Goal: Information Seeking & Learning: Check status

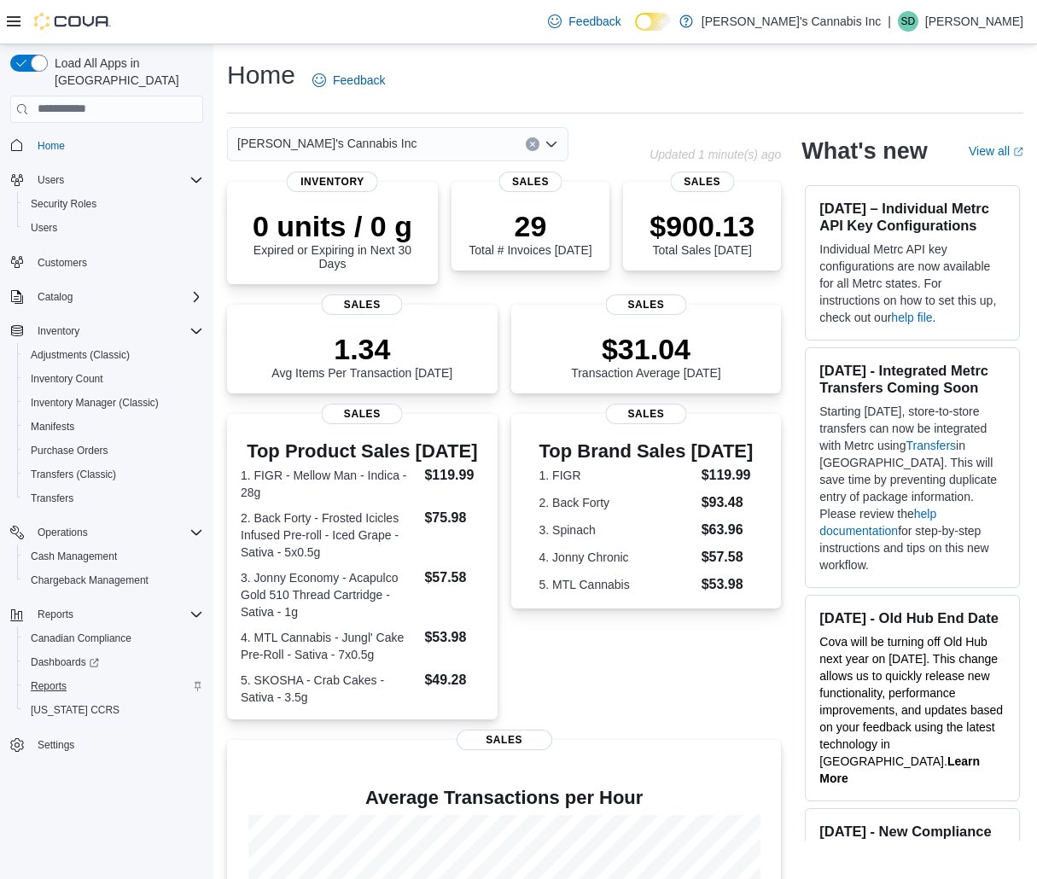
click at [46, 680] on span "Reports" at bounding box center [49, 687] width 36 height 14
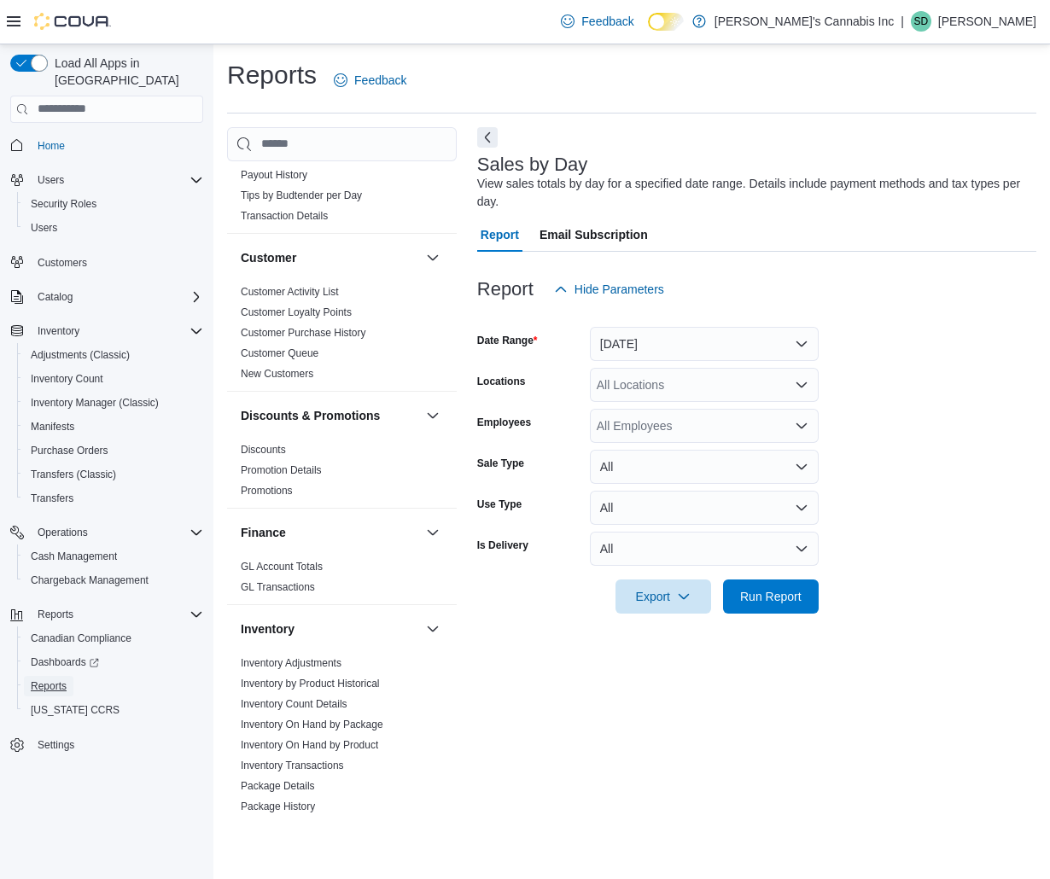
scroll to position [320, 0]
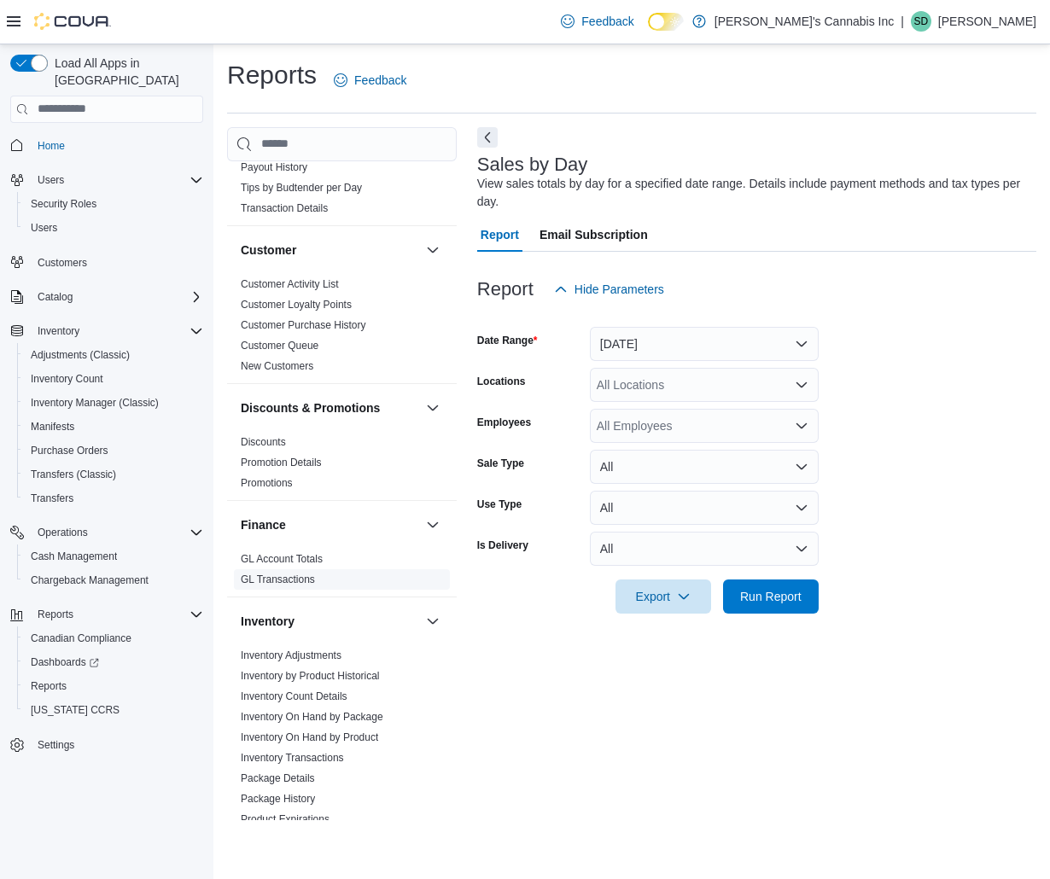
click at [301, 553] on link "GL Account Totals" at bounding box center [282, 559] width 82 height 12
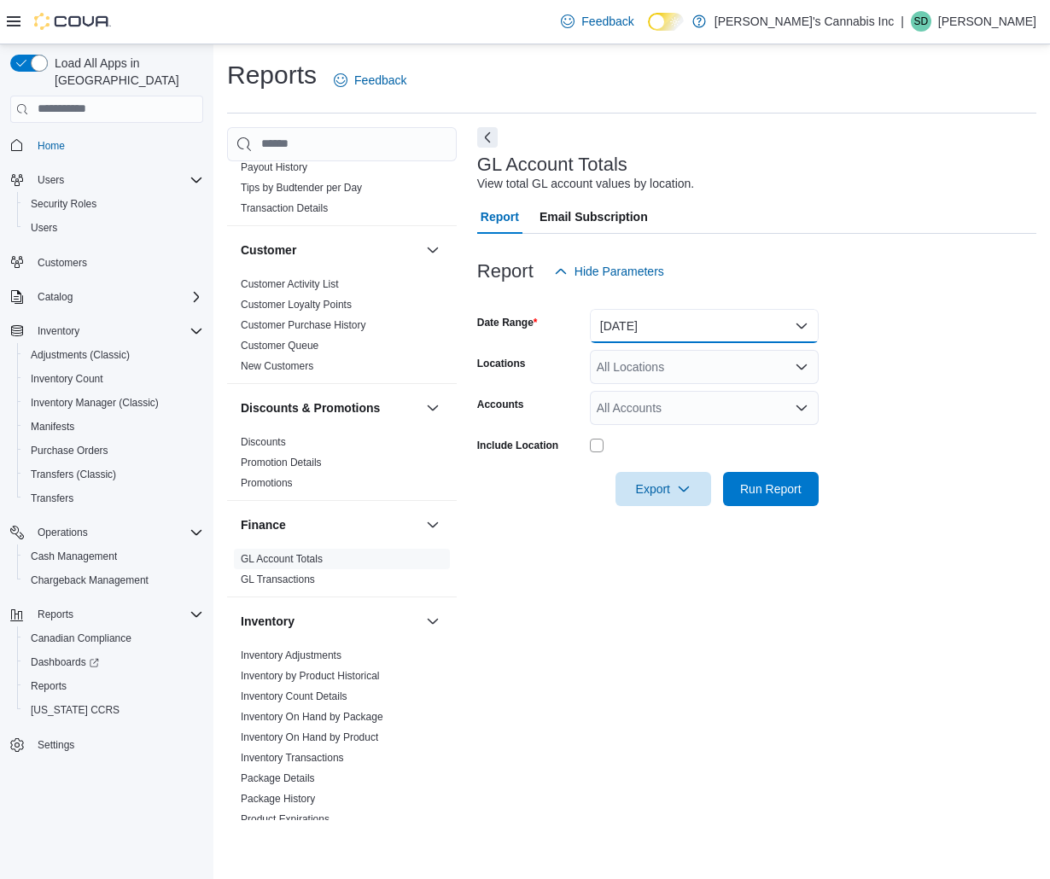
click at [704, 330] on button "[DATE]" at bounding box center [704, 326] width 229 height 34
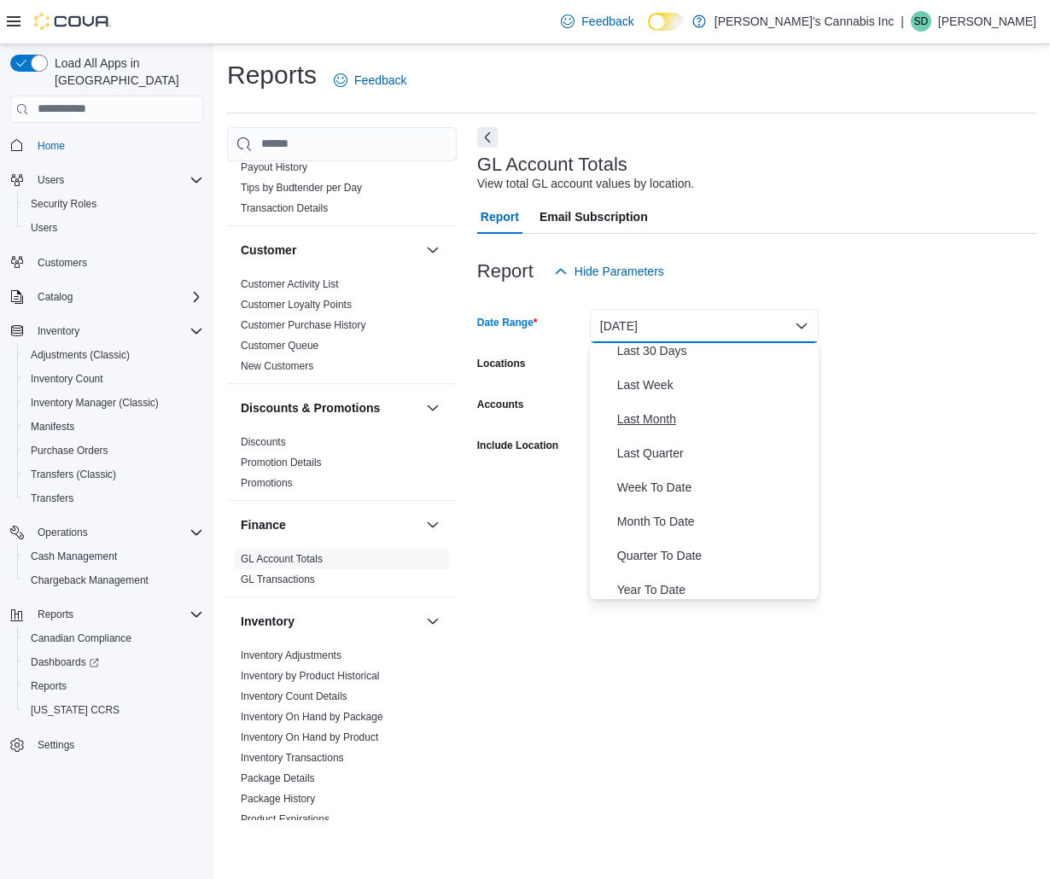
scroll to position [256, 0]
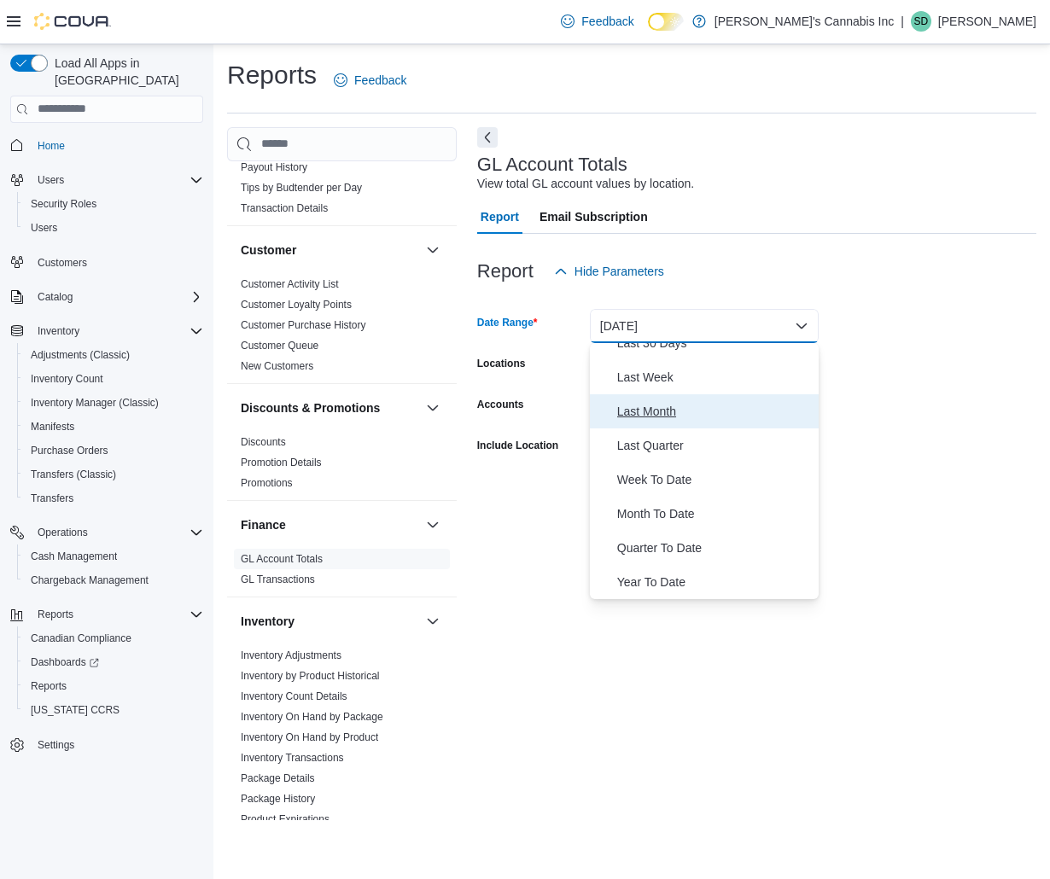
click at [709, 406] on span "Last Month" at bounding box center [714, 411] width 195 height 20
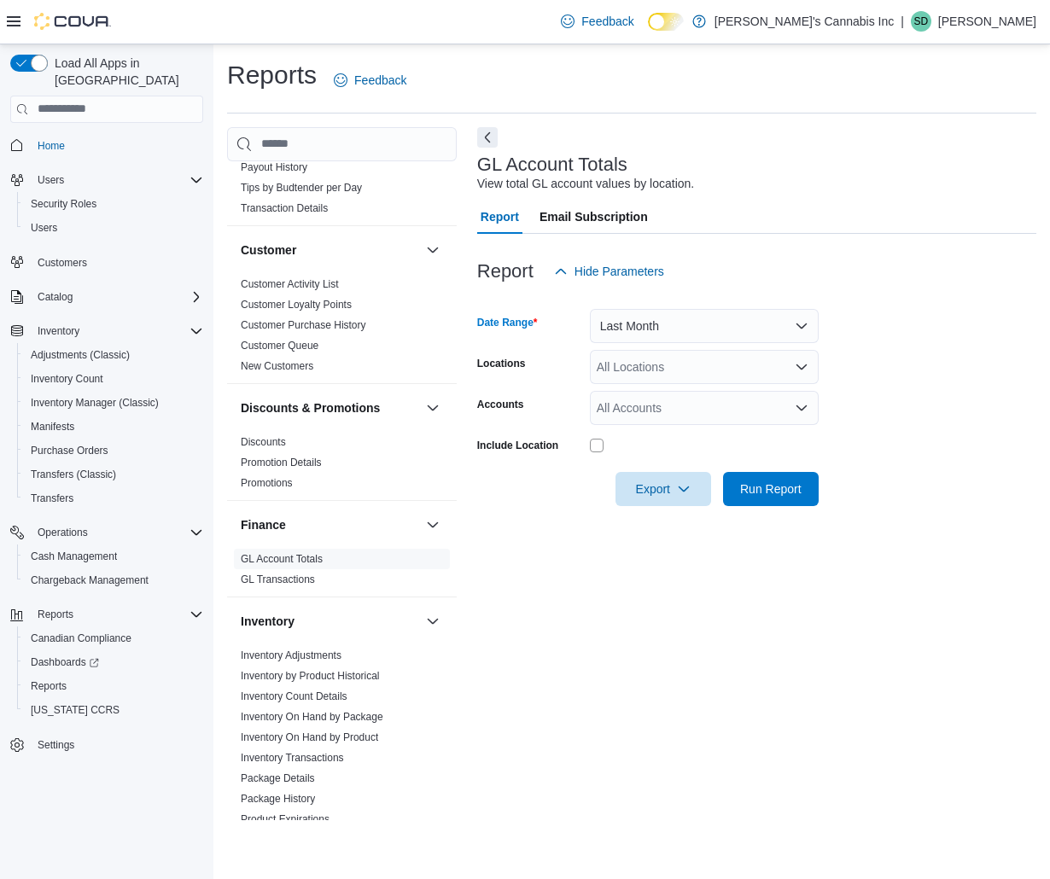
click at [714, 399] on div "All Accounts" at bounding box center [704, 408] width 229 height 34
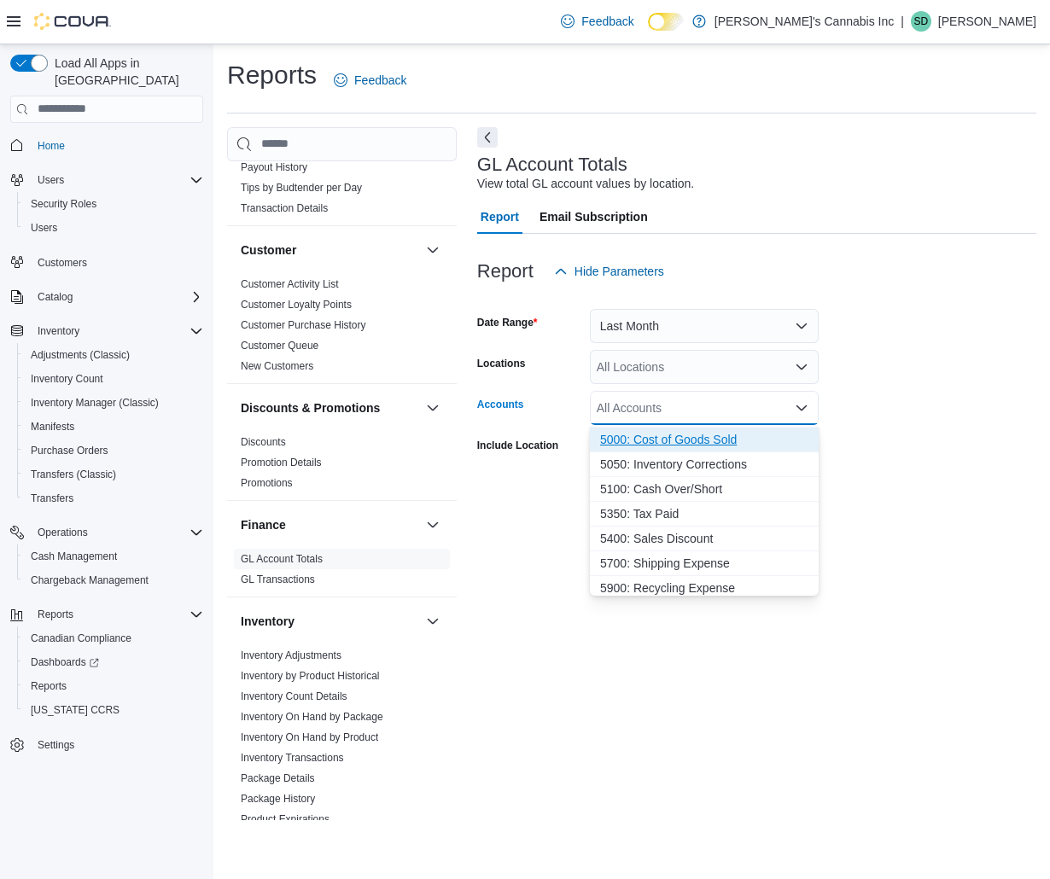
click at [714, 439] on span "5000: Cost of Goods Sold" at bounding box center [704, 439] width 208 height 17
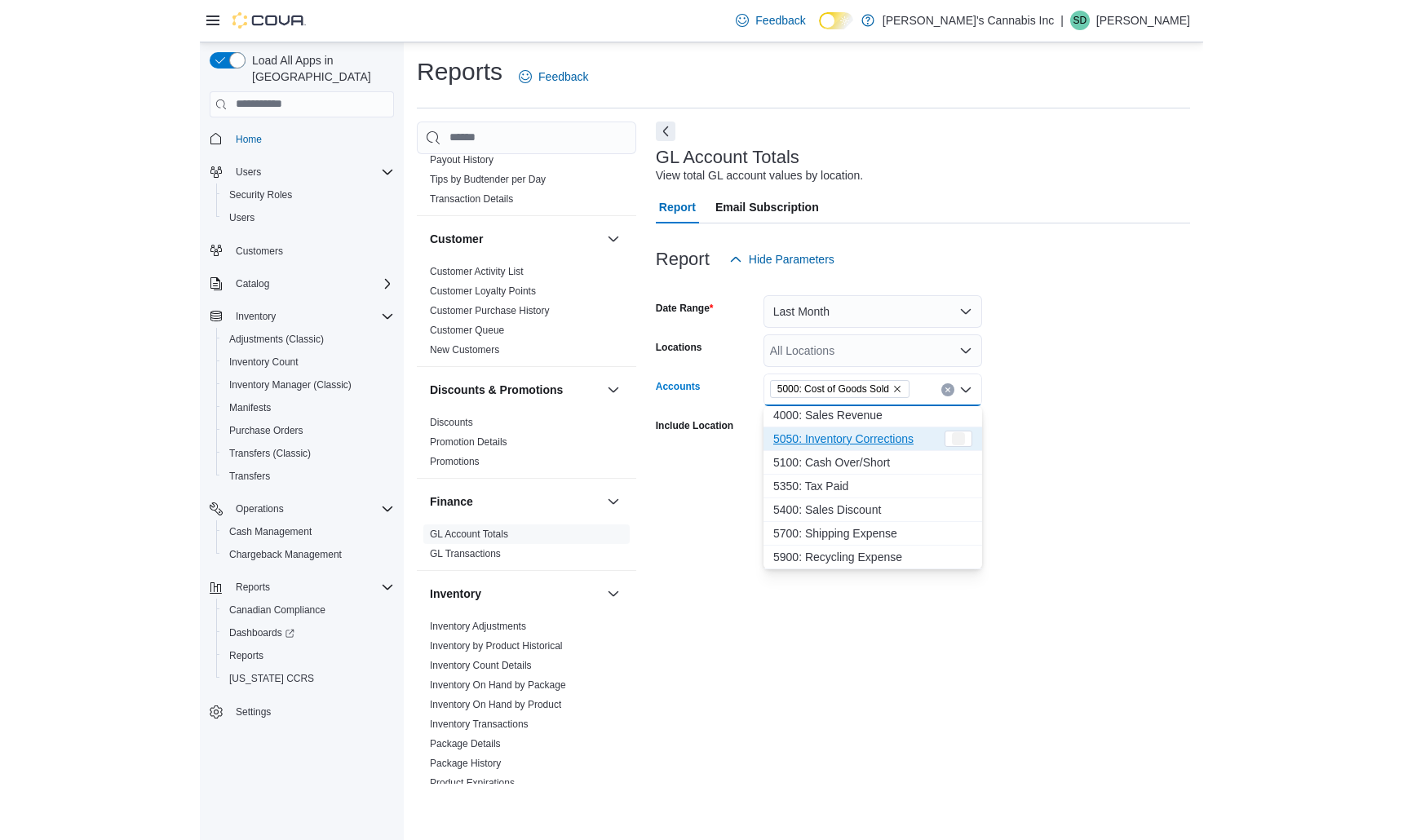
scroll to position [120, 0]
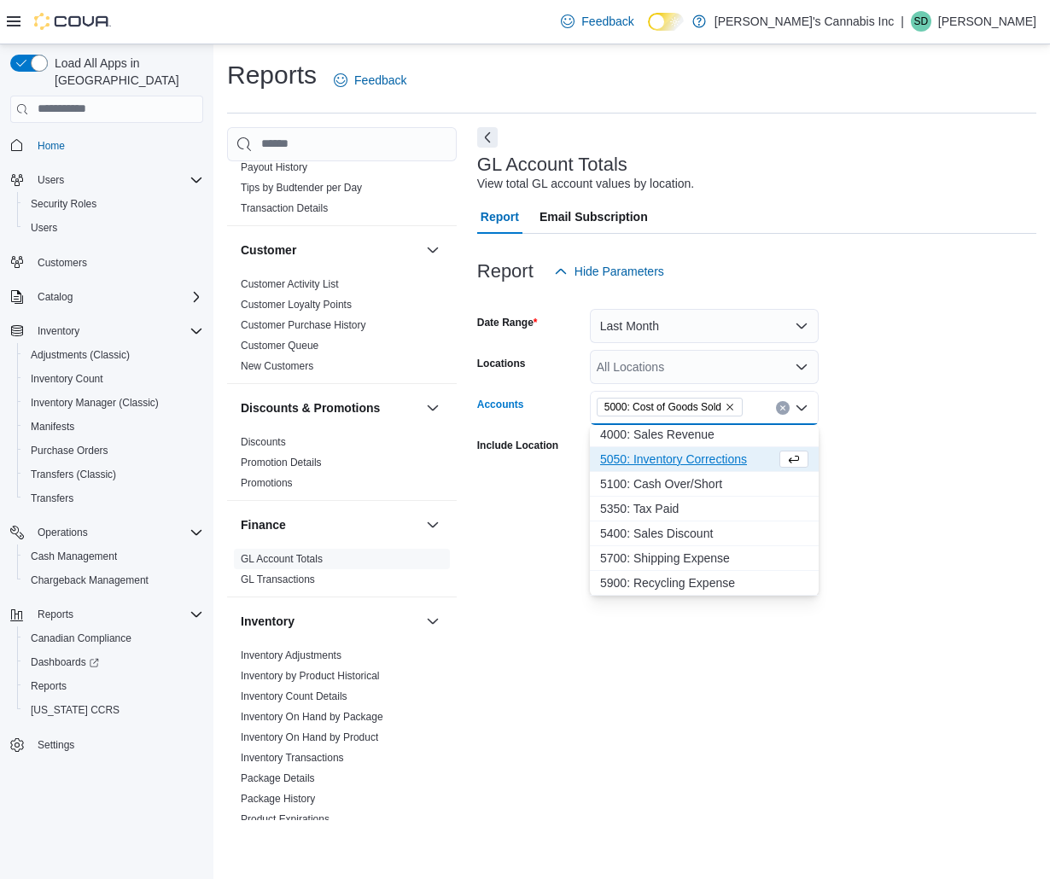
click at [892, 412] on form "Date Range Last Month Locations All Locations Accounts 5000: Cost of Goods Sold…" at bounding box center [756, 398] width 559 height 218
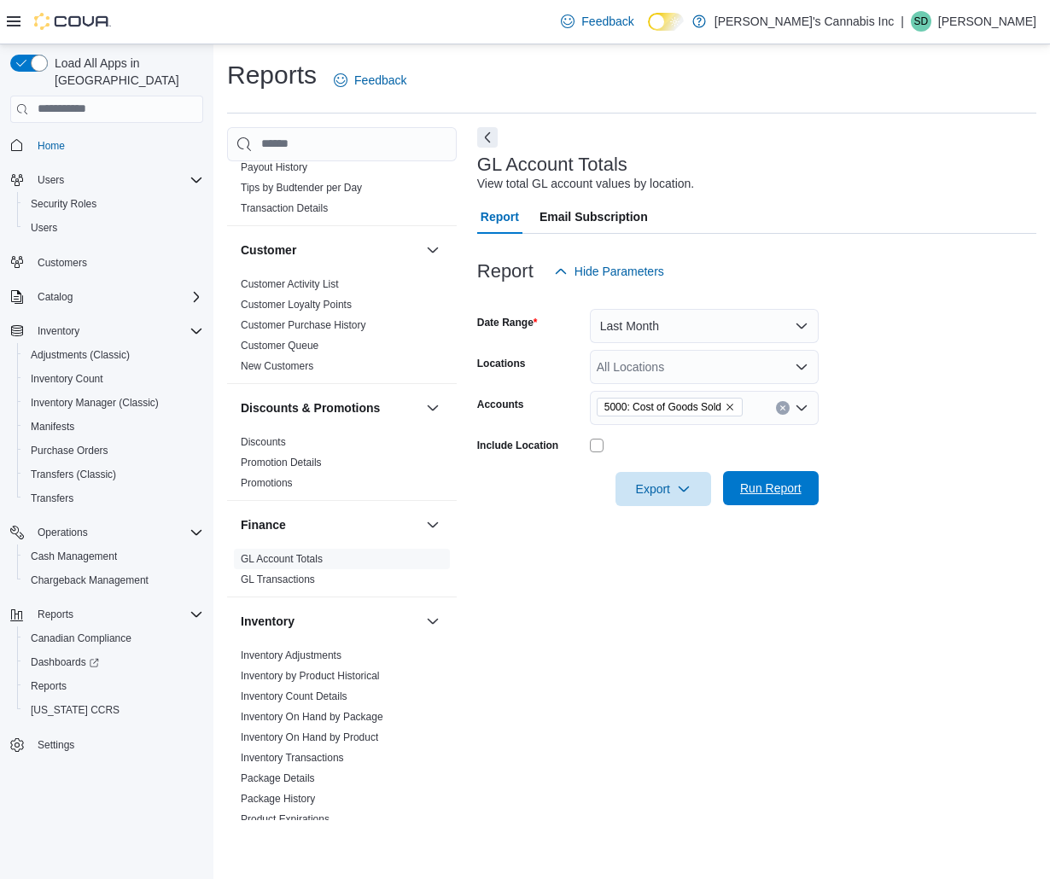
click at [786, 487] on span "Run Report" at bounding box center [770, 488] width 61 height 17
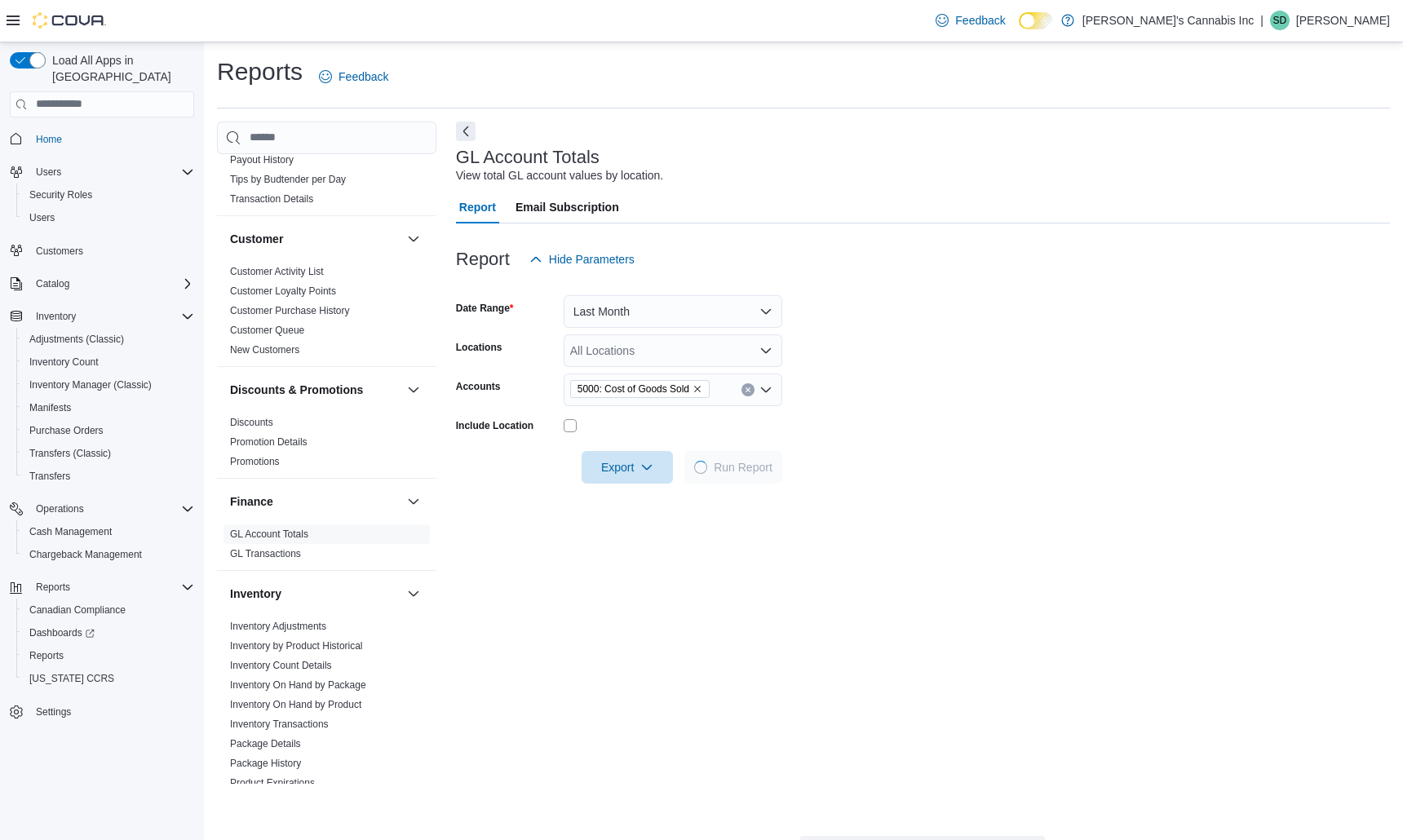
click at [731, 349] on div "All Locations" at bounding box center [673, 351] width 219 height 32
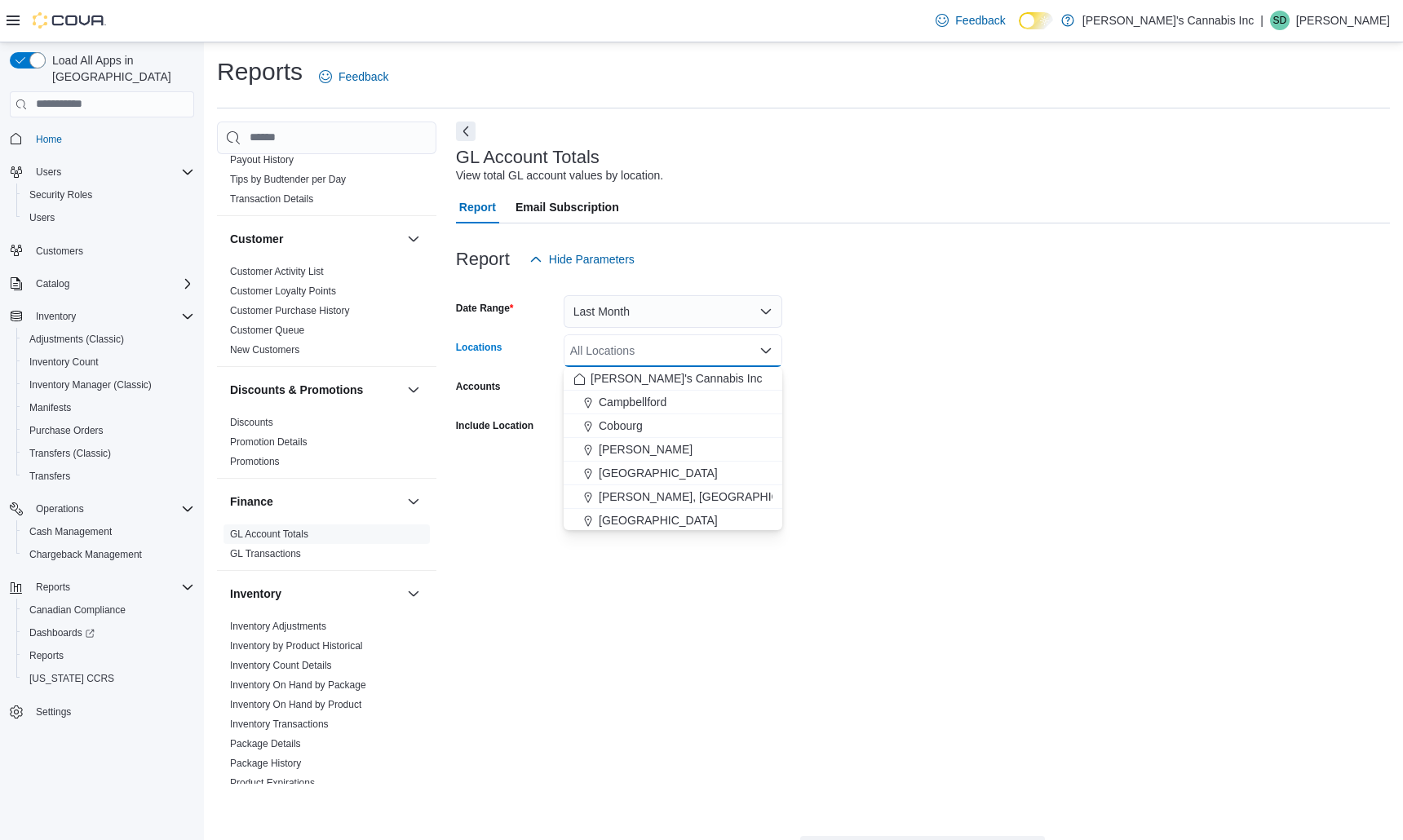
click at [853, 331] on form "Date Range Last Month Locations All Locations Combo box. Selected. Combo box in…" at bounding box center [923, 380] width 935 height 208
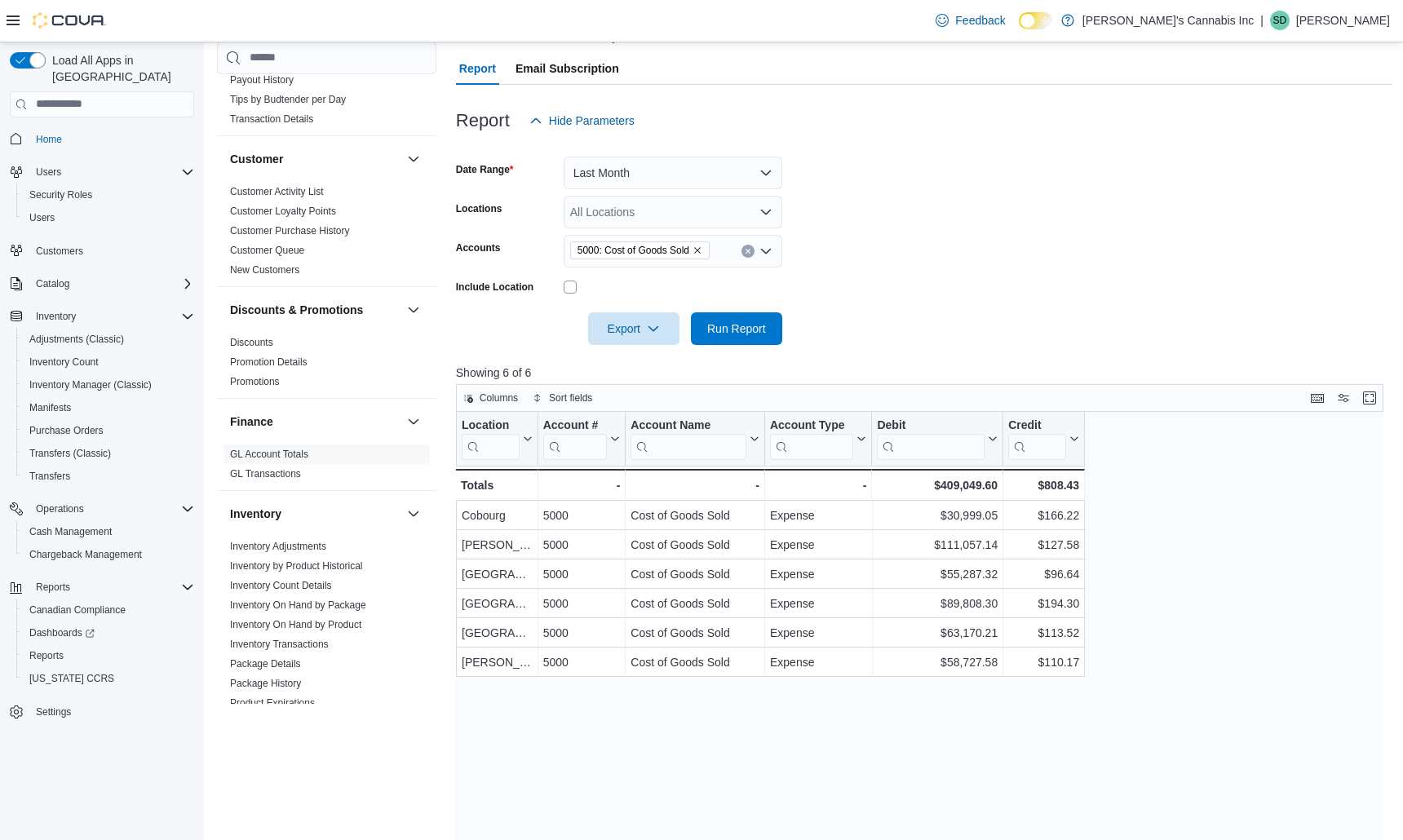
scroll to position [149, 0]
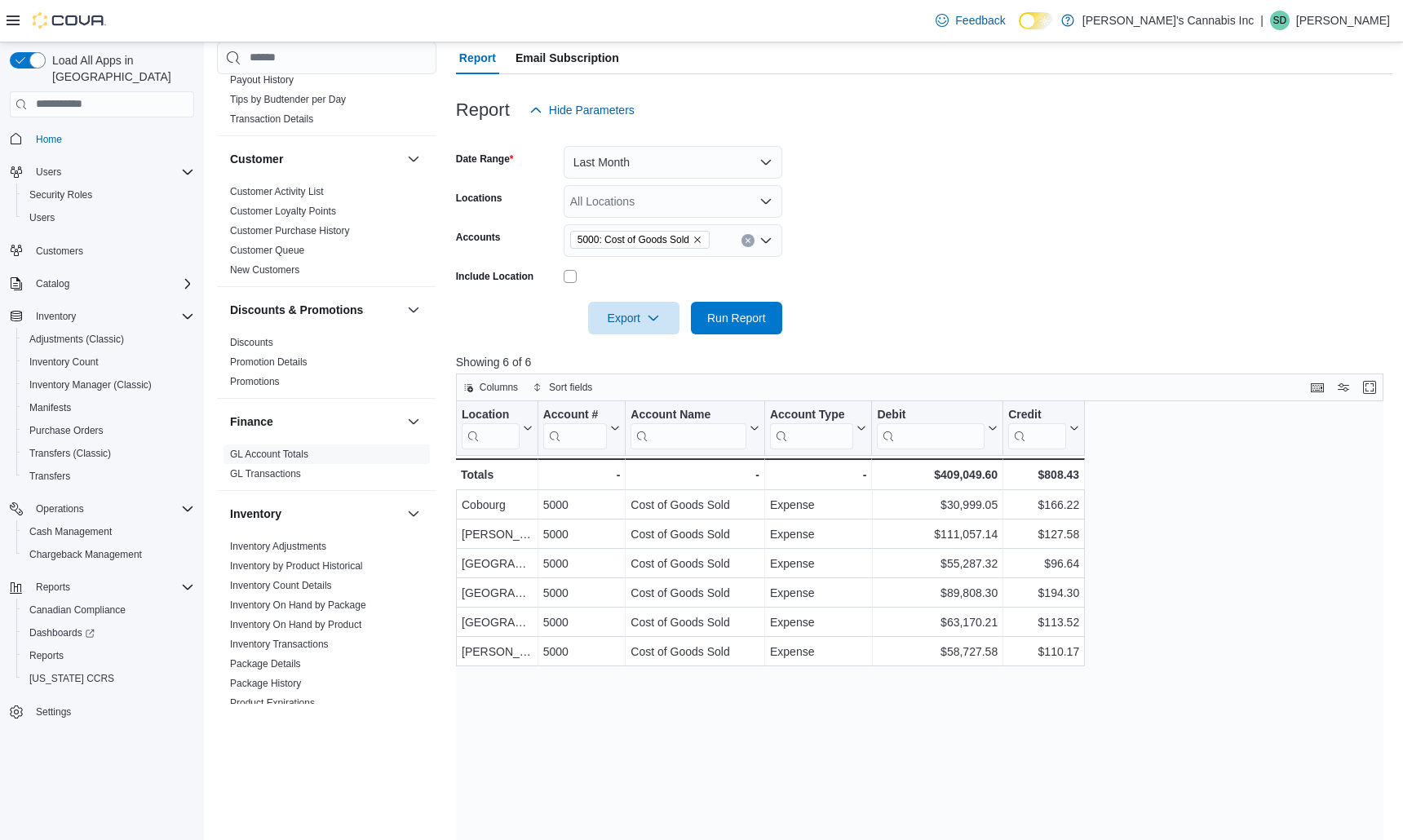
click at [738, 243] on div "5000: Cost of Goods Sold" at bounding box center [673, 241] width 219 height 32
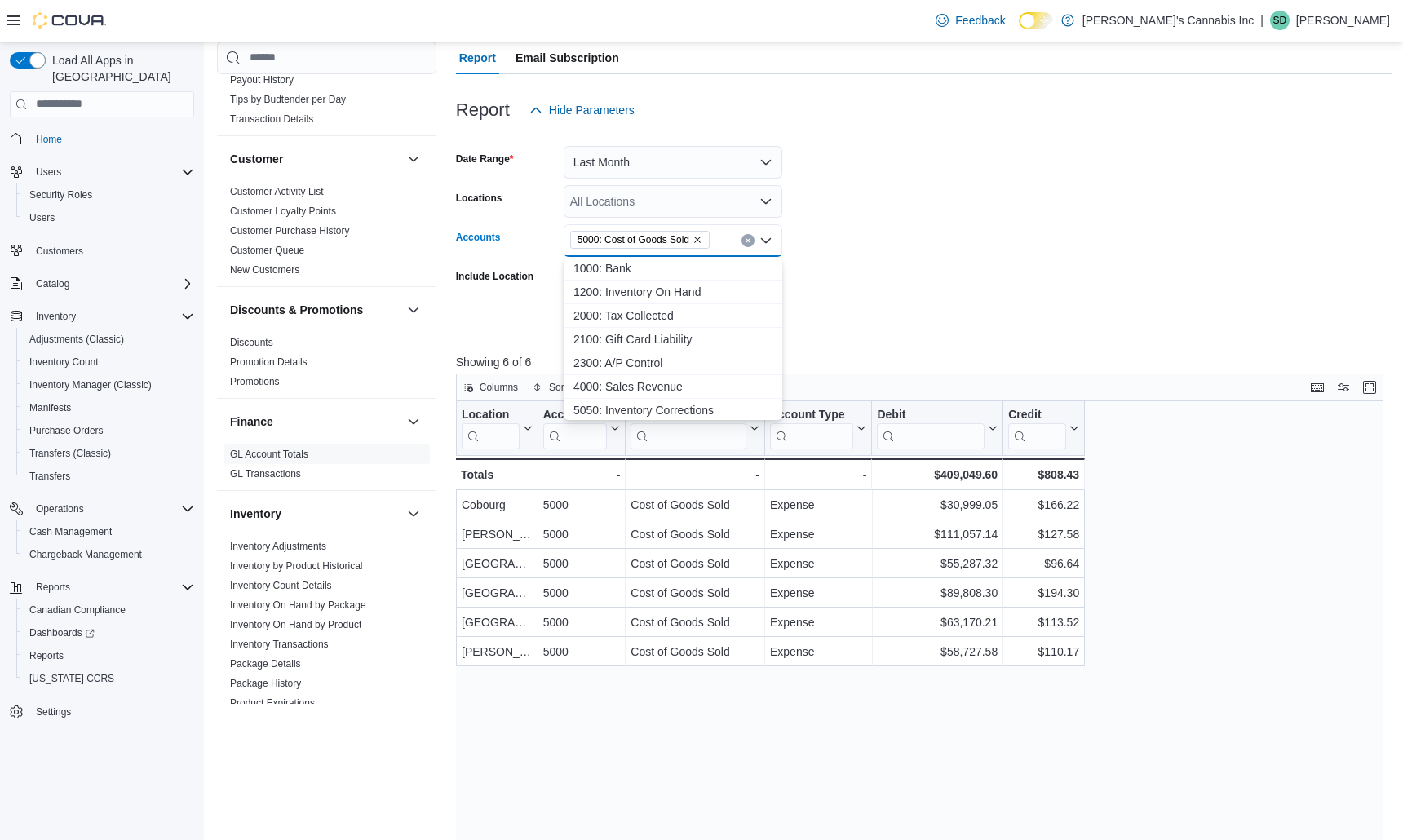
click at [745, 244] on button "Clear input" at bounding box center [748, 241] width 13 height 13
click at [690, 382] on span "5700: Shipping Expense" at bounding box center [673, 384] width 199 height 16
click at [831, 274] on form "Date Range Last Month Locations All Locations Accounts 5700: Shipping Expense C…" at bounding box center [924, 230] width 938 height 208
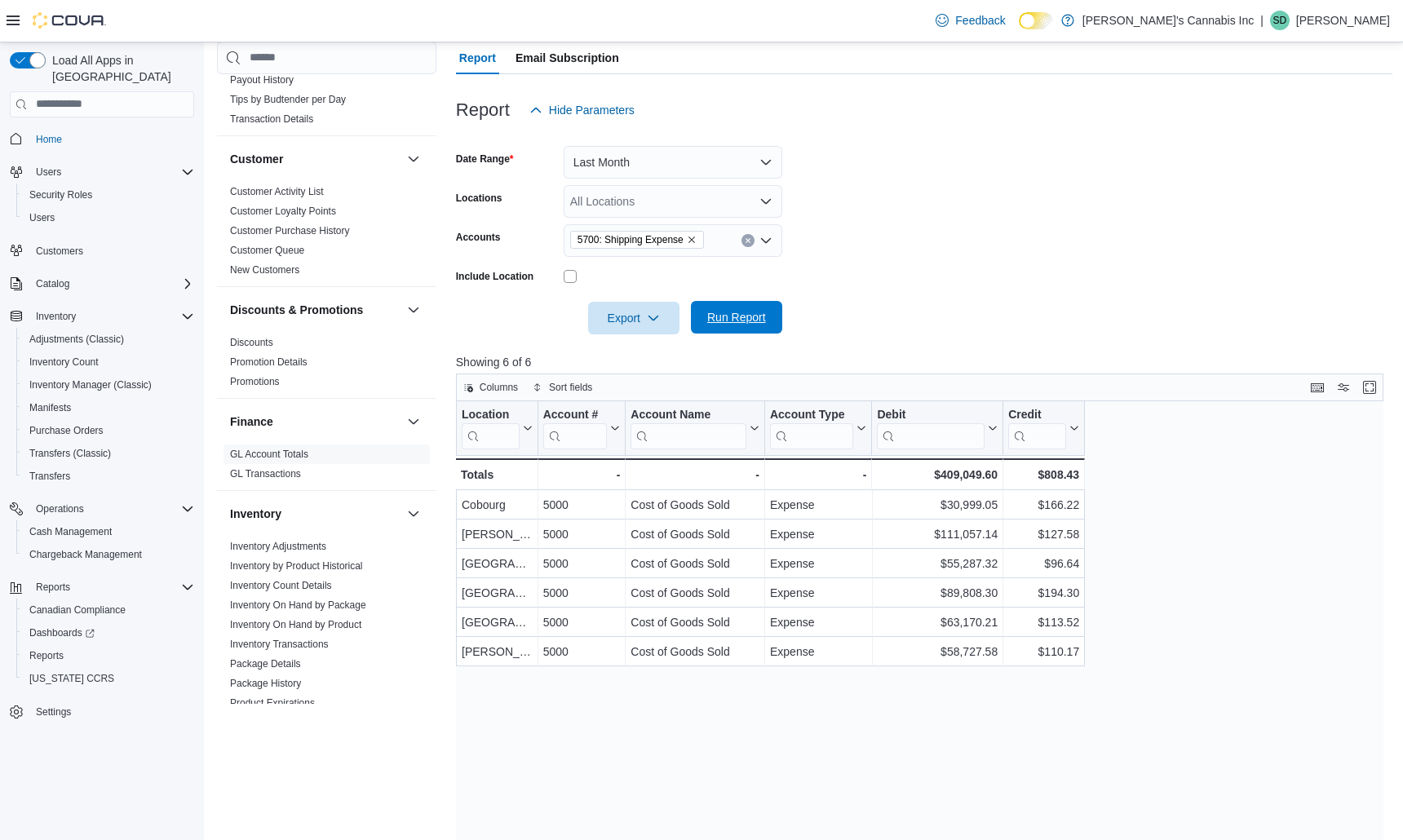
click at [736, 323] on span "Run Report" at bounding box center [736, 317] width 58 height 16
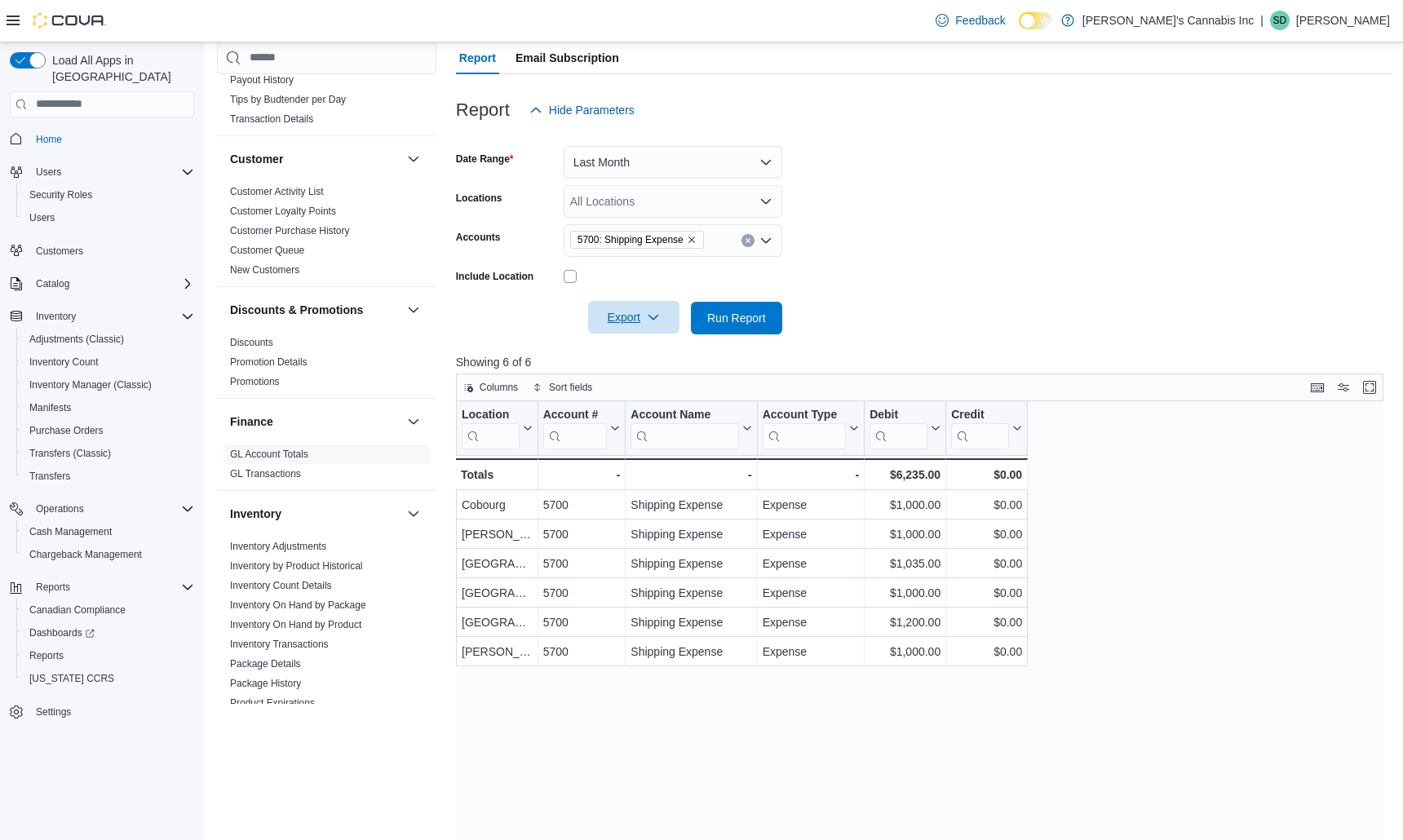
click at [637, 318] on span "Export" at bounding box center [634, 317] width 72 height 32
click at [667, 158] on button "Last Month" at bounding box center [673, 162] width 219 height 32
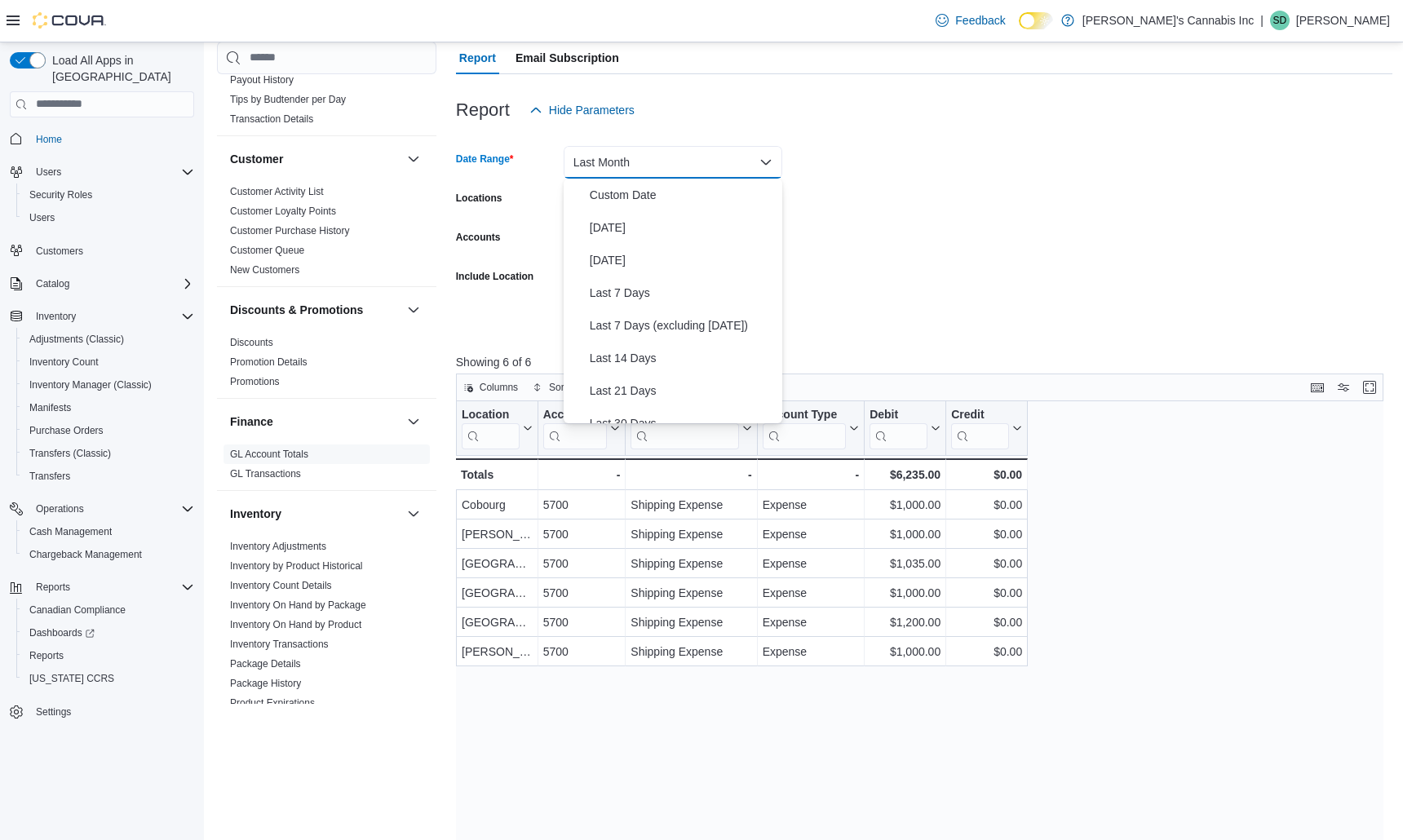
scroll to position [187, 0]
click at [862, 172] on form "Date Range Last Month Locations All Locations Accounts 5700: Shipping Expense I…" at bounding box center [924, 230] width 938 height 208
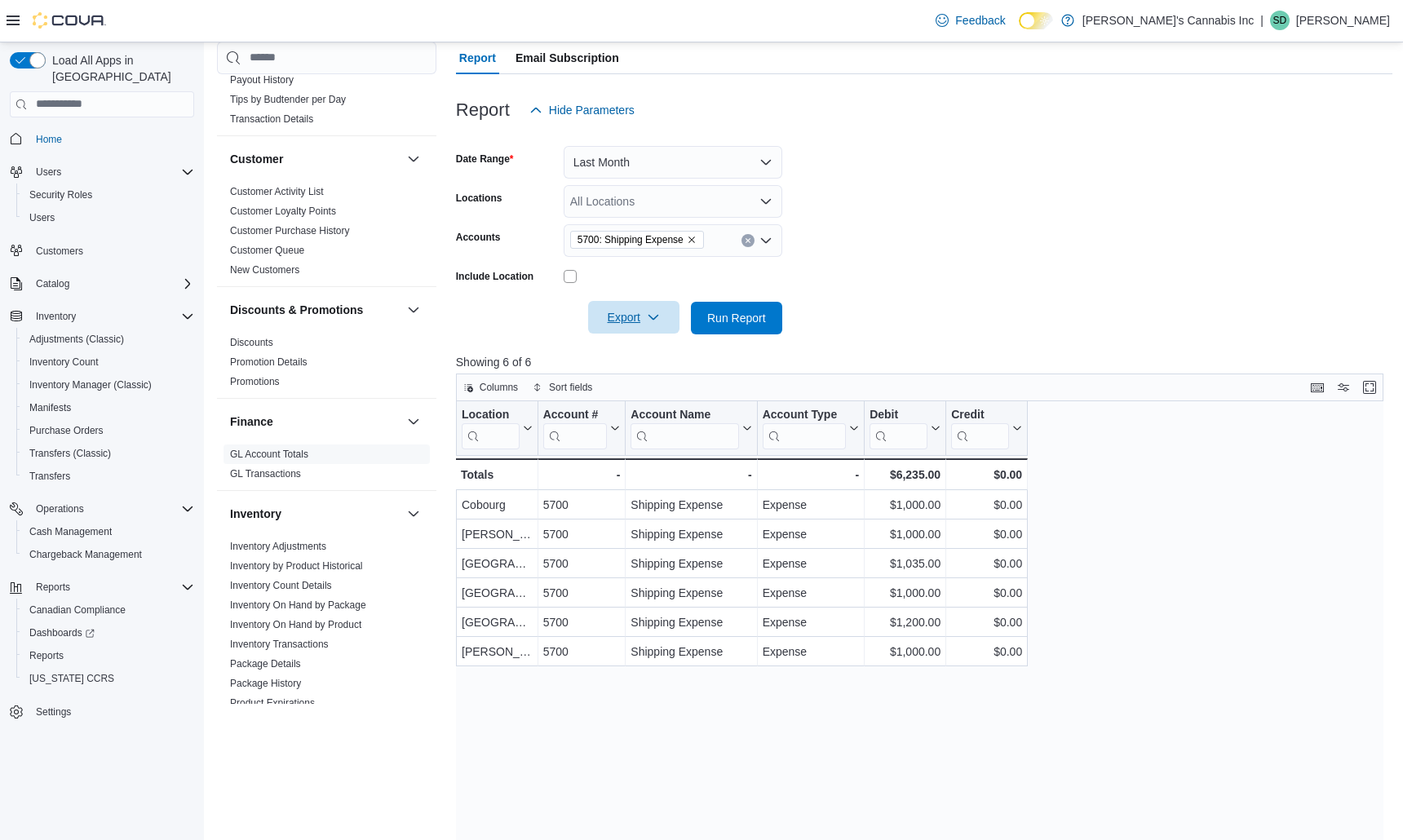
click at [638, 325] on span "Export" at bounding box center [634, 317] width 72 height 32
click at [644, 344] on span "Export to Excel" at bounding box center [637, 351] width 74 height 13
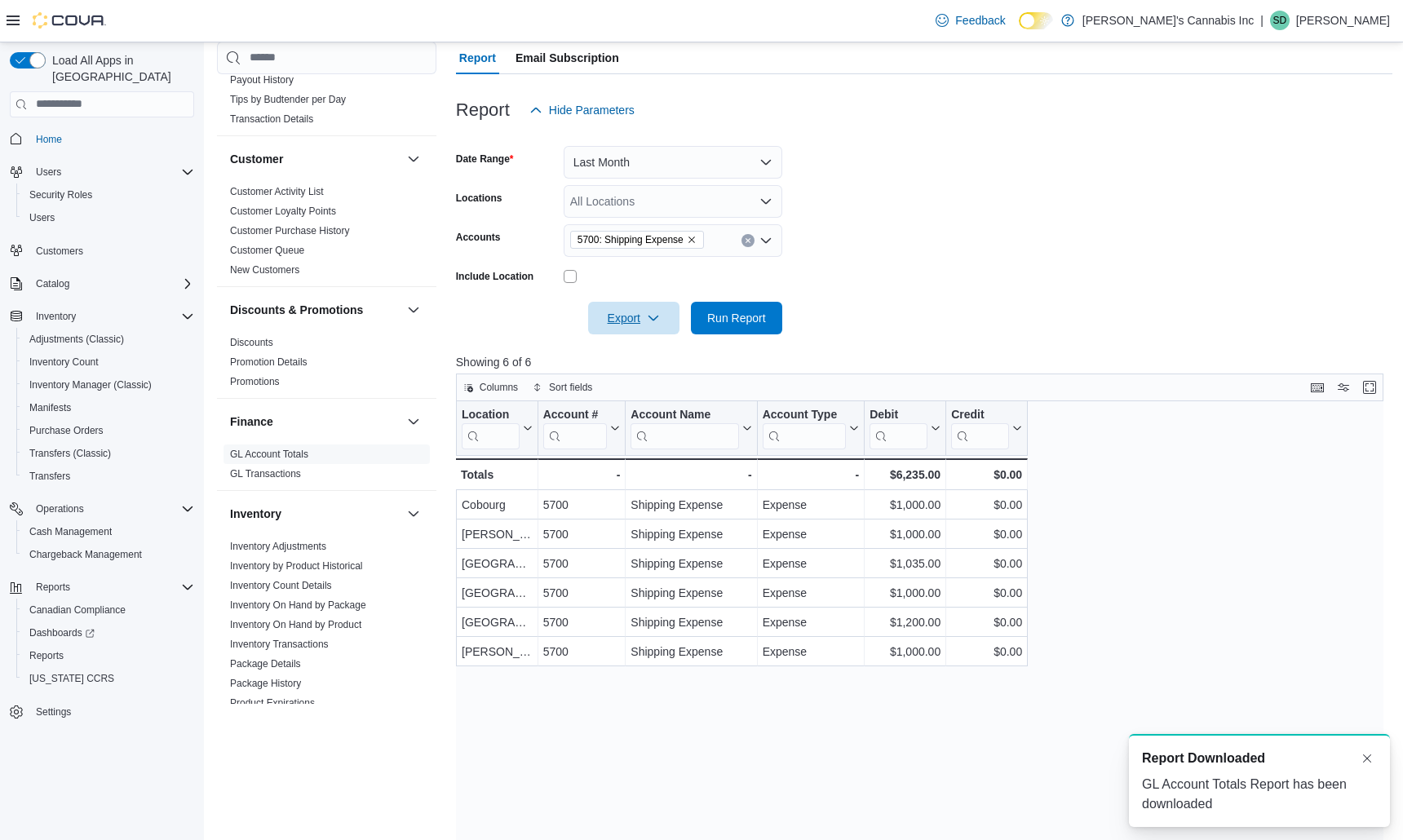
scroll to position [0, 0]
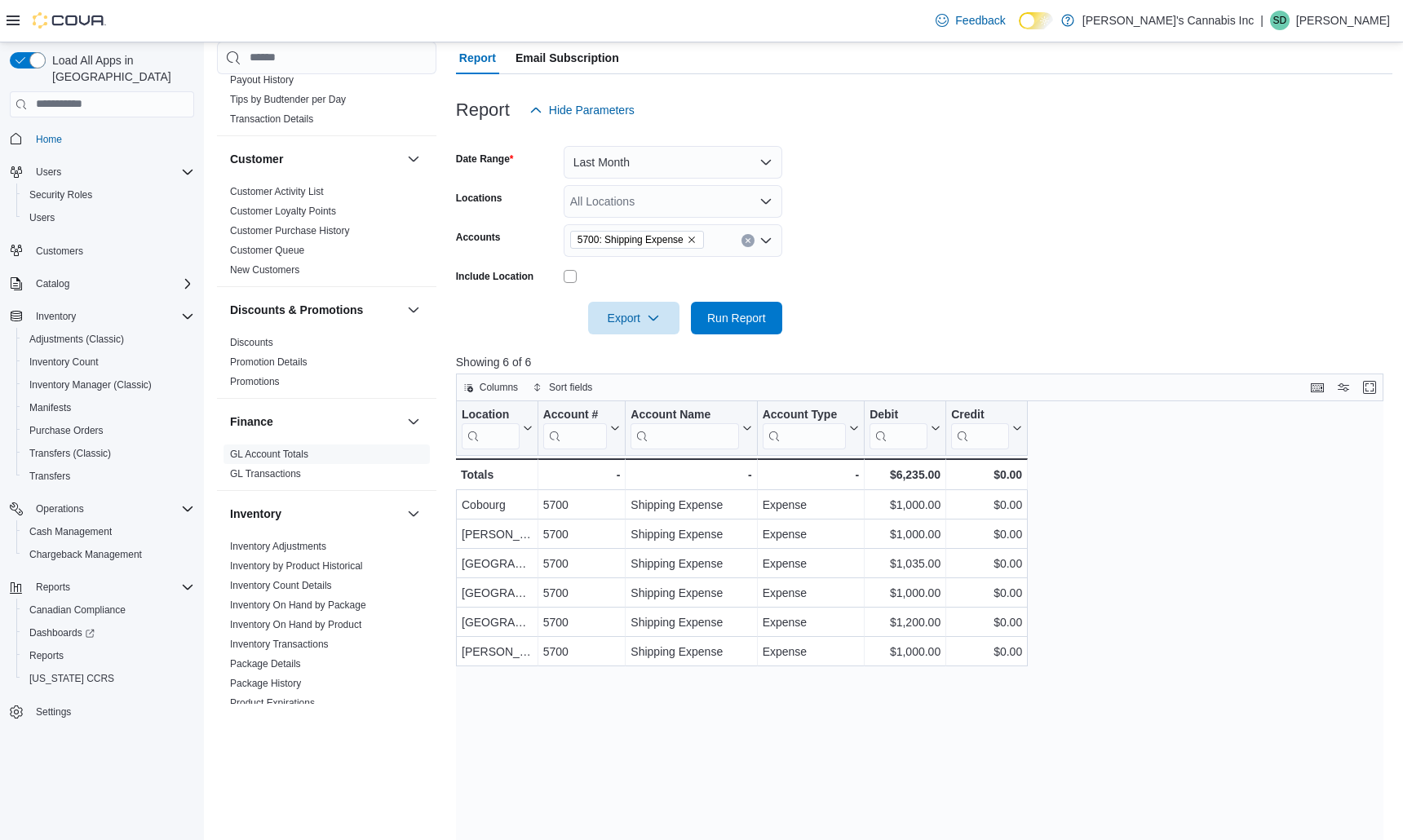
click at [1003, 206] on form "Date Range Last Month Locations All Locations Accounts 5700: Shipping Expense I…" at bounding box center [924, 230] width 938 height 208
copy div "1,035.00"
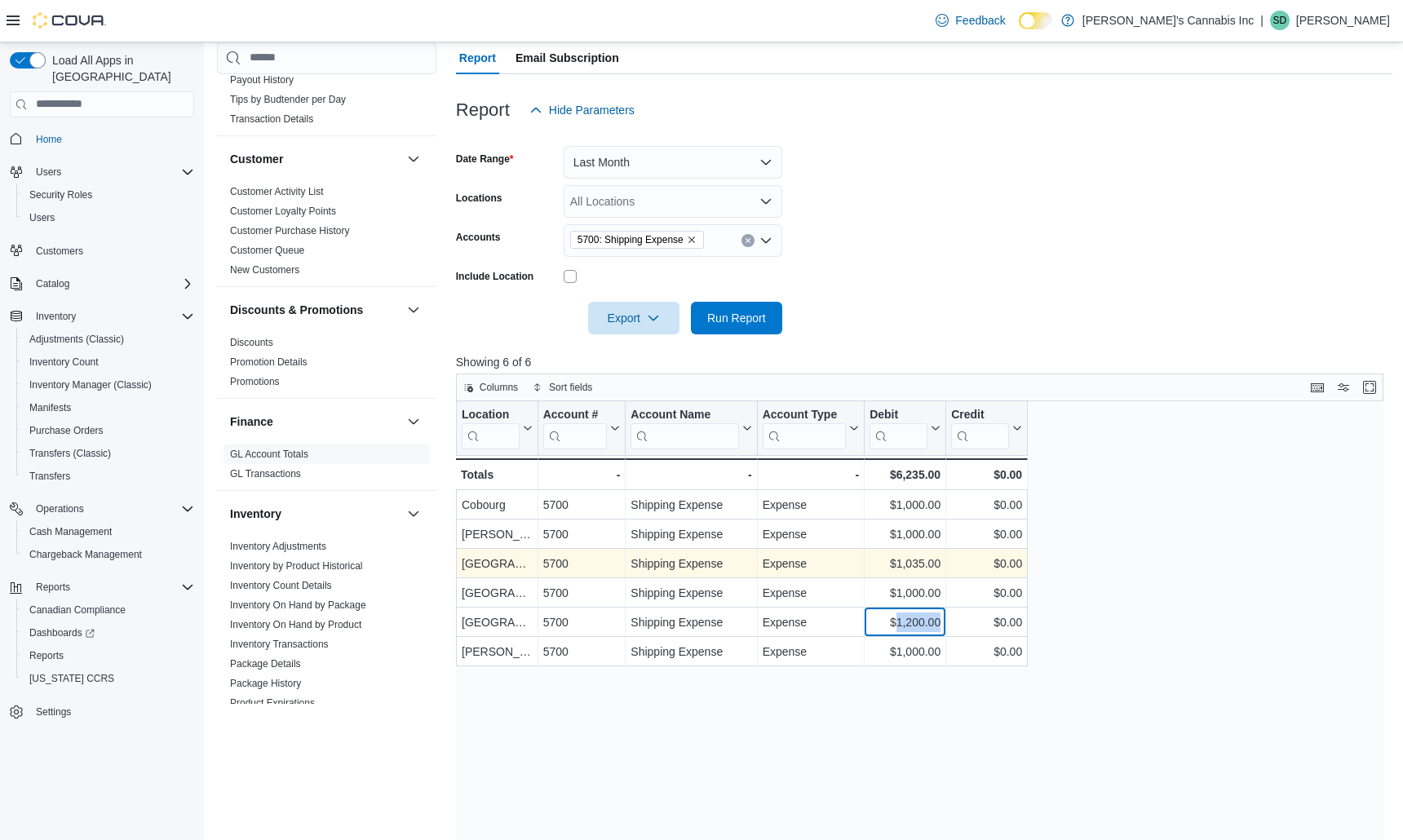
copy div "1,200.00"
click at [927, 572] on div "$1,035.00" at bounding box center [905, 564] width 71 height 19
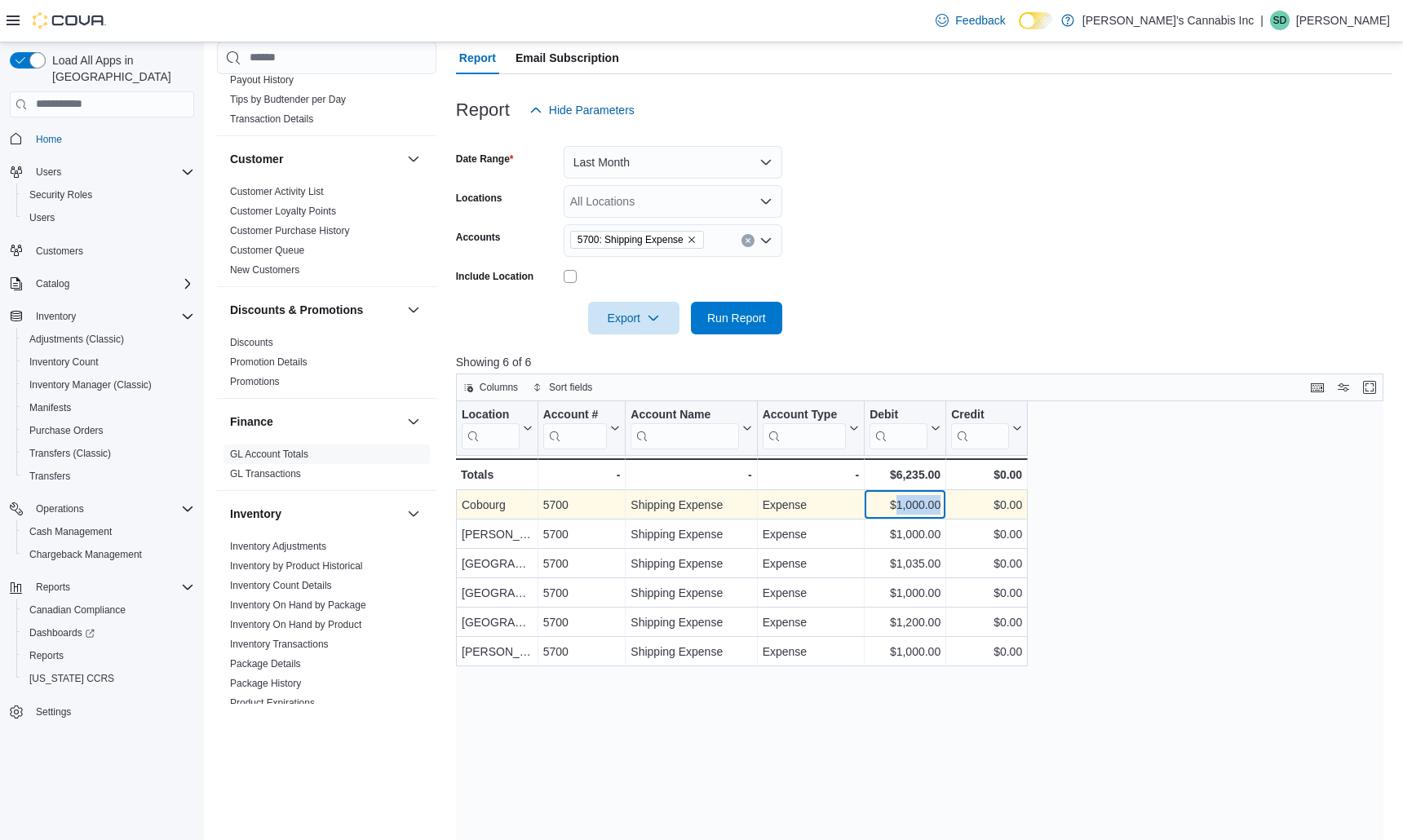
copy div "1,000.00"
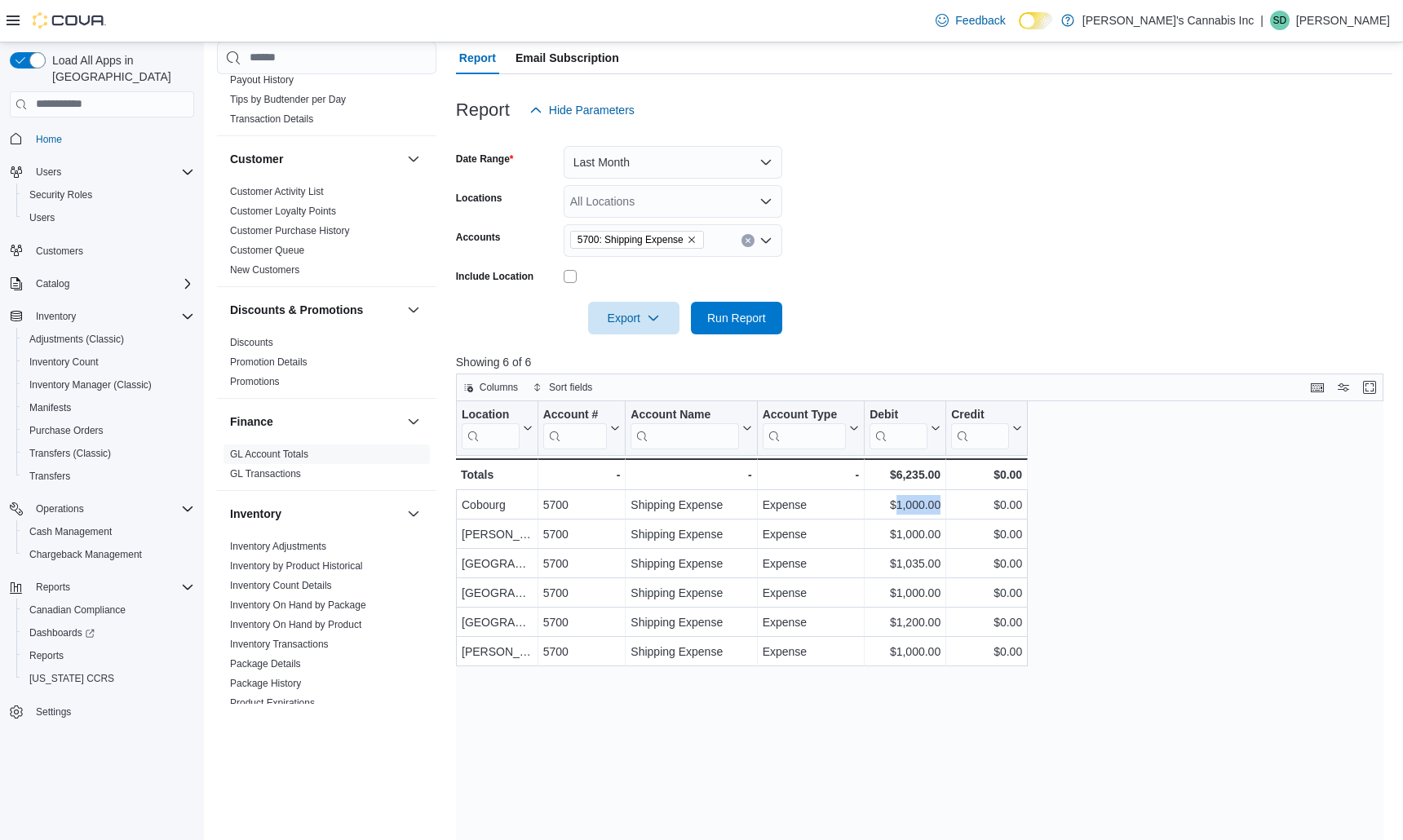
click at [1003, 111] on div "Report Hide Parameters" at bounding box center [924, 110] width 938 height 32
click at [172, 129] on span "Home" at bounding box center [112, 139] width 164 height 20
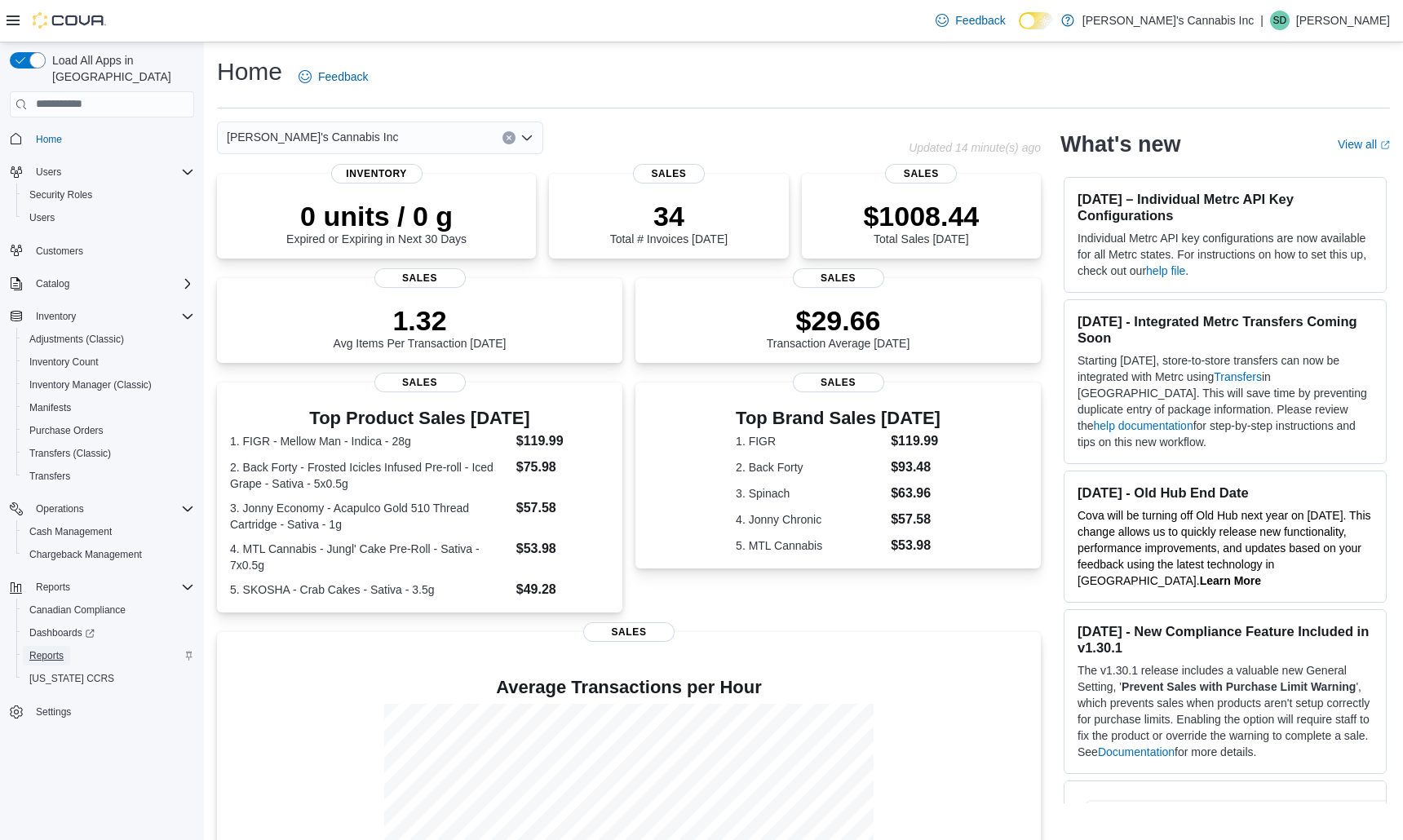
click at [58, 650] on span "Reports" at bounding box center [47, 657] width 34 height 13
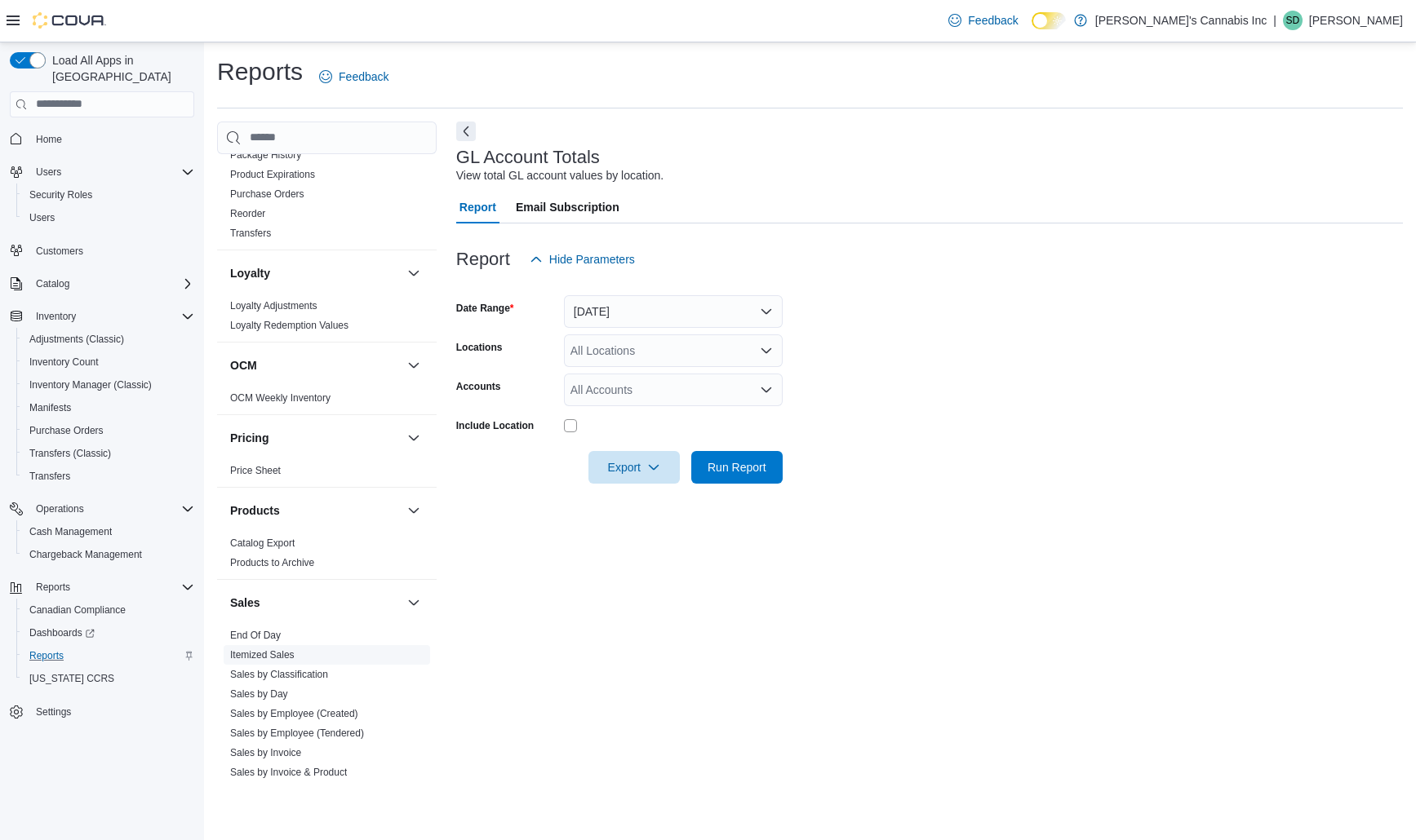
scroll to position [445, 0]
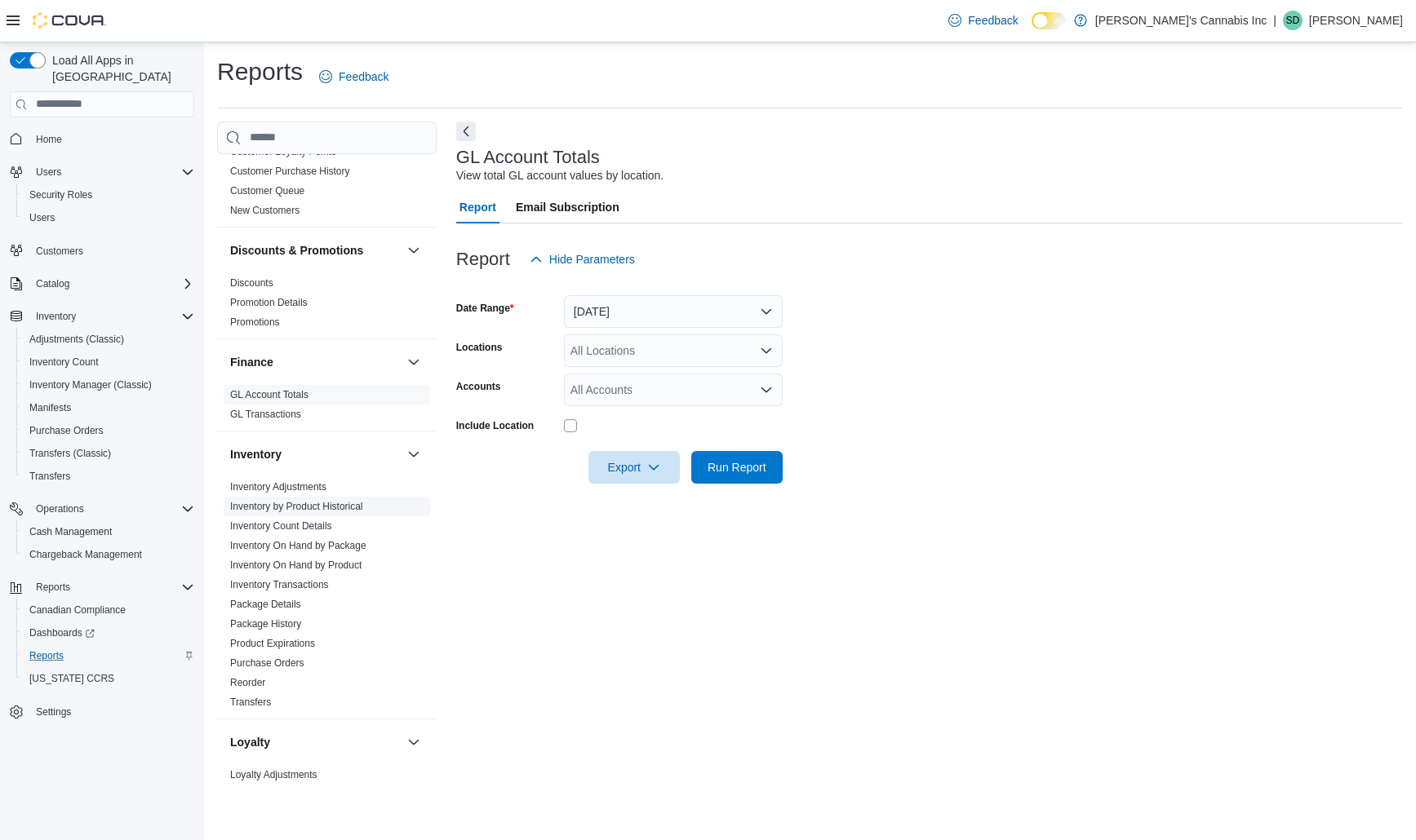
click at [300, 501] on link "Inventory by Product Historical" at bounding box center [296, 506] width 133 height 11
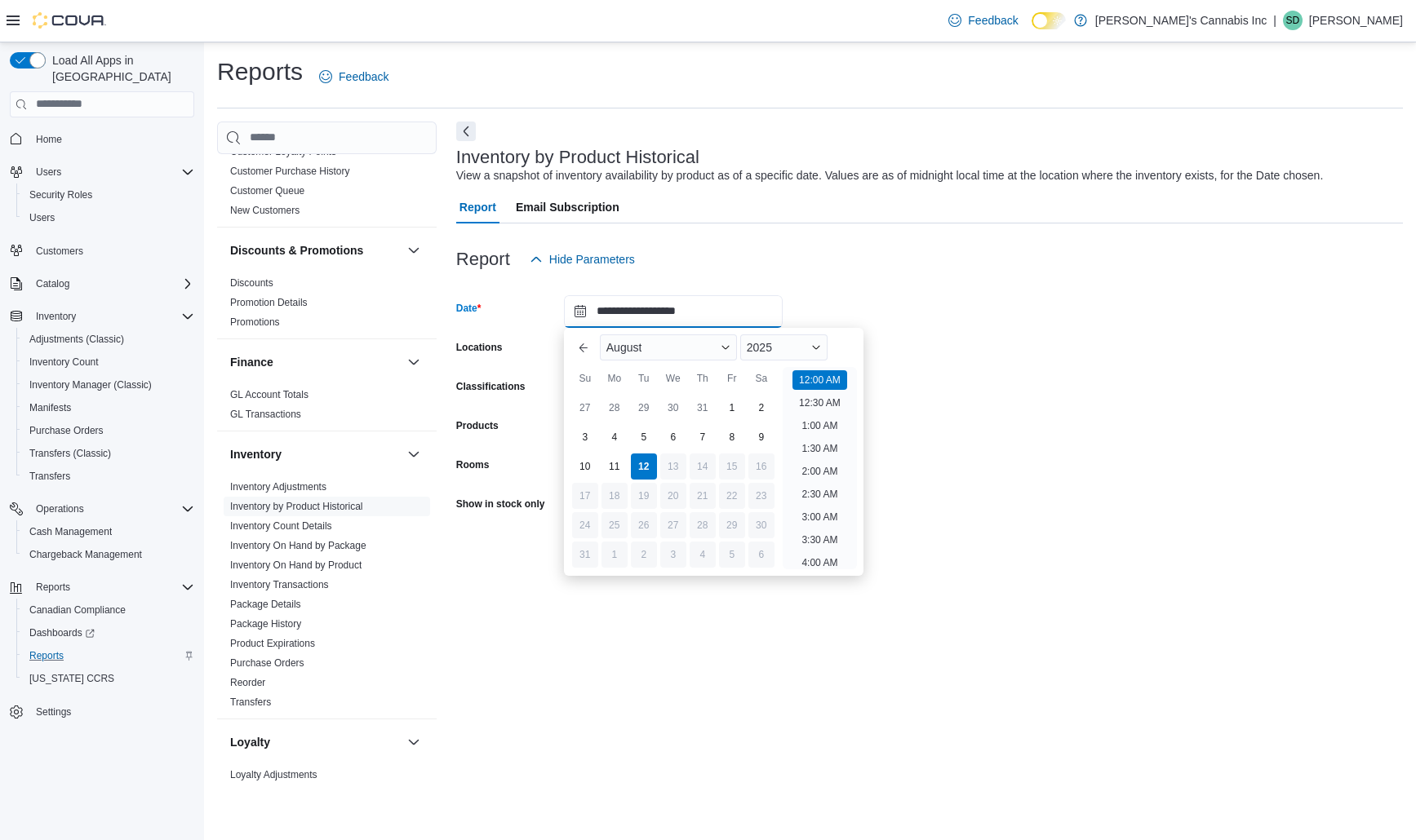
click at [665, 310] on input "**********" at bounding box center [673, 312] width 219 height 32
click at [703, 411] on div "31" at bounding box center [703, 408] width 29 height 29
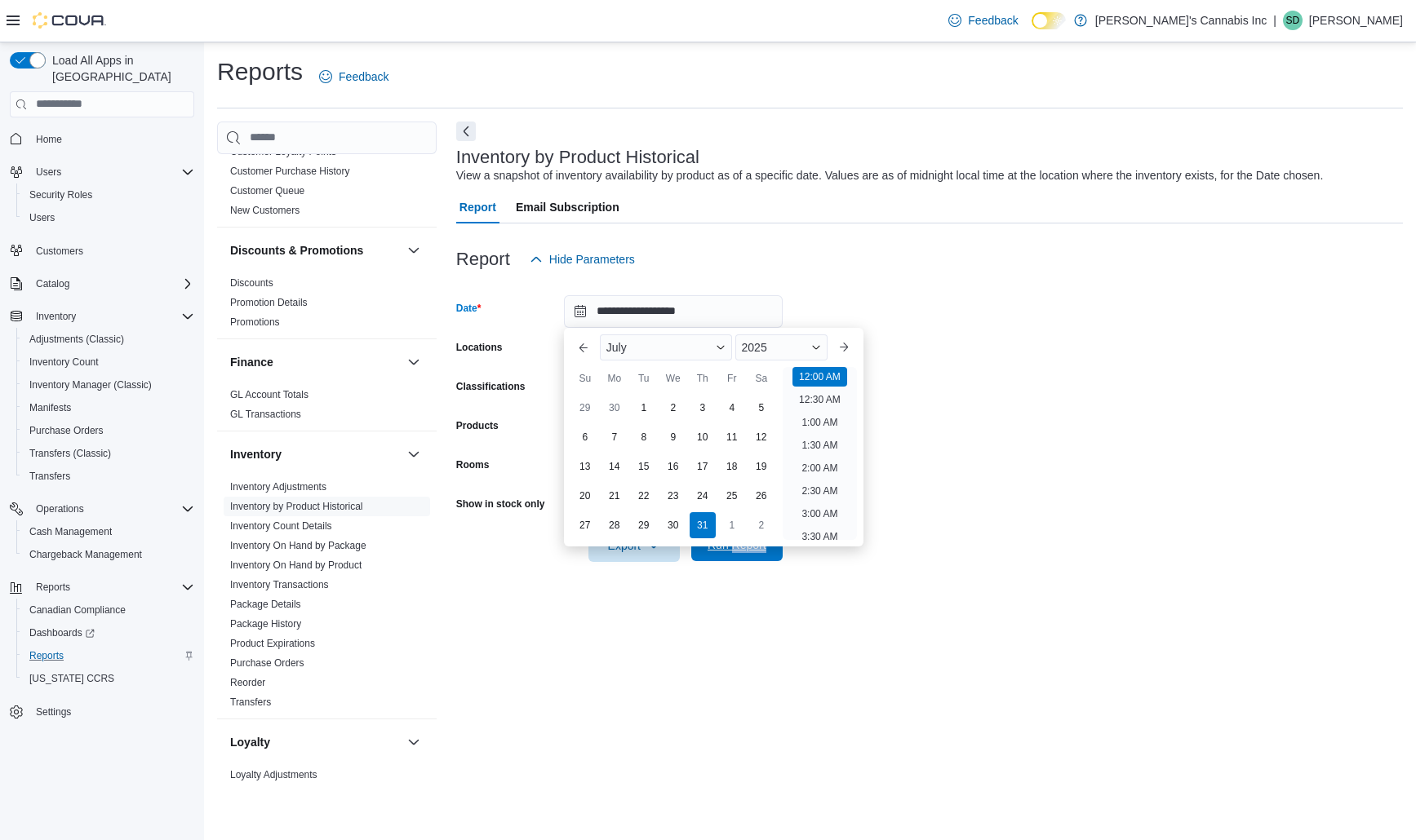
drag, startPoint x: 679, startPoint y: 595, endPoint x: 735, endPoint y: 558, distance: 67.1
click at [735, 558] on div "**********" at bounding box center [929, 453] width 947 height 663
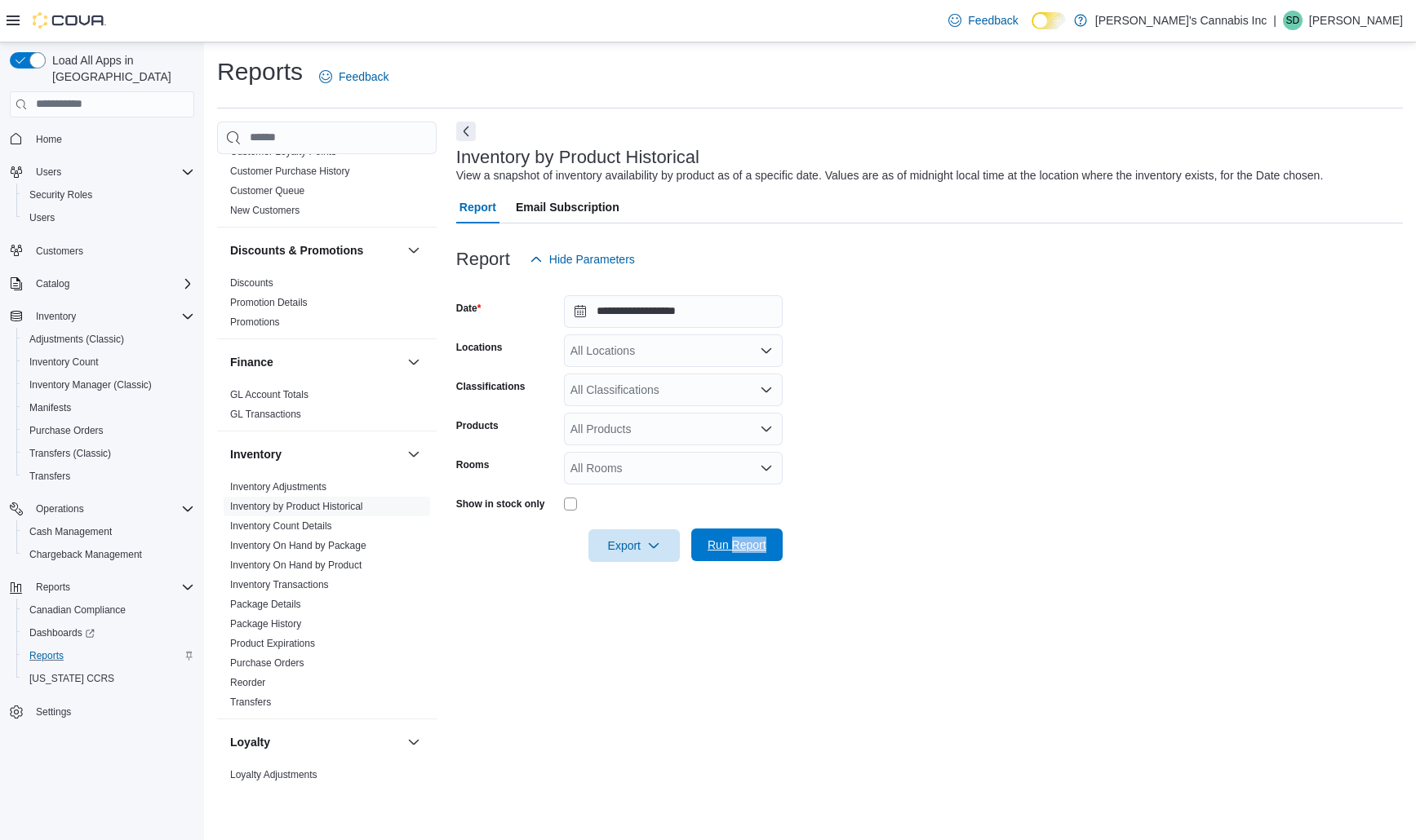
click at [735, 558] on span "Run Report" at bounding box center [736, 545] width 72 height 32
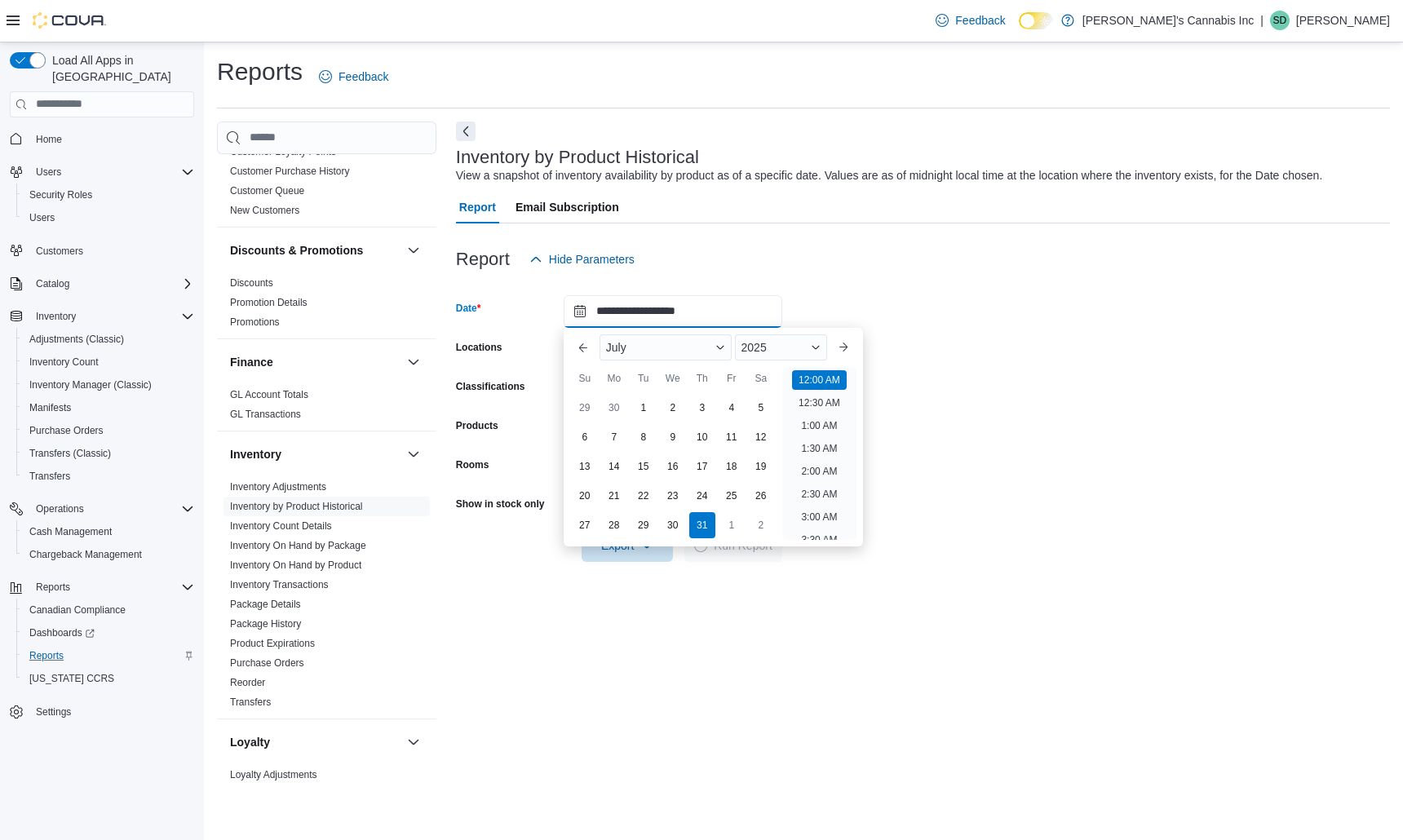
click at [683, 316] on input "**********" at bounding box center [673, 312] width 219 height 32
click at [818, 534] on li "11:30 PM" at bounding box center [819, 527] width 54 height 19
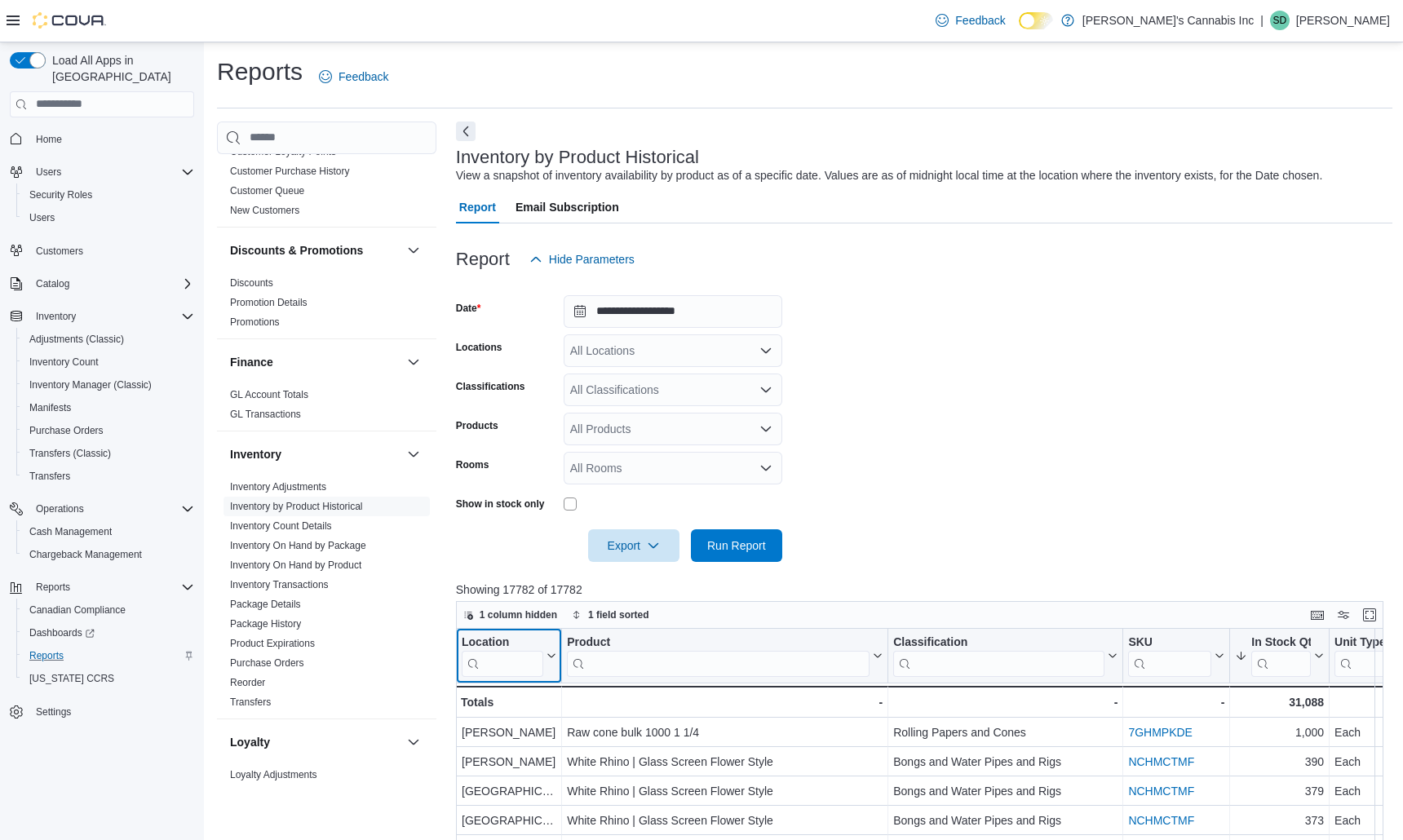
click at [456, 680] on div "Location Click to view column header actions" at bounding box center [508, 656] width 106 height 54
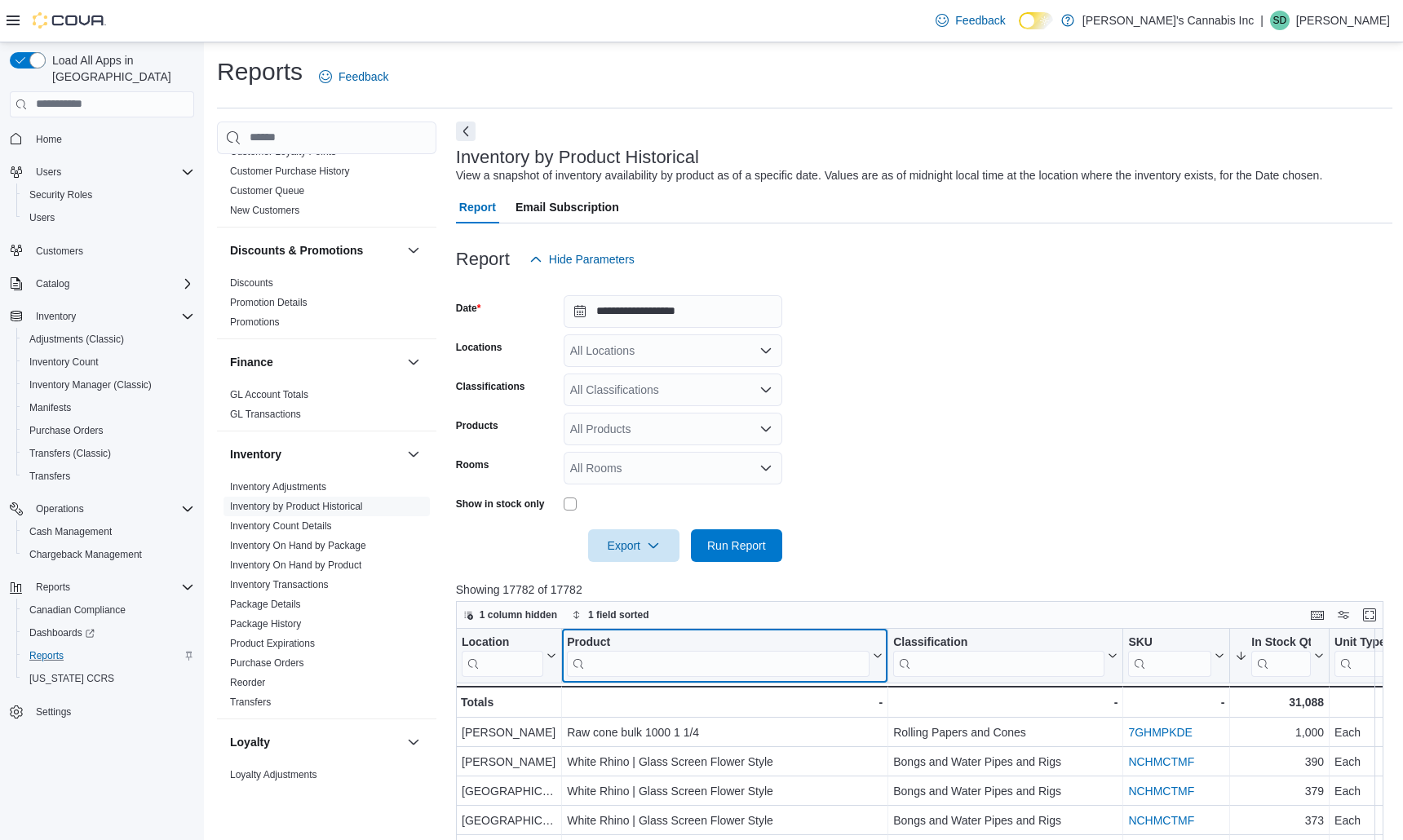
click at [582, 632] on div "Product Click to view column header actions" at bounding box center [725, 656] width 327 height 54
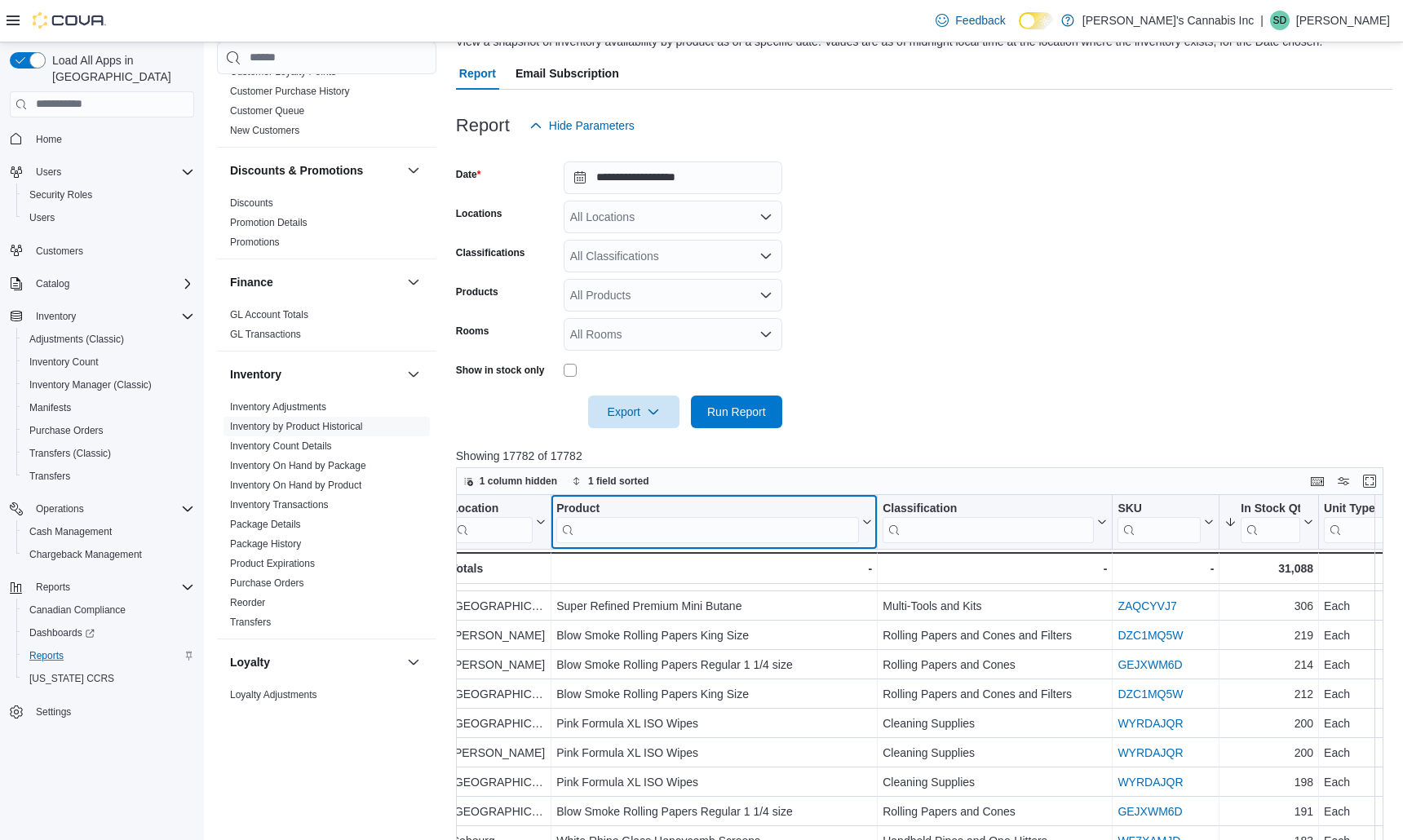
scroll to position [137, 0]
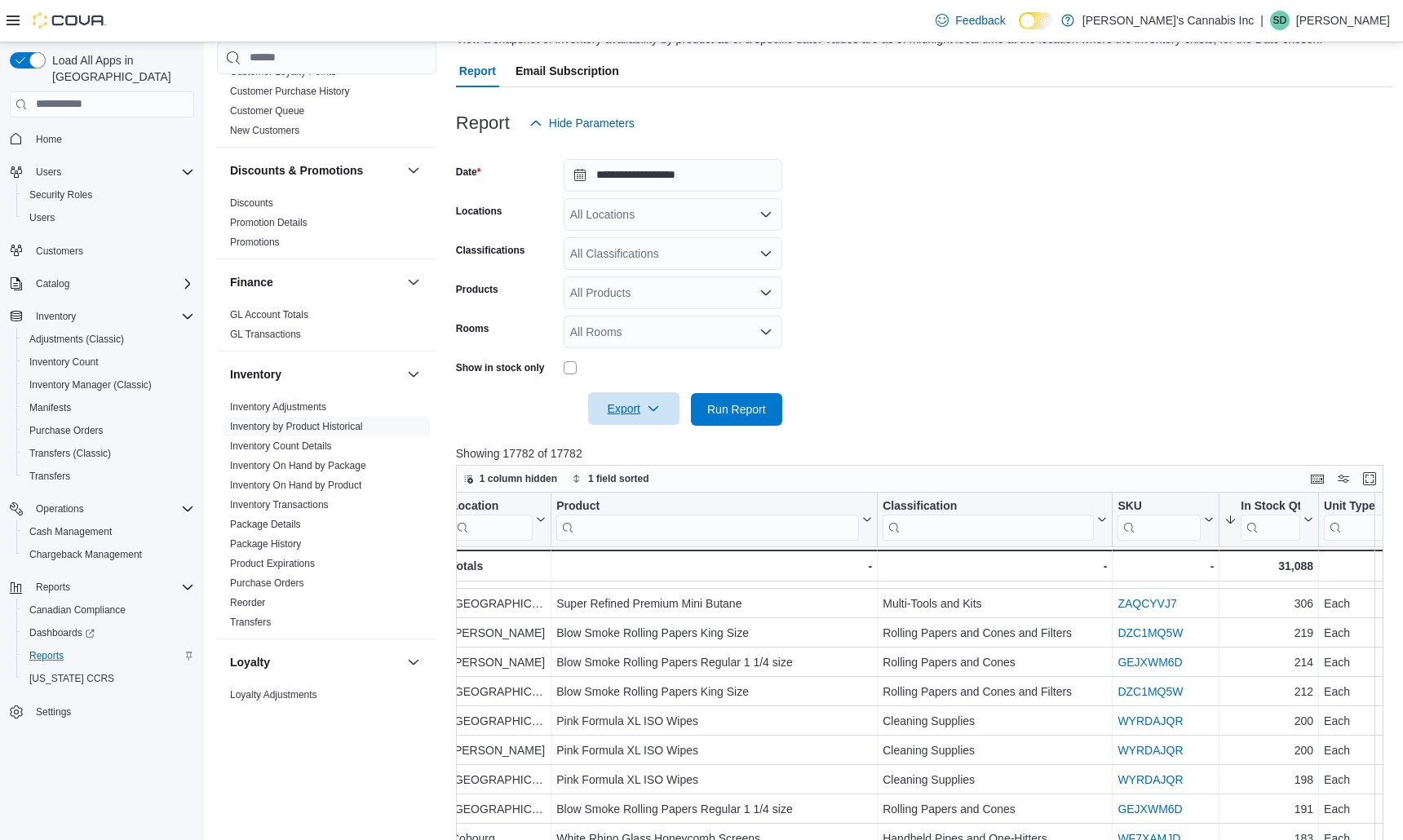
click at [639, 410] on span "Export" at bounding box center [634, 409] width 72 height 32
click at [638, 433] on button "Export to Excel" at bounding box center [636, 442] width 93 height 32
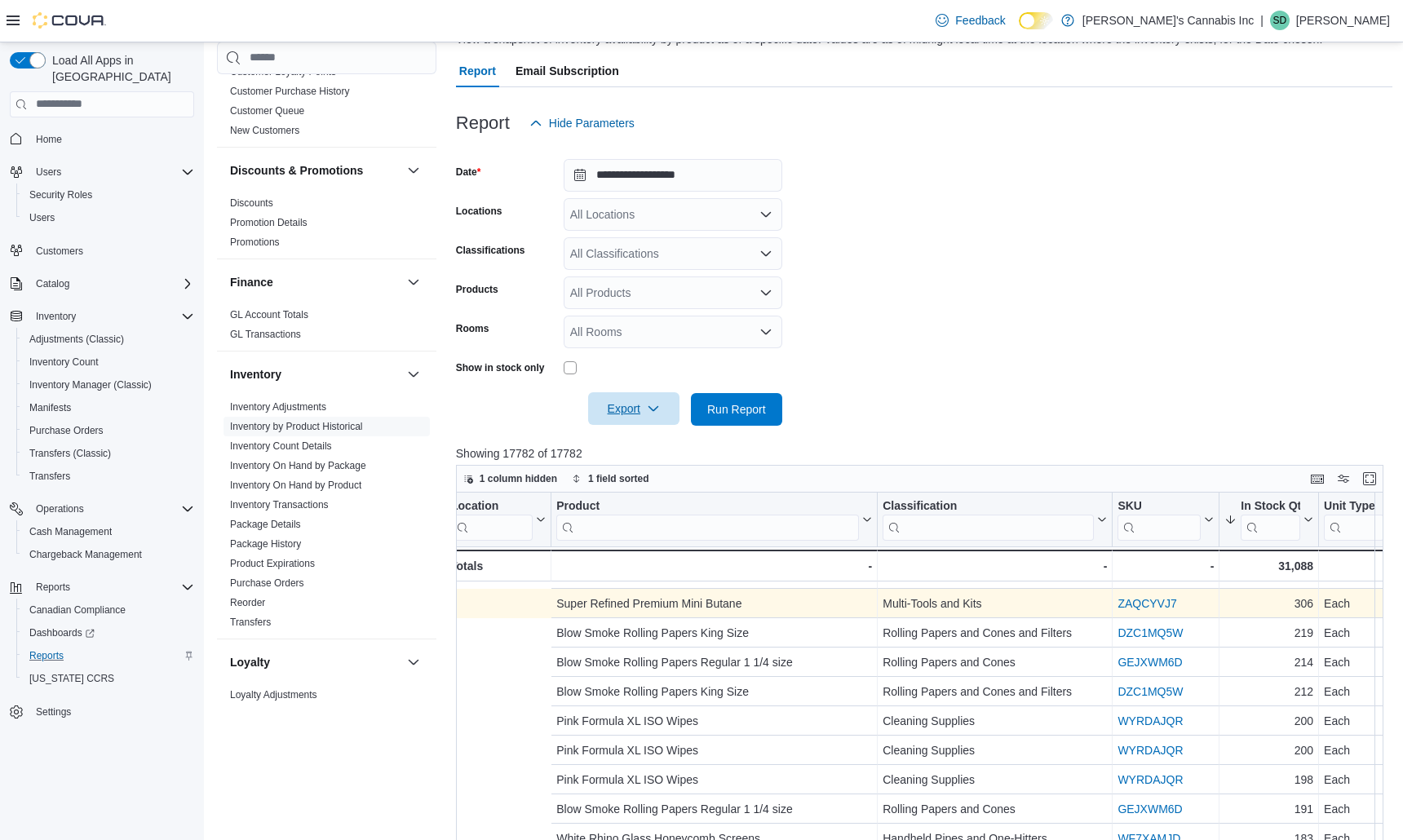
scroll to position [140, 494]
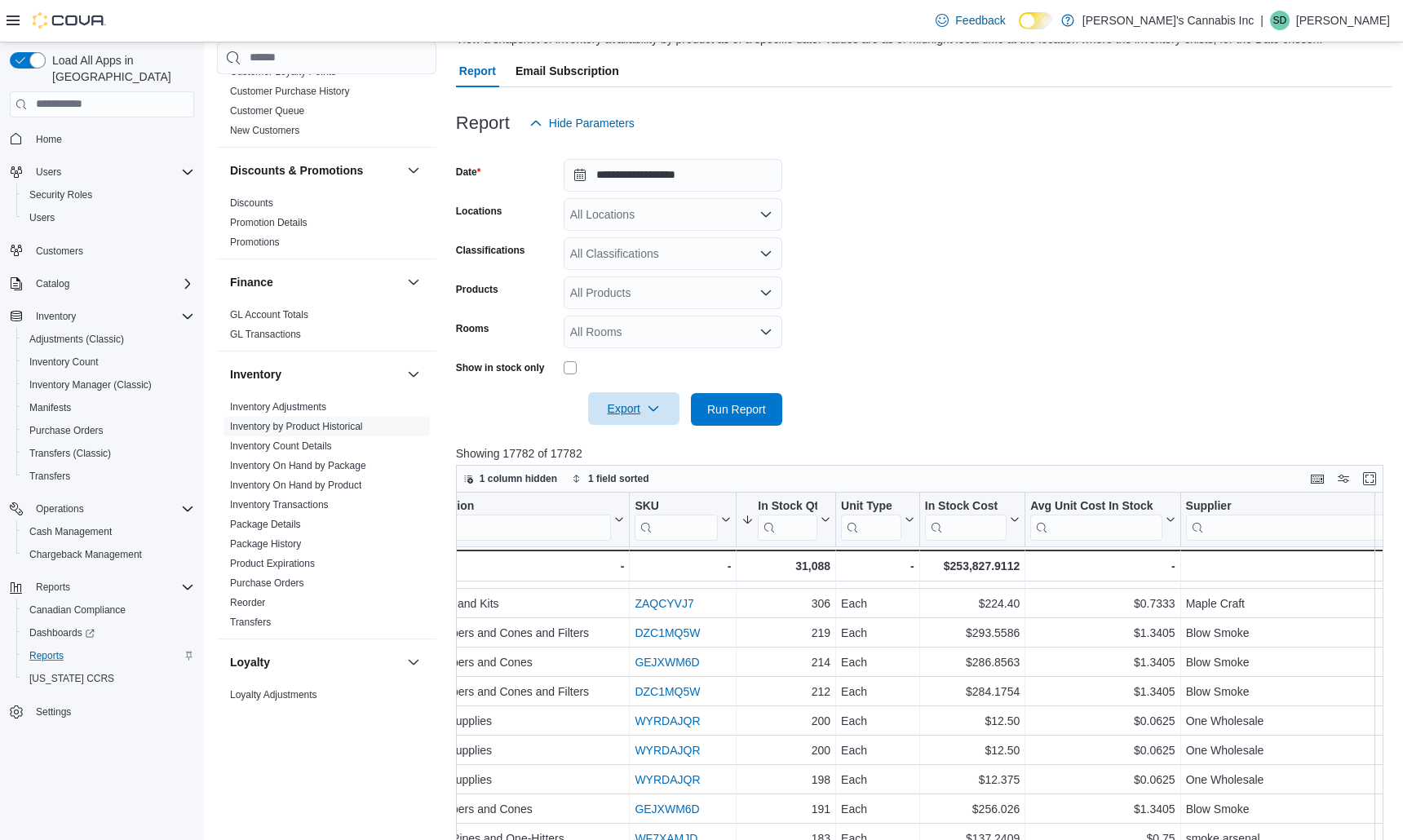
click at [1003, 243] on form "**********" at bounding box center [924, 283] width 938 height 287
click at [694, 220] on div "All Locations" at bounding box center [673, 214] width 219 height 32
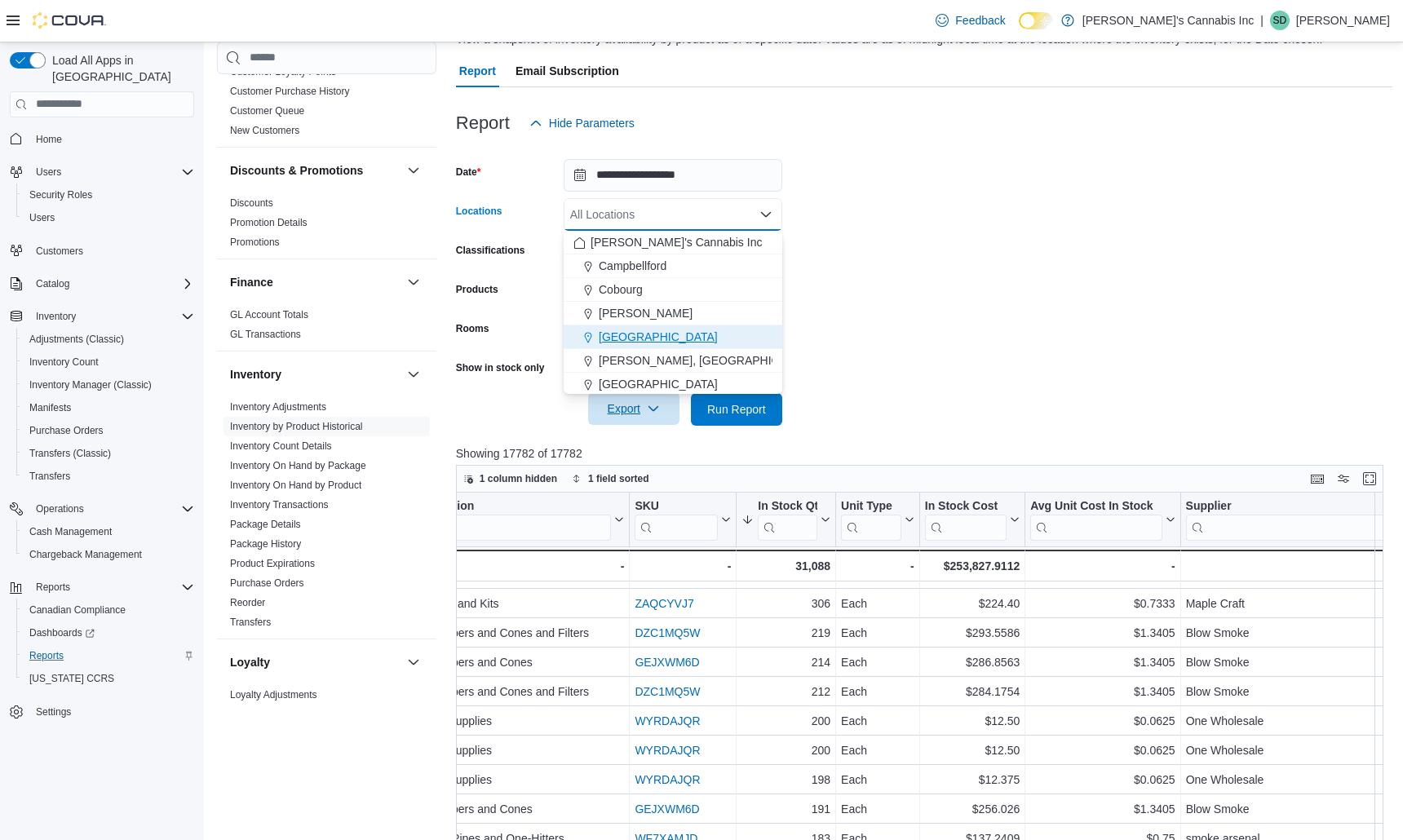
click at [670, 334] on div "[GEOGRAPHIC_DATA]" at bounding box center [673, 336] width 199 height 16
click at [743, 427] on div at bounding box center [924, 436] width 938 height 19
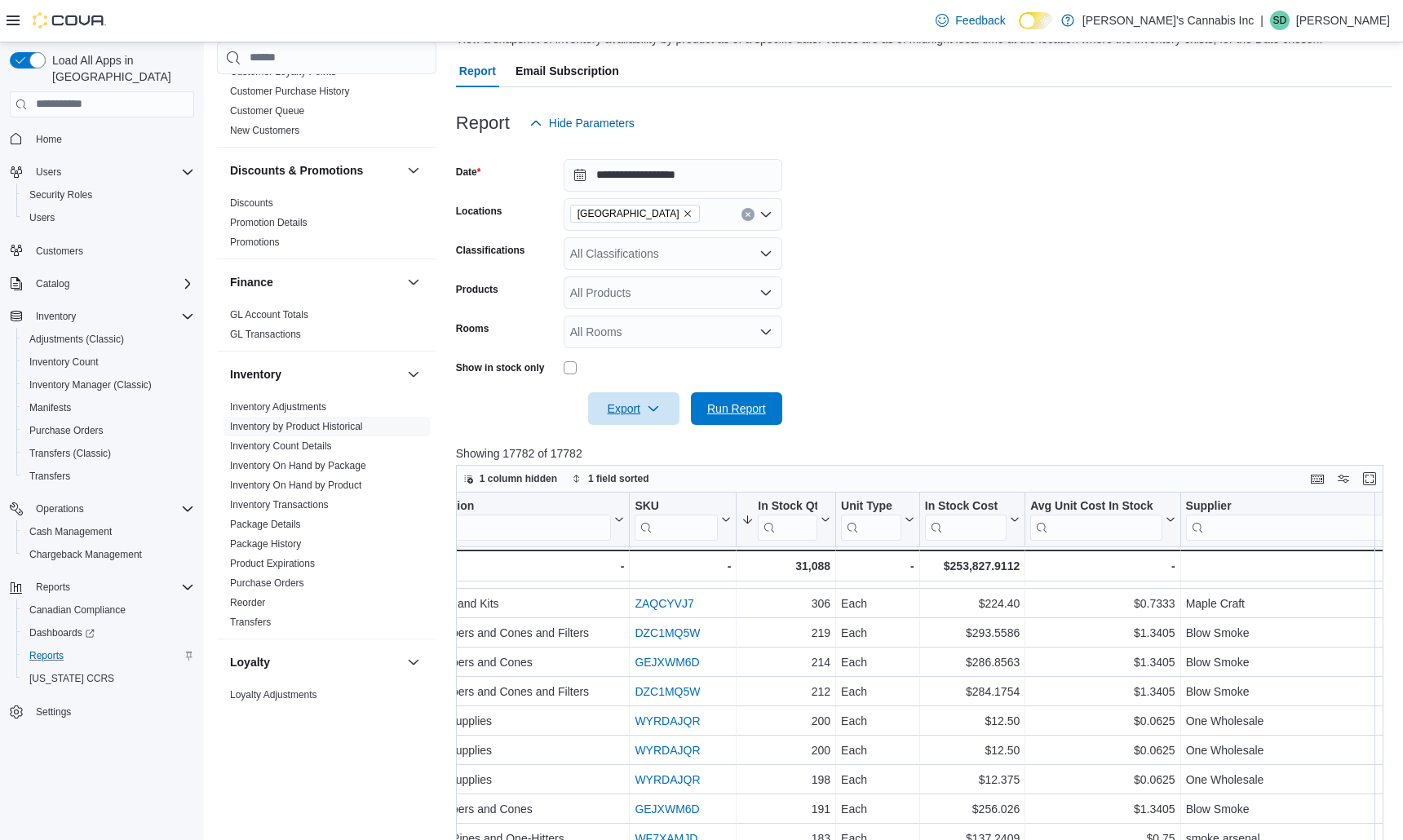
click at [745, 412] on span "Run Report" at bounding box center [736, 408] width 58 height 16
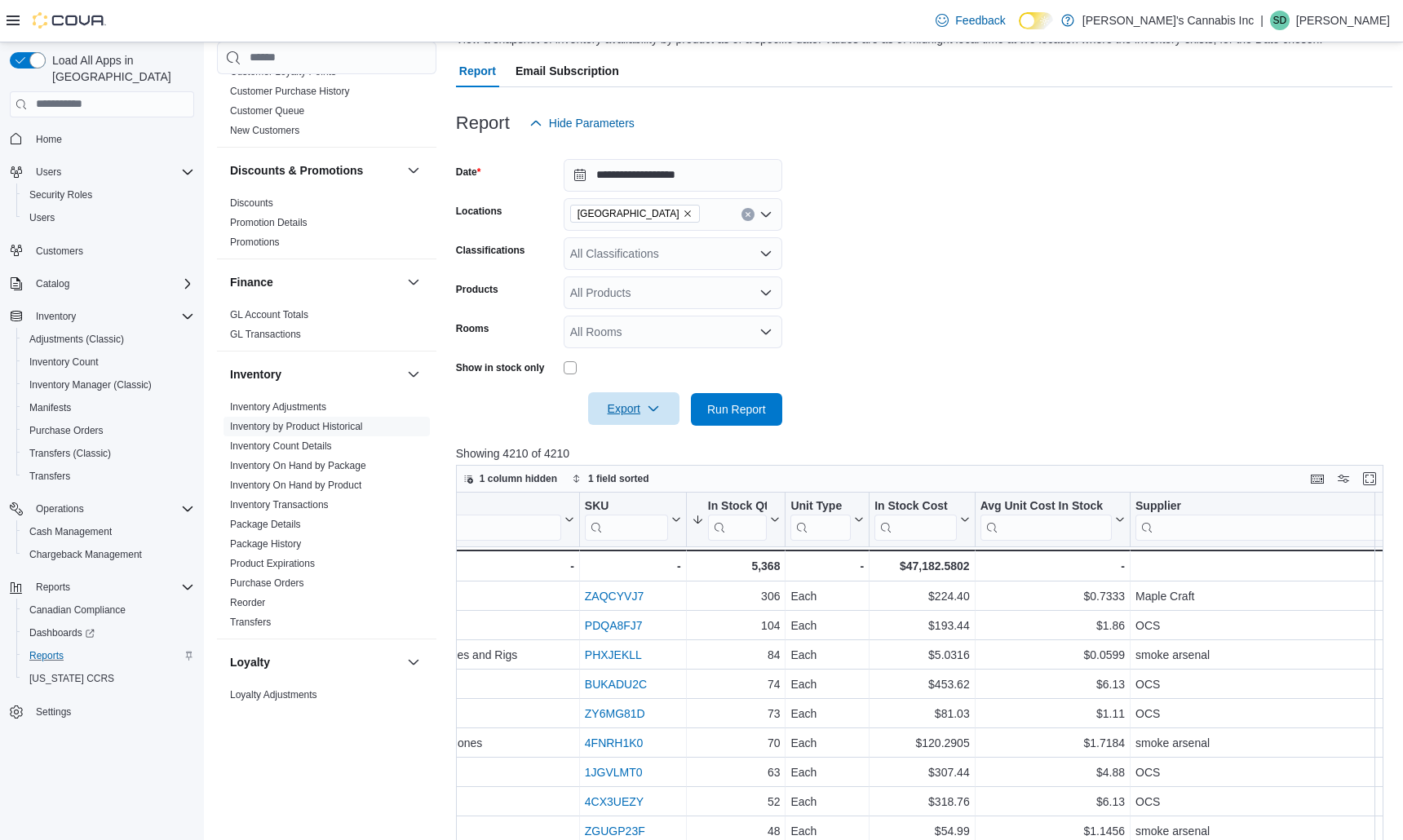
scroll to position [0, 526]
click at [1003, 237] on form "**********" at bounding box center [924, 283] width 938 height 287
click at [664, 183] on input "**********" at bounding box center [673, 175] width 219 height 32
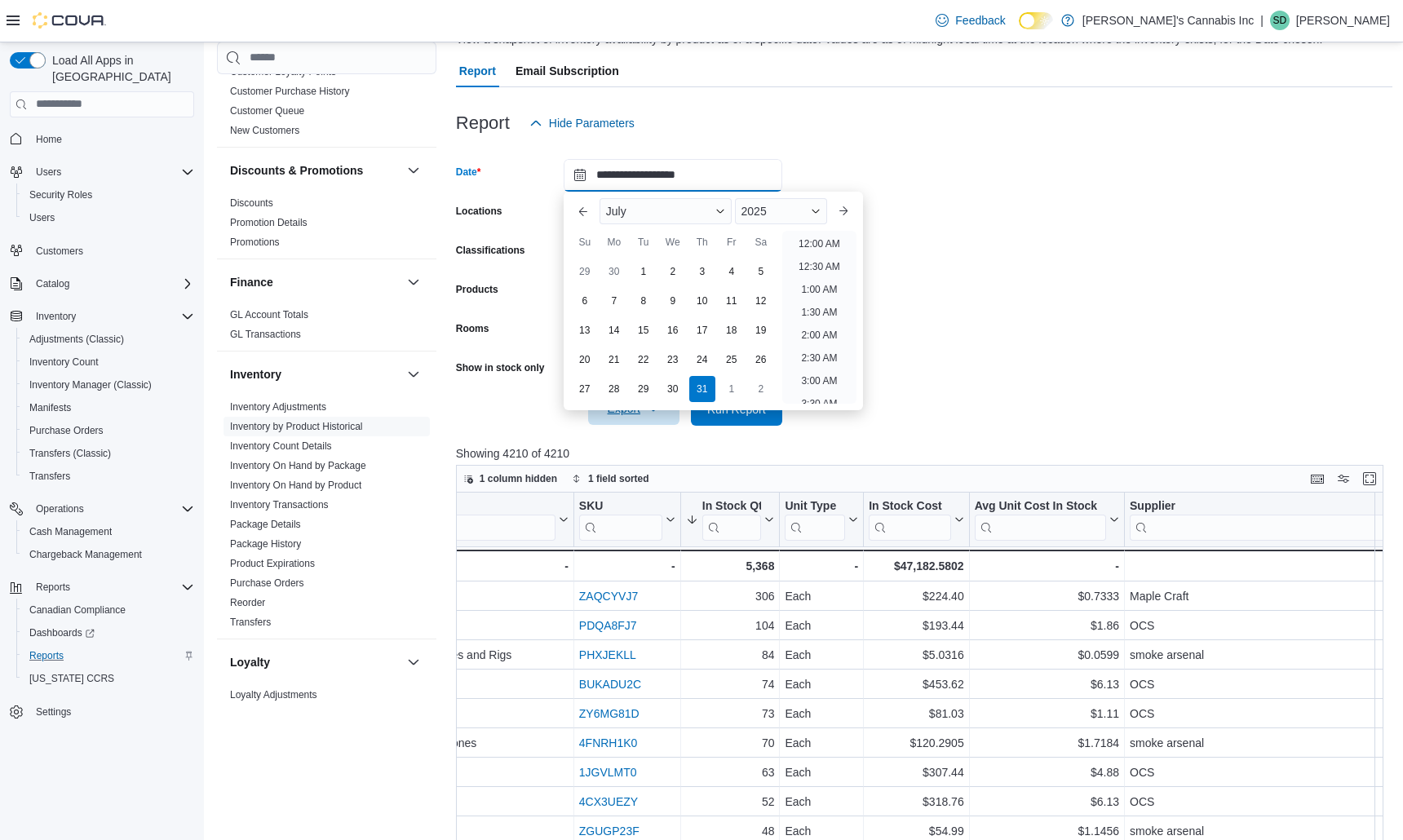
scroll to position [927, 0]
click at [734, 385] on div "1" at bounding box center [731, 389] width 29 height 29
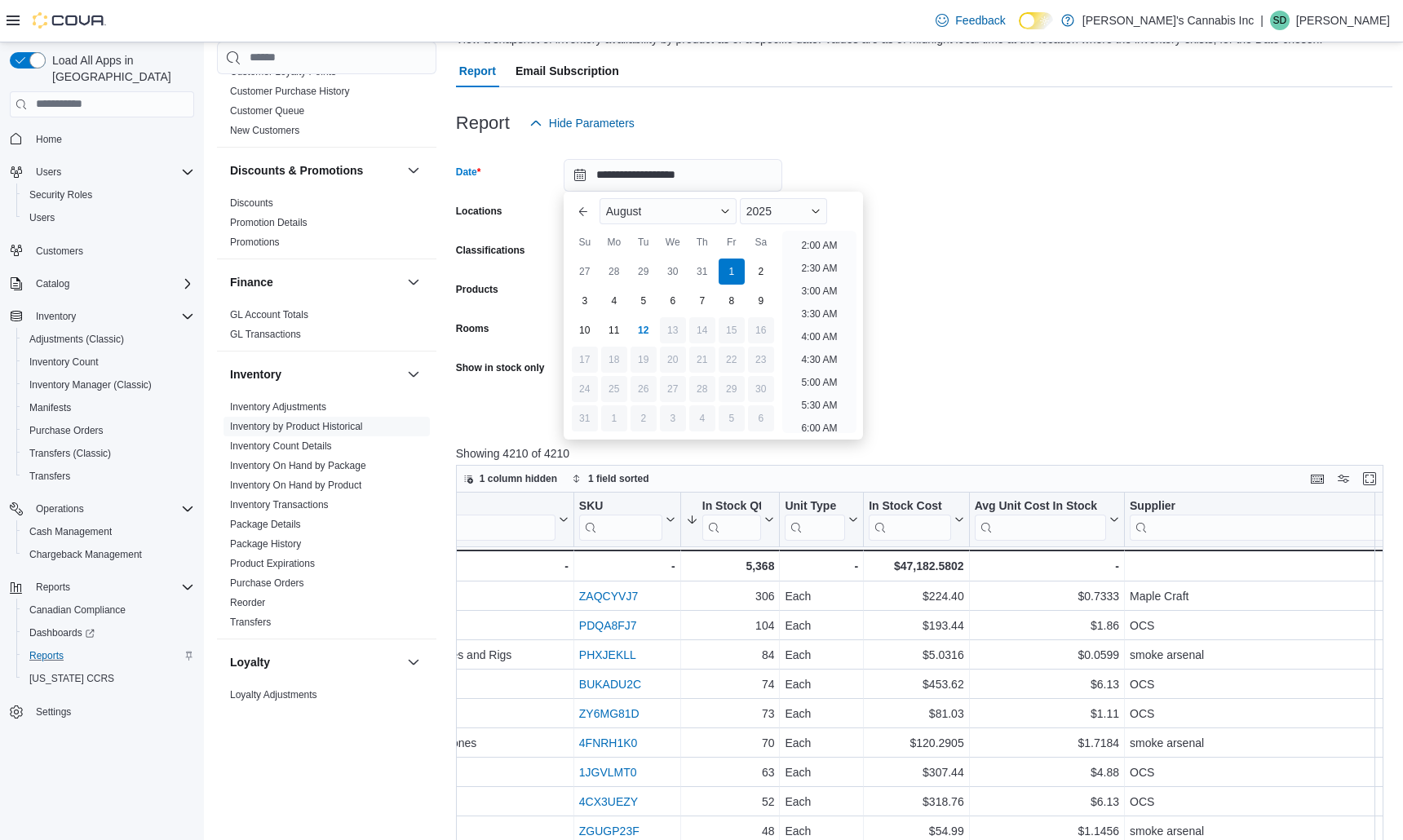
scroll to position [0, 0]
click at [822, 248] on li "12:00 AM" at bounding box center [819, 244] width 54 height 19
type input "**********"
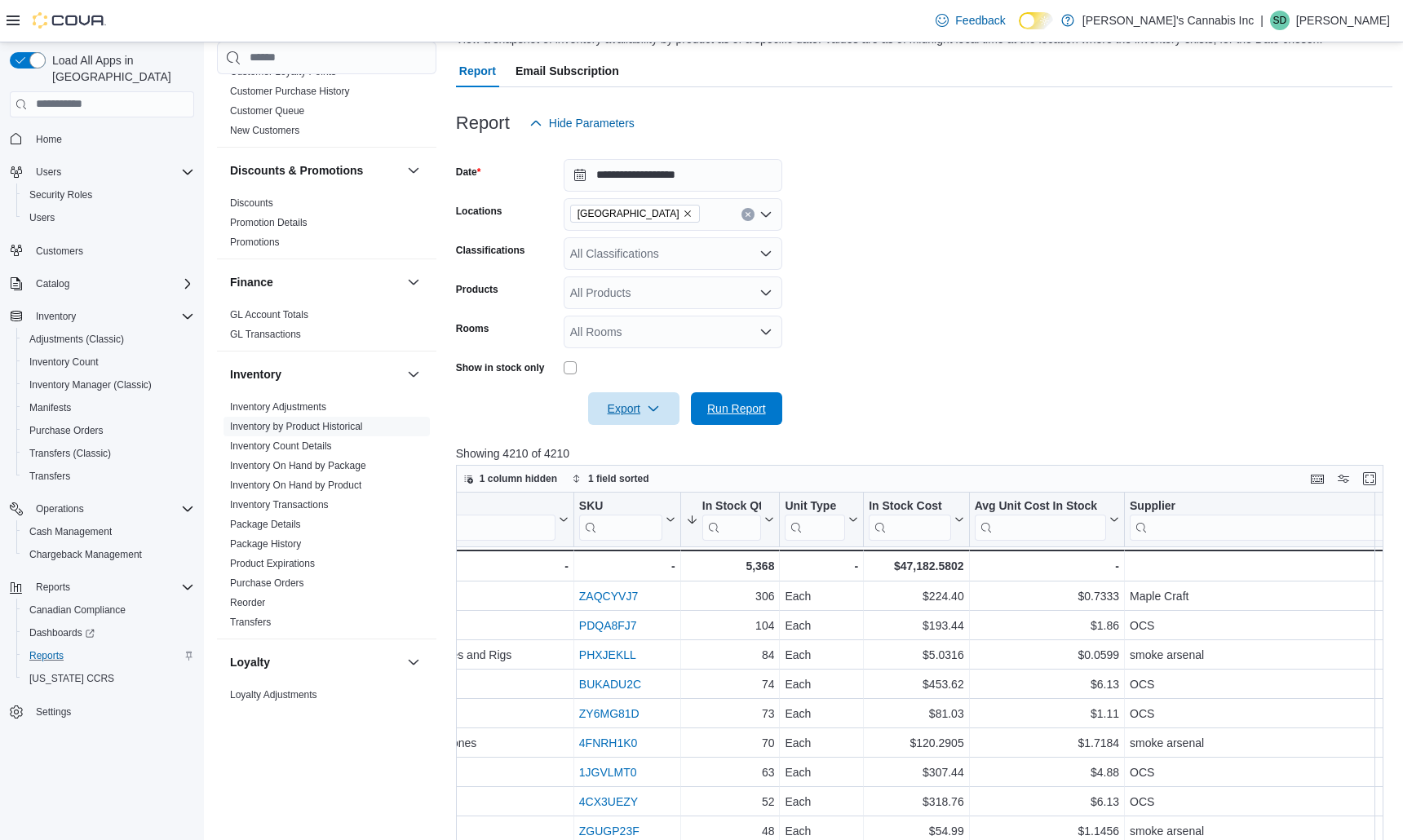
click at [764, 408] on span "Run Report" at bounding box center [736, 408] width 58 height 16
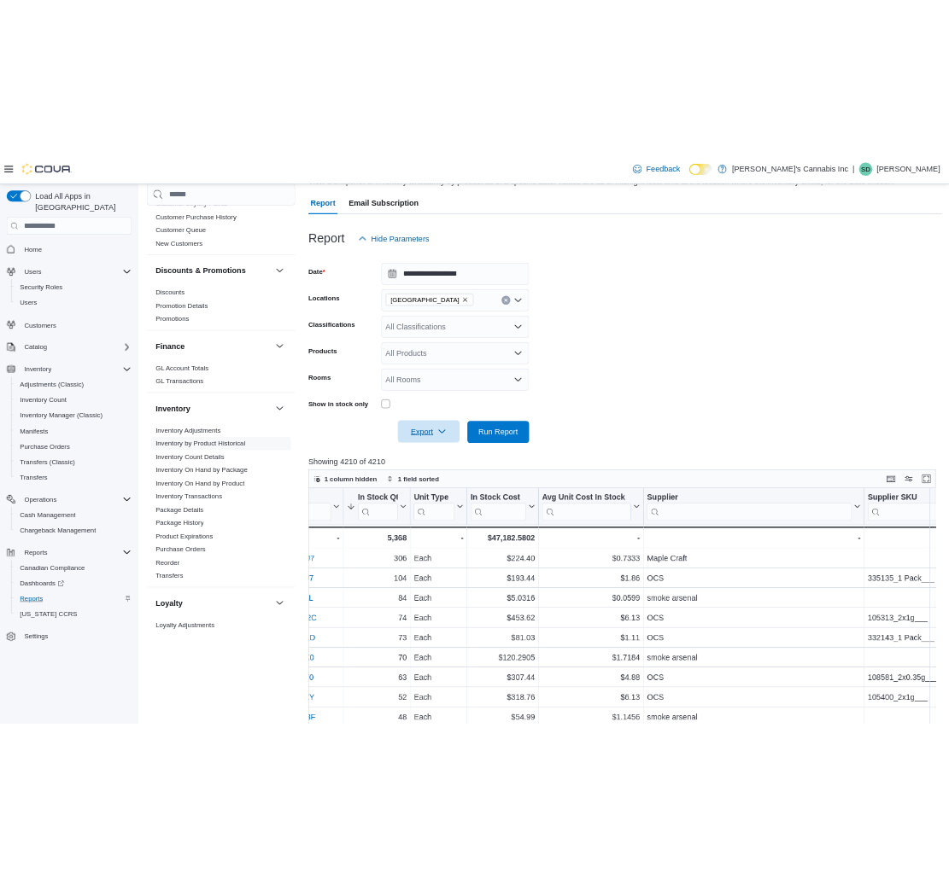
scroll to position [0, 722]
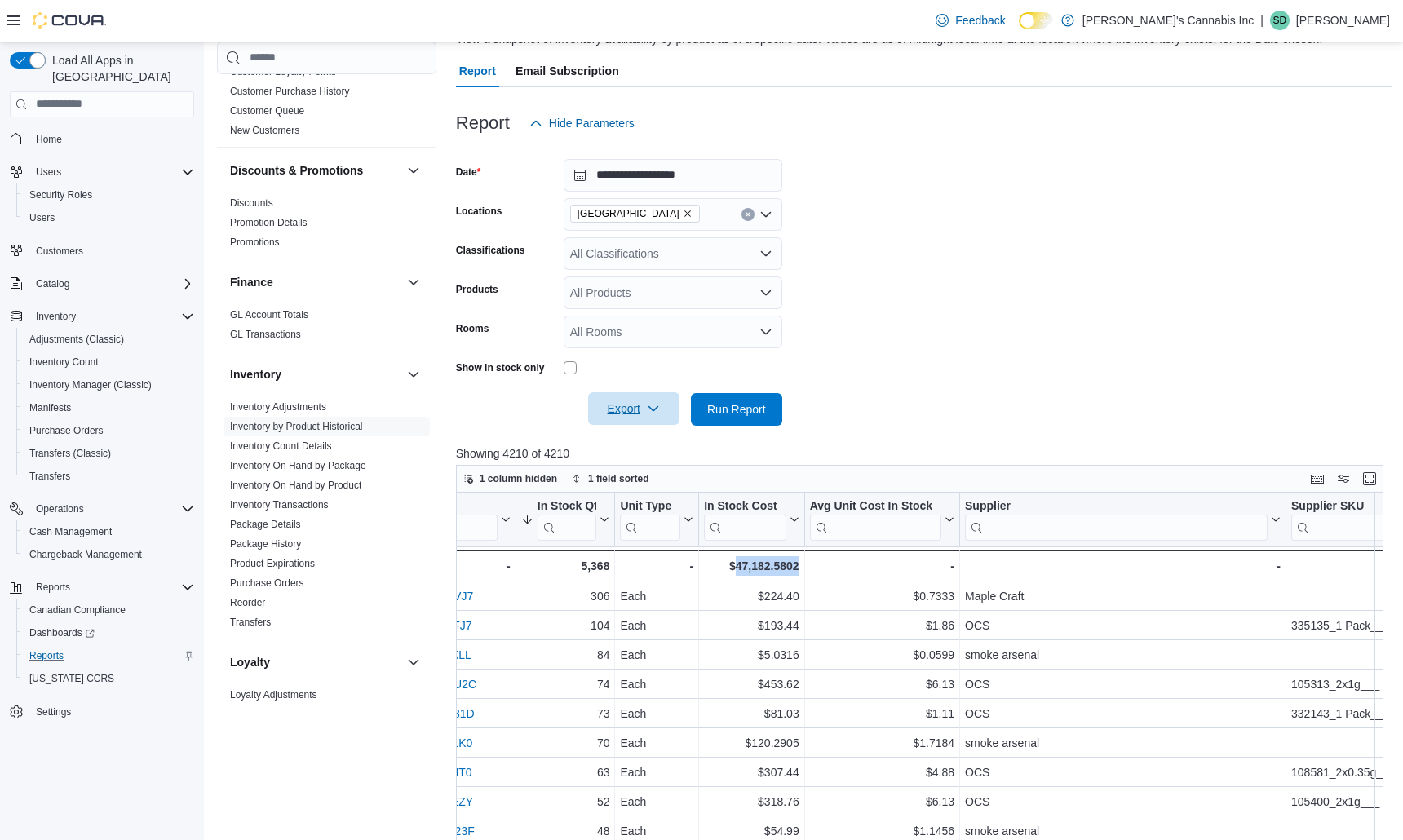
click at [1003, 180] on form "**********" at bounding box center [924, 283] width 938 height 287
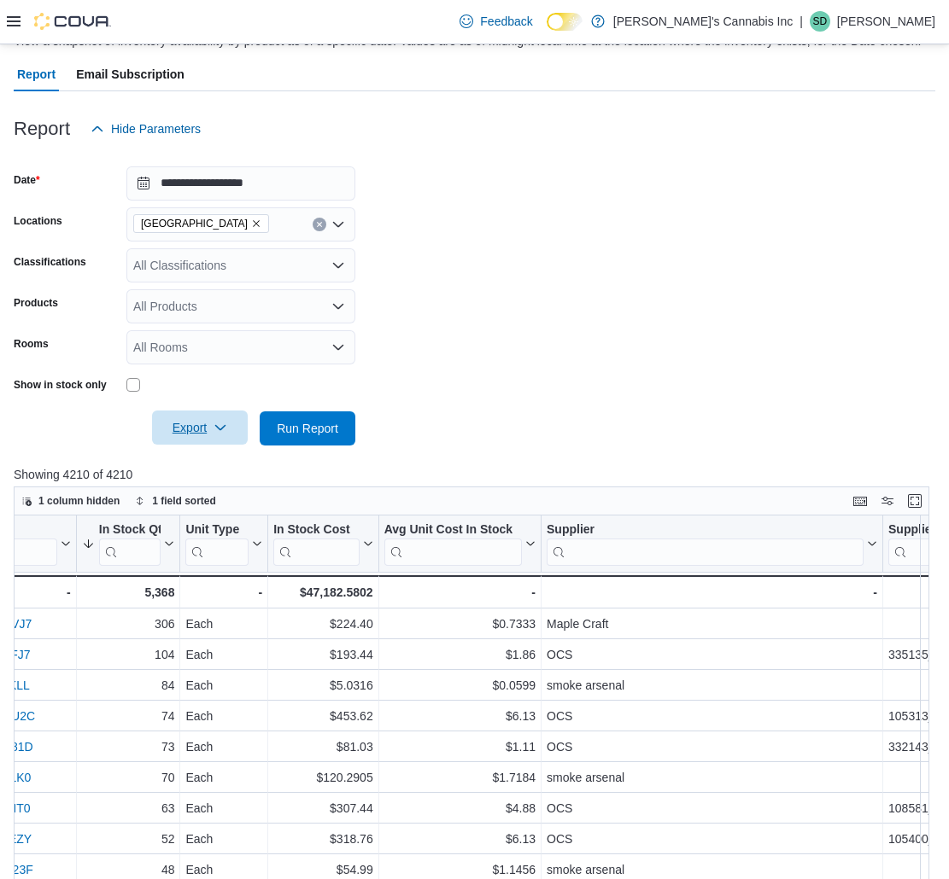
click at [195, 234] on div "[GEOGRAPHIC_DATA]" at bounding box center [240, 224] width 229 height 34
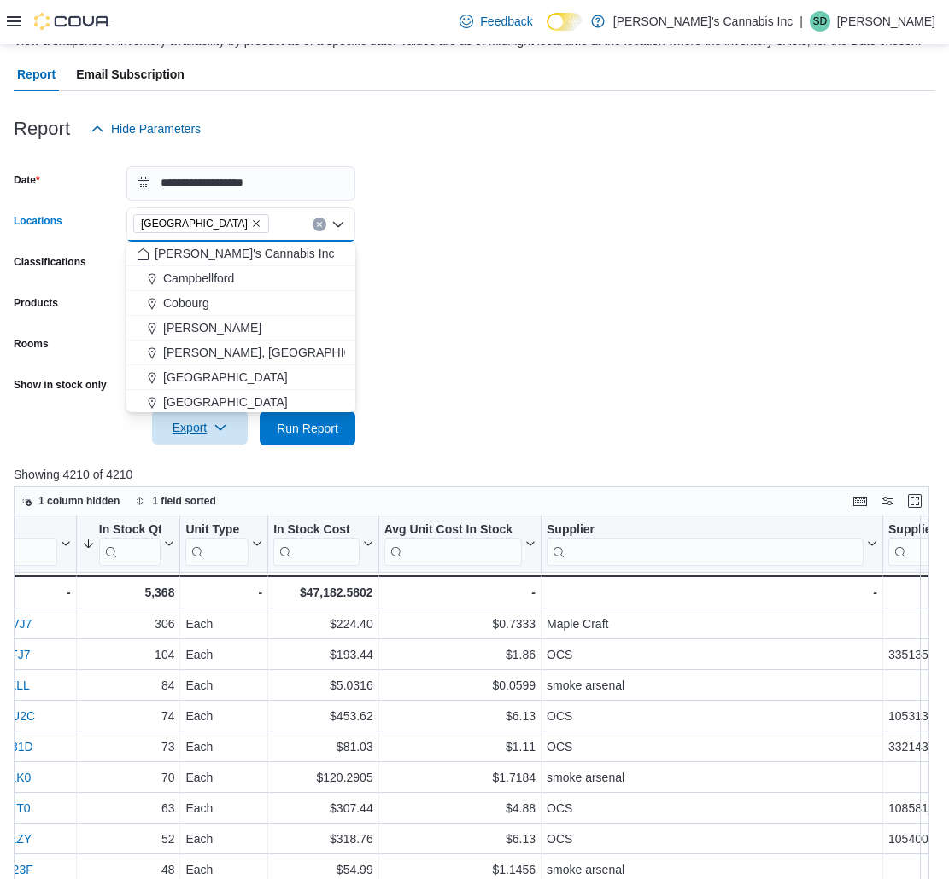
click at [251, 227] on icon "Remove Kingston from selection in this group" at bounding box center [256, 224] width 10 height 10
click at [525, 292] on form "**********" at bounding box center [474, 296] width 921 height 300
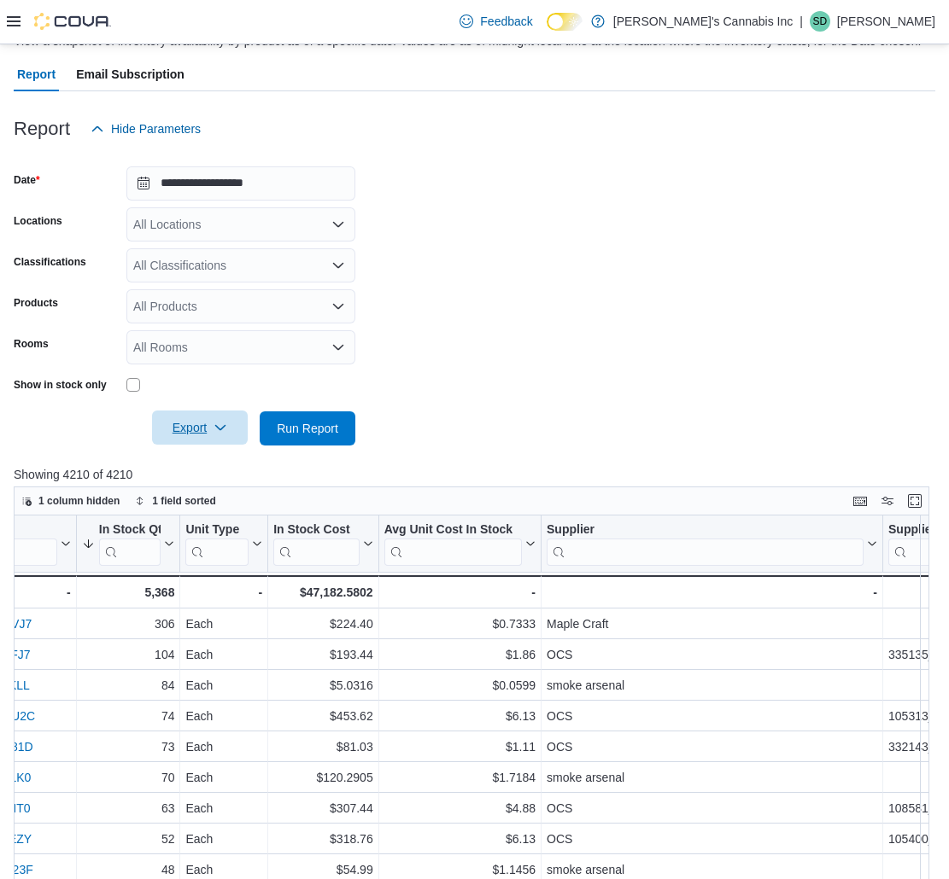
click at [17, 31] on div at bounding box center [59, 22] width 104 height 44
click at [6, 27] on div "Feedback Dark Mode [PERSON_NAME]'s Cannabis Inc | SD [PERSON_NAME]" at bounding box center [474, 22] width 949 height 44
click at [9, 25] on icon at bounding box center [14, 22] width 14 height 14
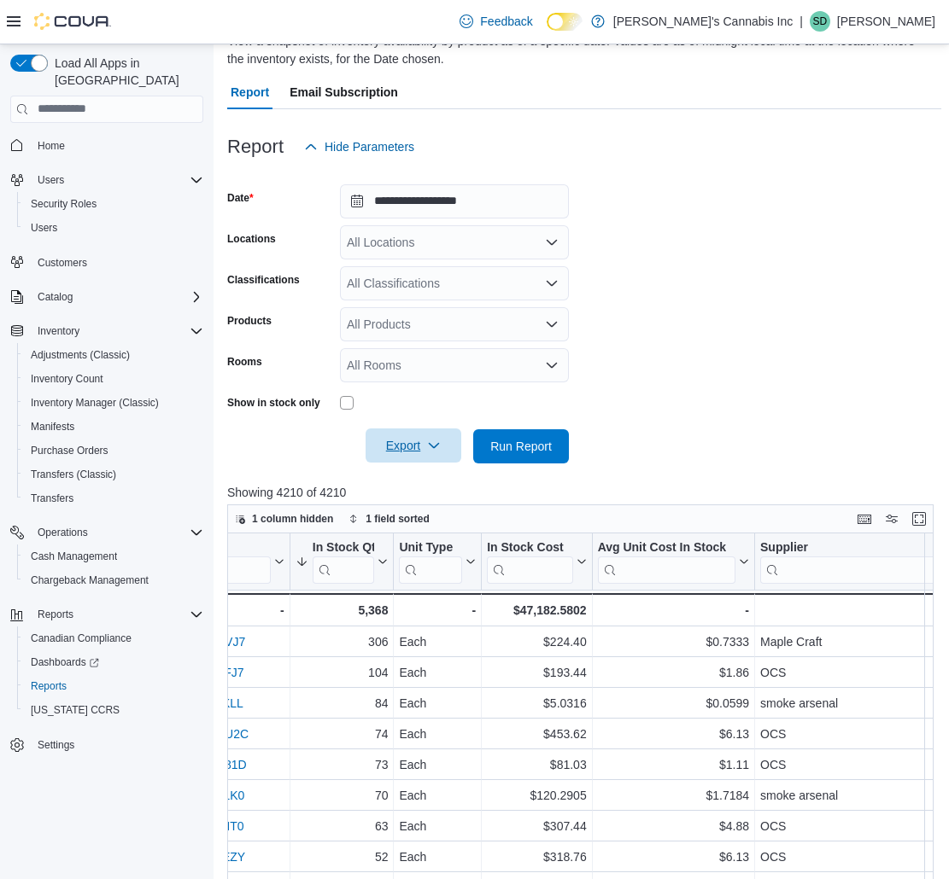
click at [60, 680] on span "Reports" at bounding box center [49, 687] width 36 height 14
click at [51, 680] on span "Reports" at bounding box center [49, 687] width 36 height 14
click at [52, 680] on span "Reports" at bounding box center [49, 687] width 36 height 14
click at [50, 680] on span "Reports" at bounding box center [49, 687] width 36 height 14
click at [52, 680] on span "Reports" at bounding box center [49, 687] width 36 height 14
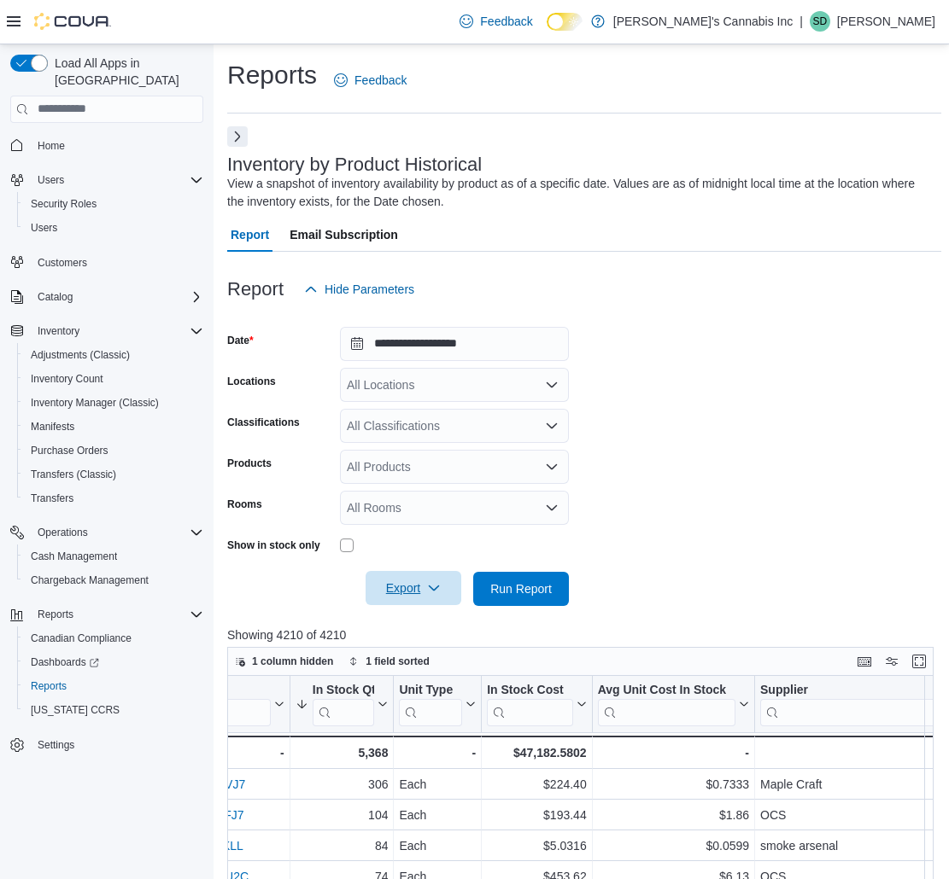
click at [239, 137] on button "Next" at bounding box center [237, 136] width 20 height 20
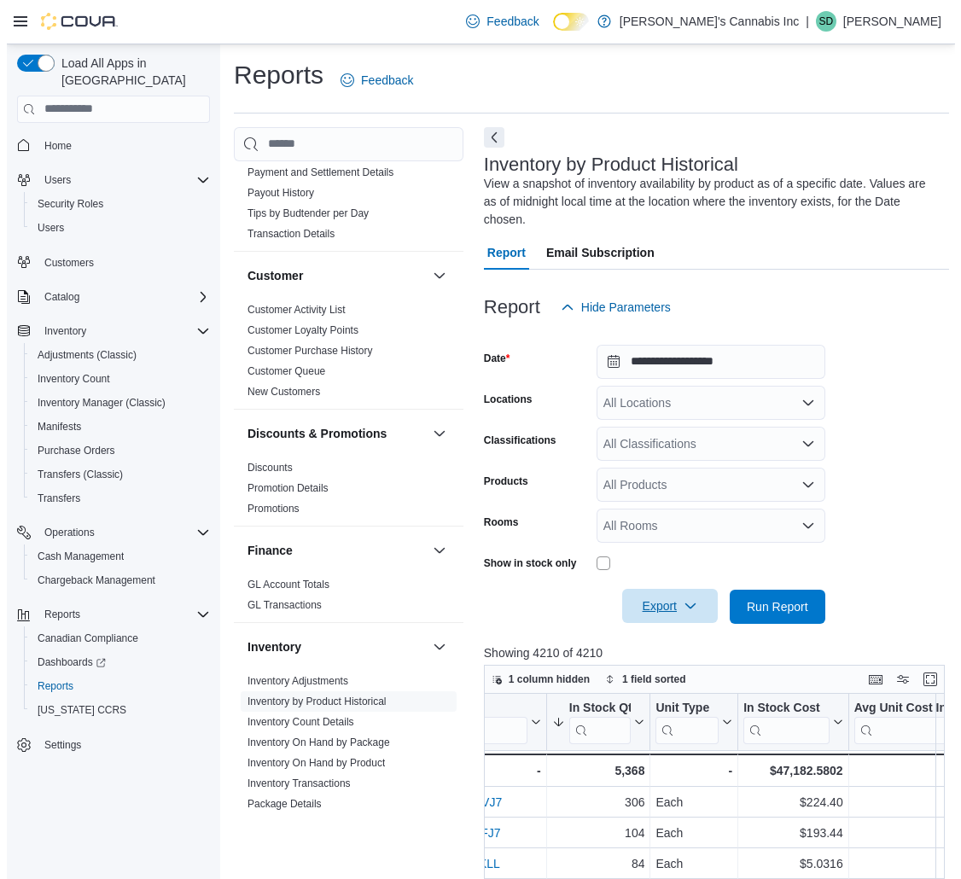
scroll to position [314, 0]
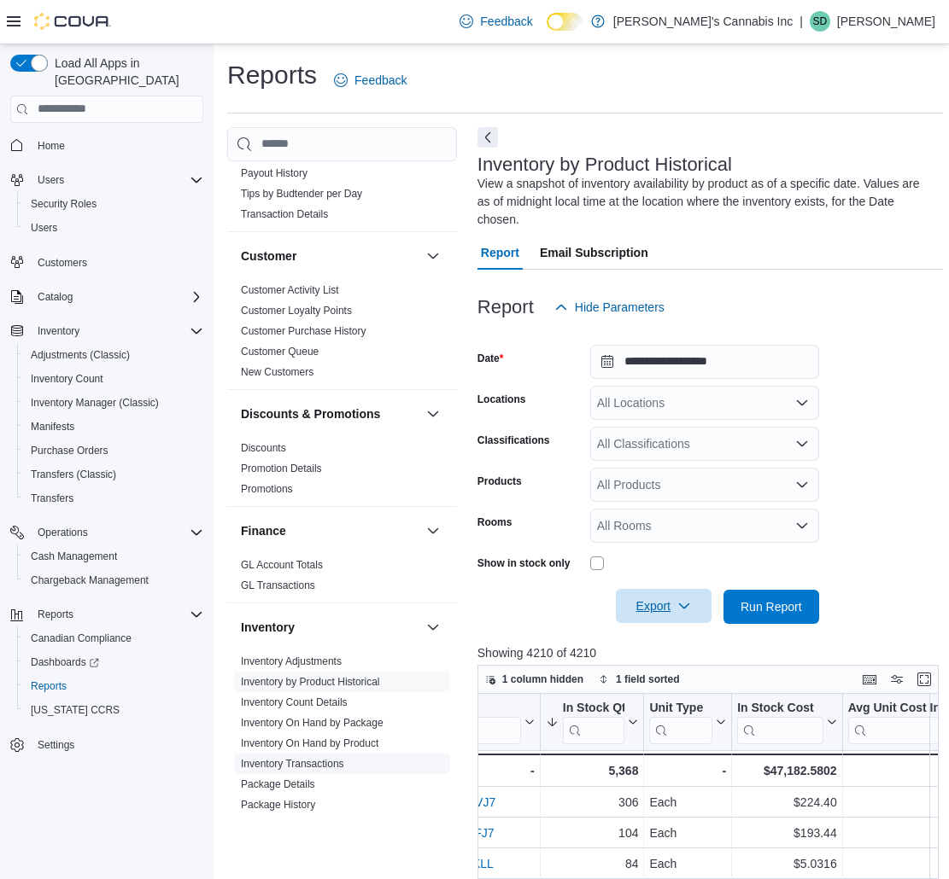
click at [330, 758] on link "Inventory Transactions" at bounding box center [292, 764] width 103 height 12
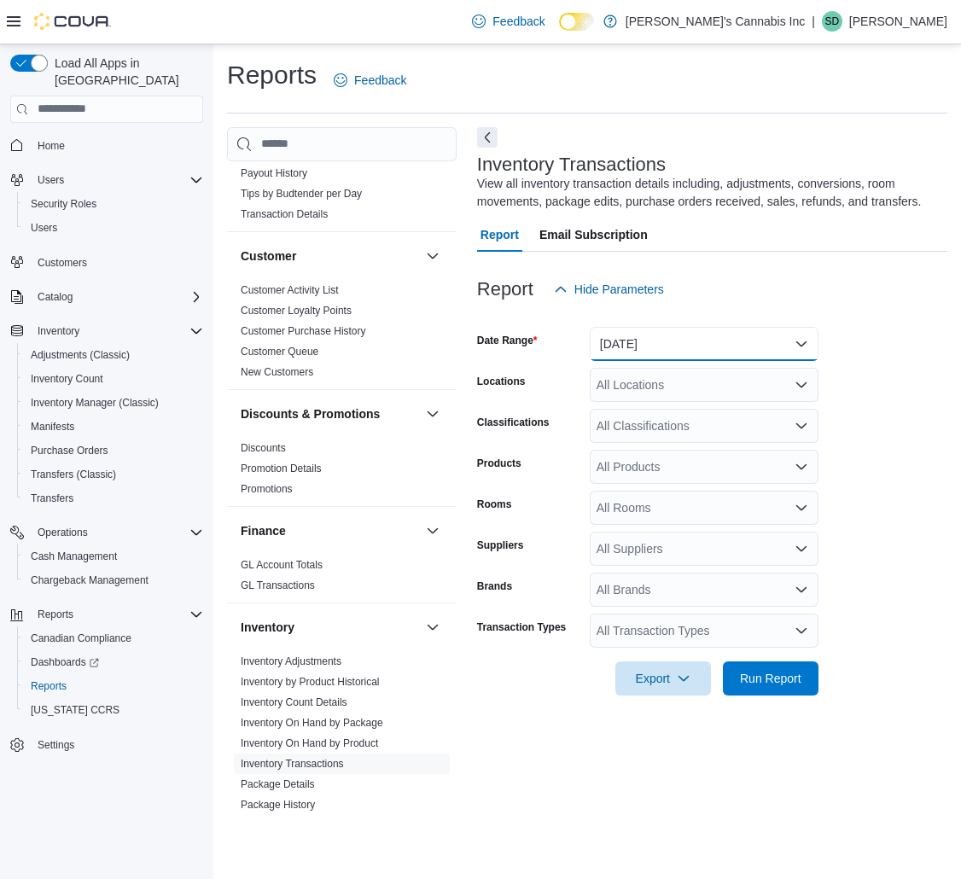
click at [664, 347] on button "[DATE]" at bounding box center [704, 344] width 229 height 34
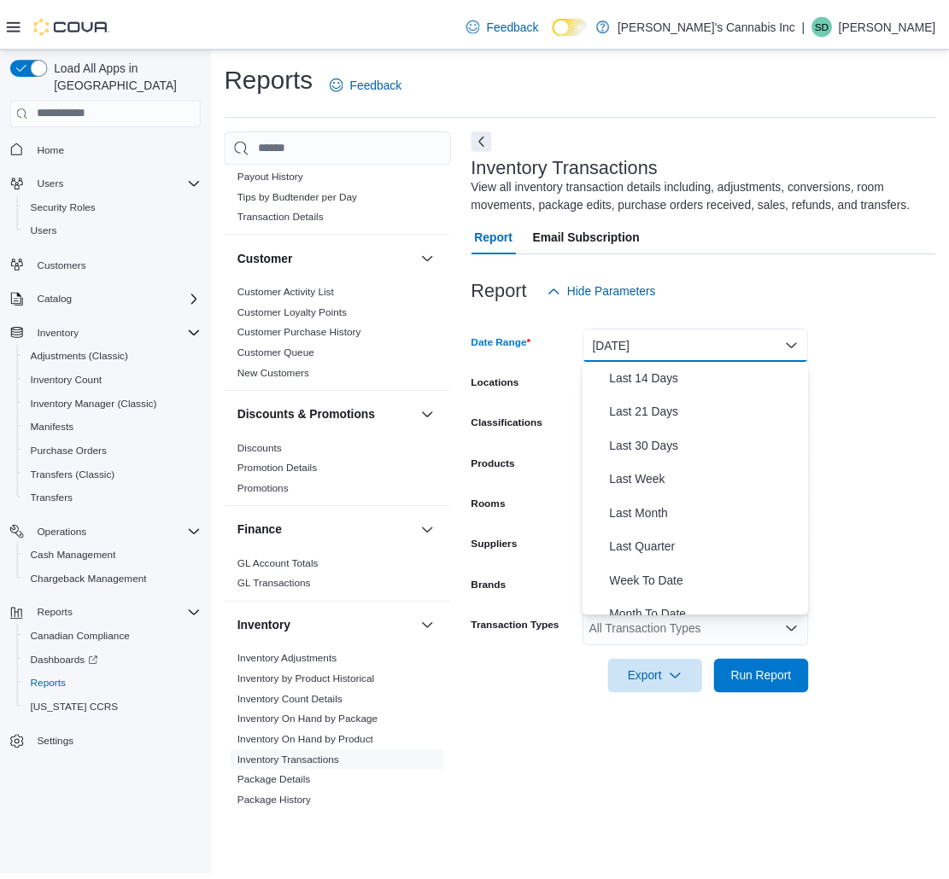
scroll to position [256, 0]
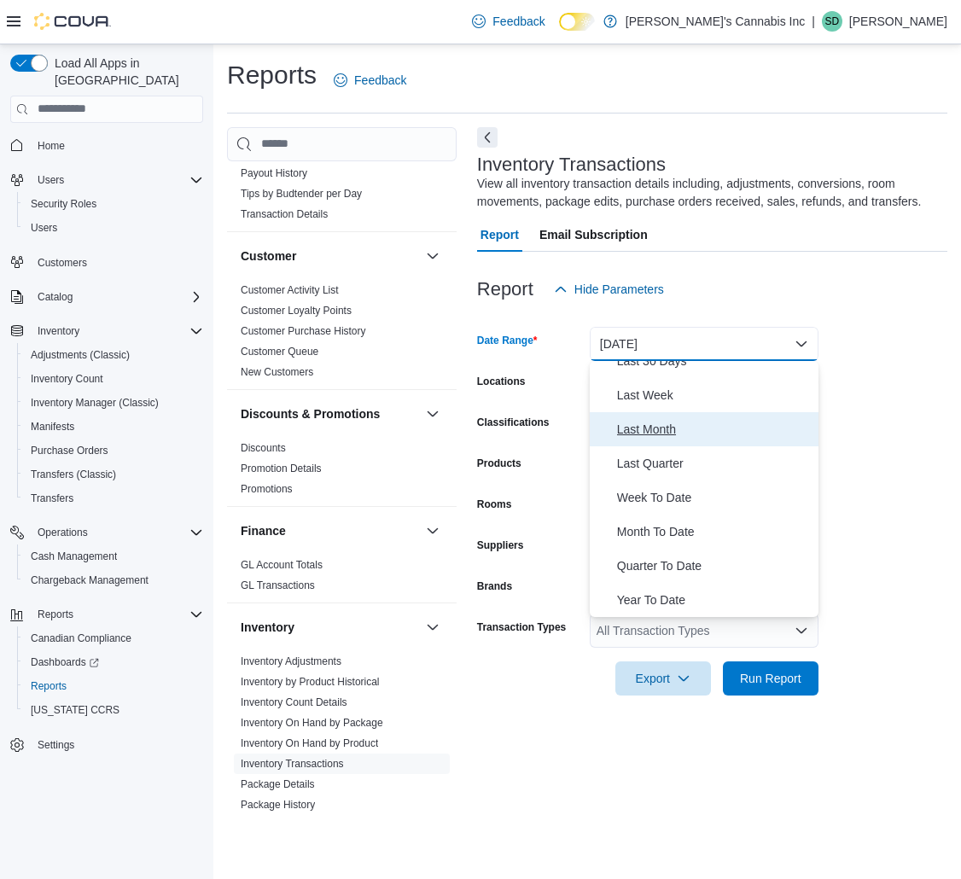
click at [659, 439] on span "Last Month" at bounding box center [714, 429] width 195 height 20
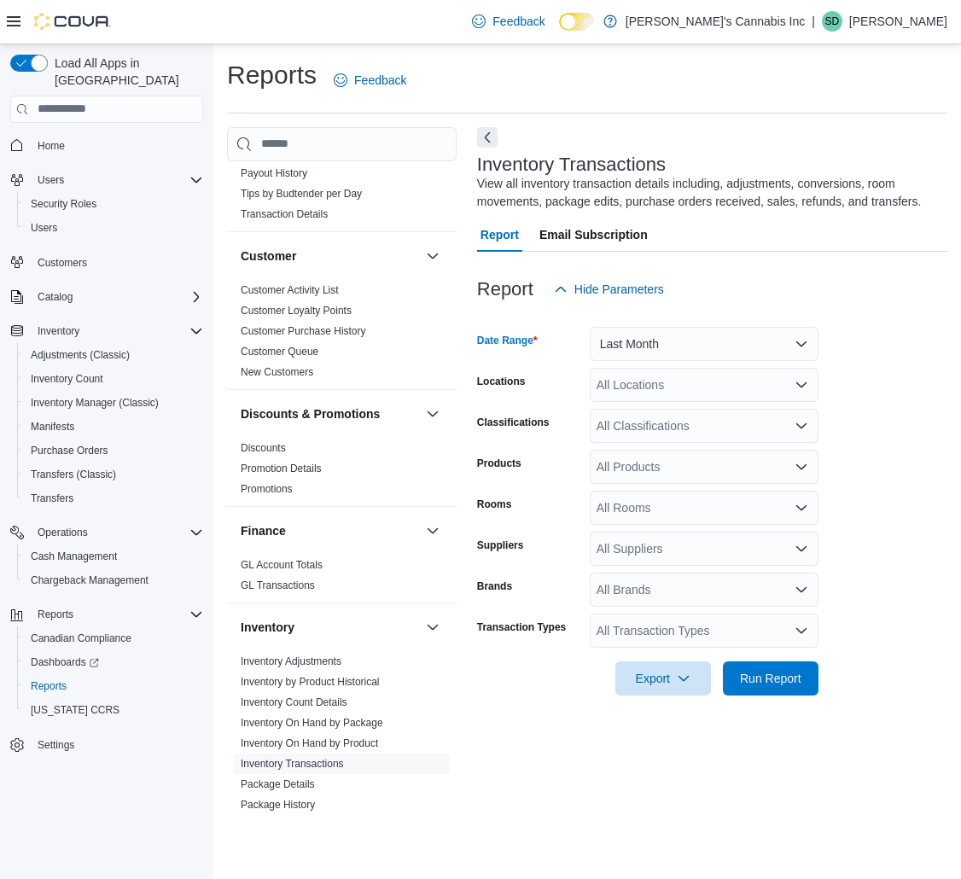
click at [699, 400] on div "All Locations" at bounding box center [704, 385] width 229 height 34
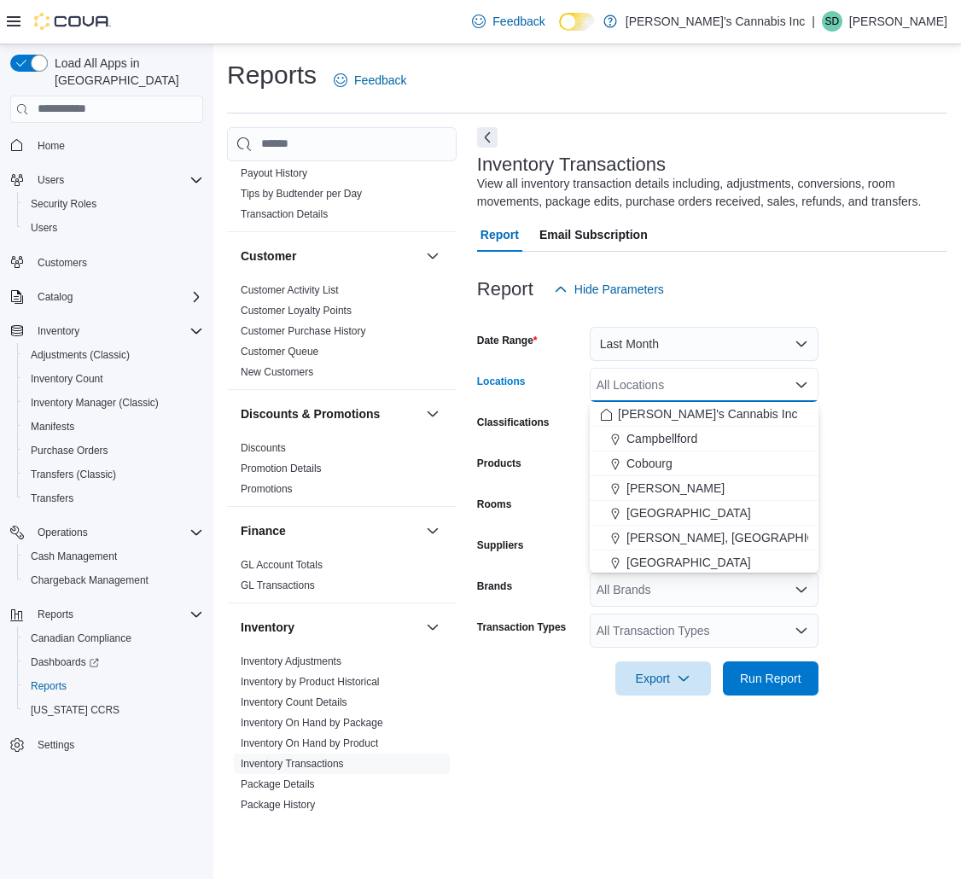
click at [701, 300] on div "Report Hide Parameters" at bounding box center [712, 289] width 470 height 34
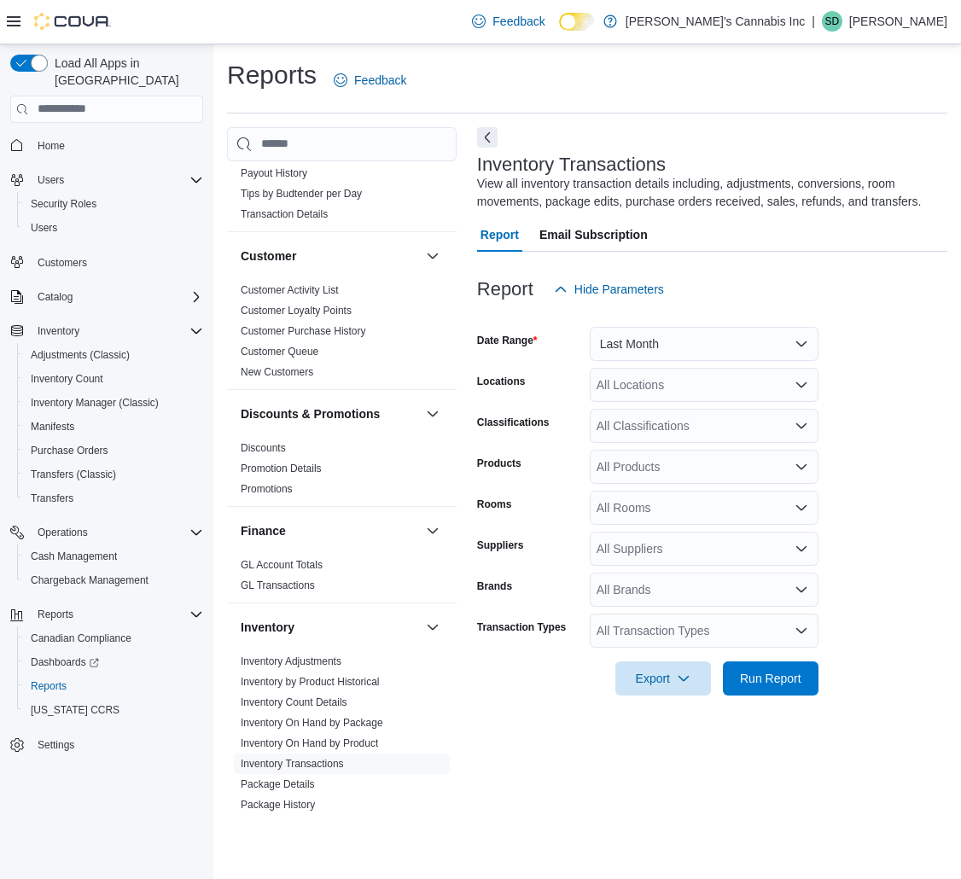
click at [703, 392] on div "All Locations" at bounding box center [704, 385] width 229 height 34
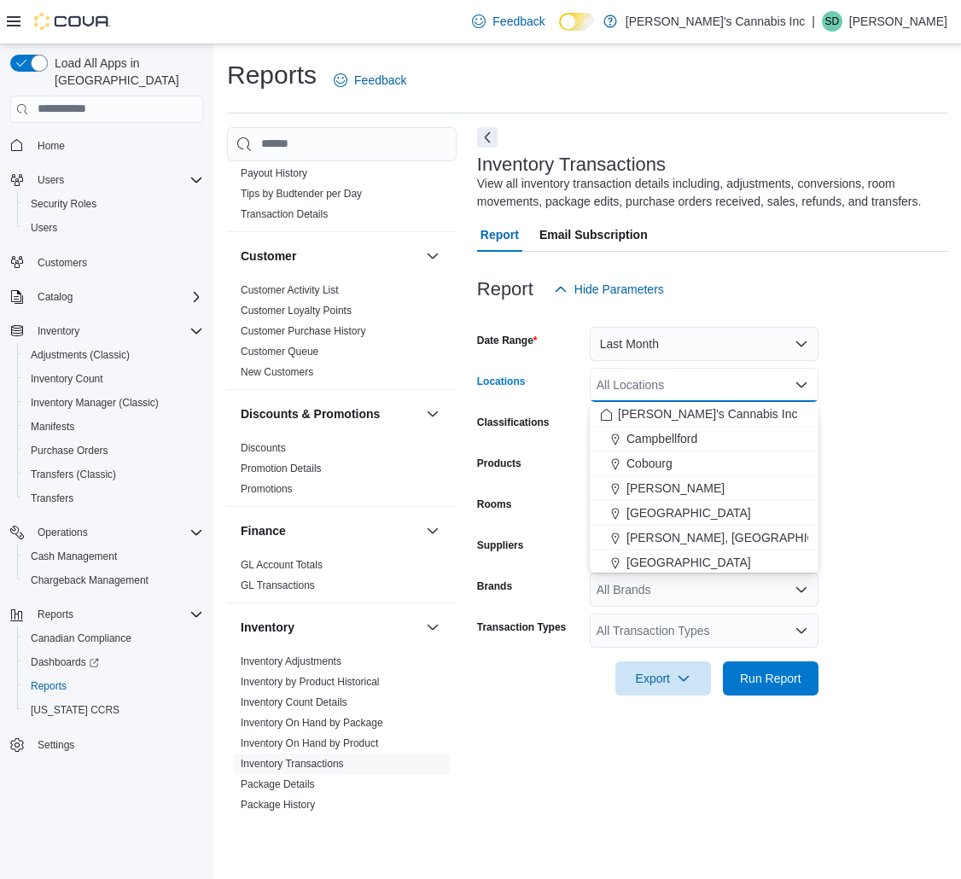
click at [724, 304] on div "Report Hide Parameters" at bounding box center [712, 289] width 470 height 34
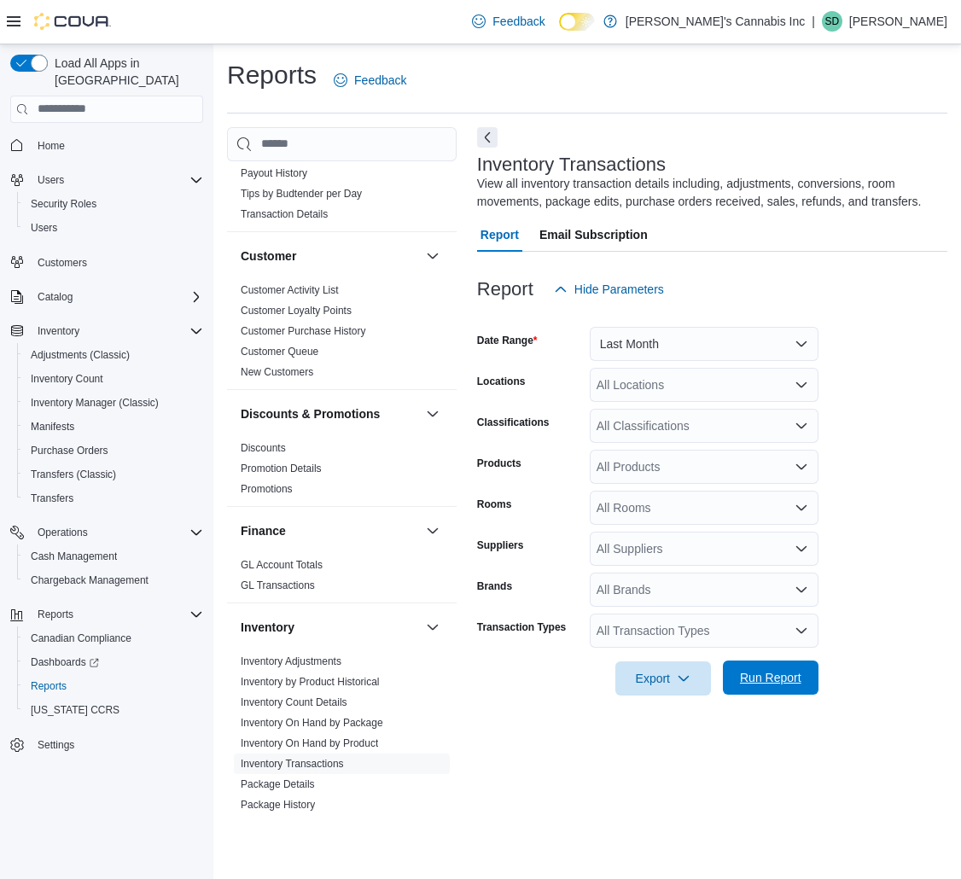
click at [763, 674] on span "Run Report" at bounding box center [770, 677] width 61 height 17
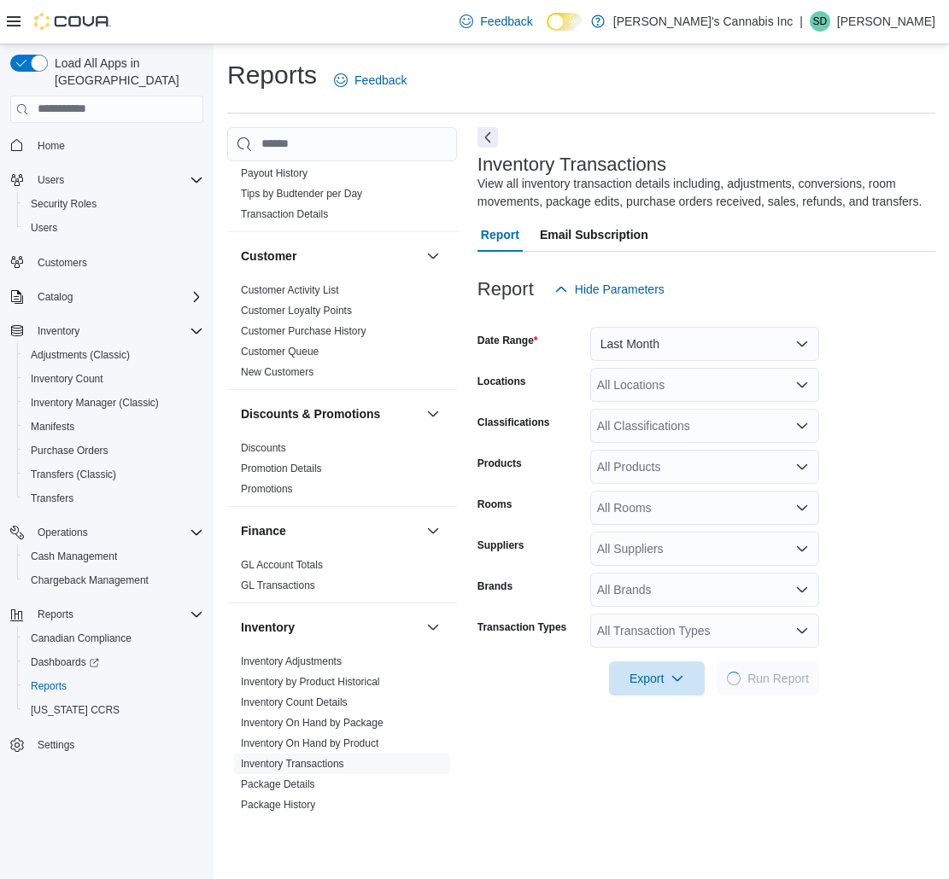
click at [719, 630] on div "All Transaction Types" at bounding box center [704, 631] width 229 height 34
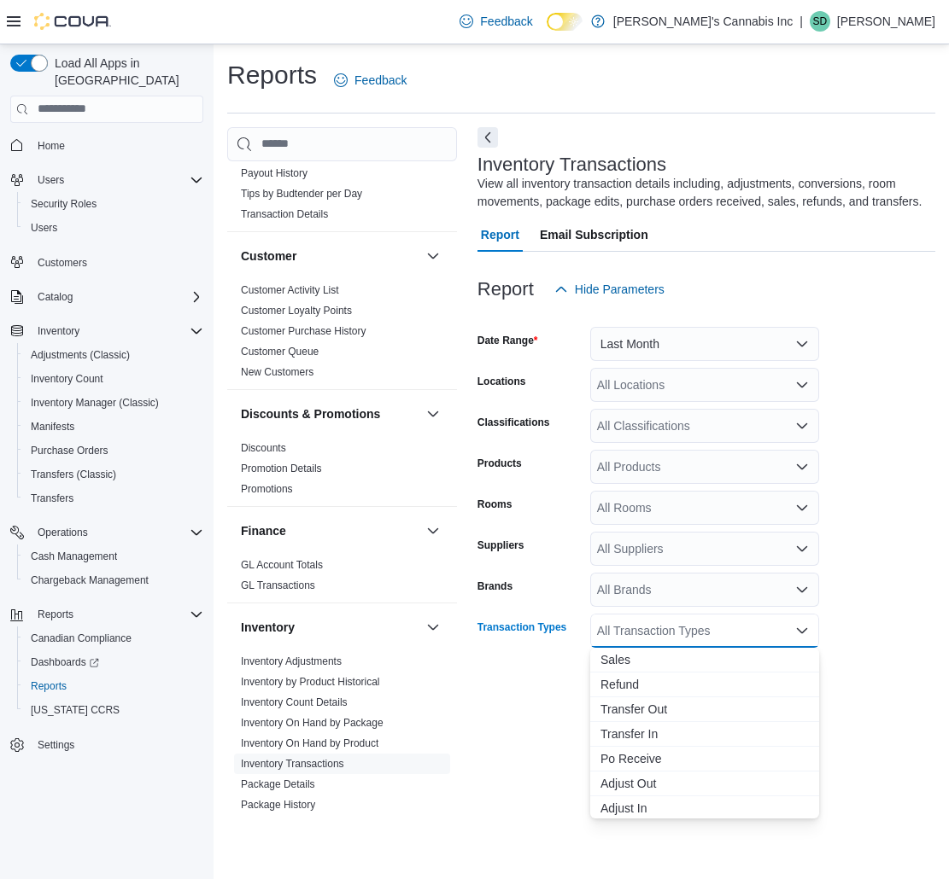
click at [859, 488] on form "Date Range Last Month Locations All Locations Classifications All Classificatio…" at bounding box center [706, 500] width 458 height 389
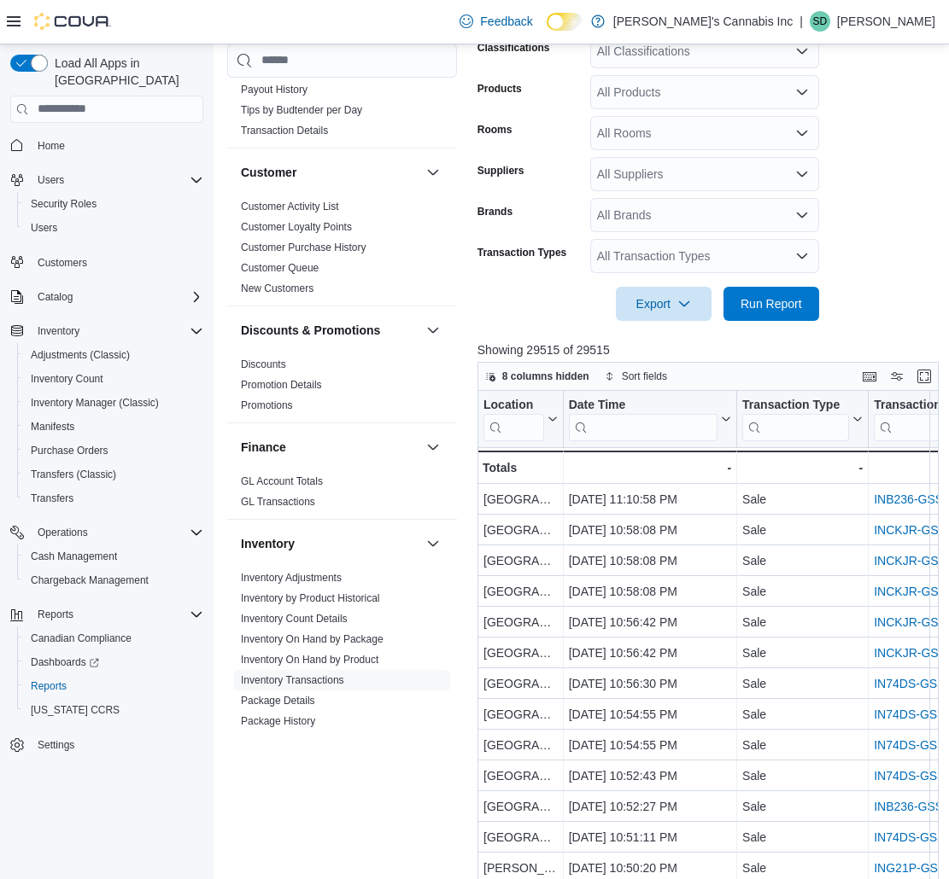
scroll to position [374, 0]
click at [642, 314] on span "Export" at bounding box center [663, 304] width 75 height 34
click at [649, 332] on span "Export to Excel" at bounding box center [666, 339] width 77 height 14
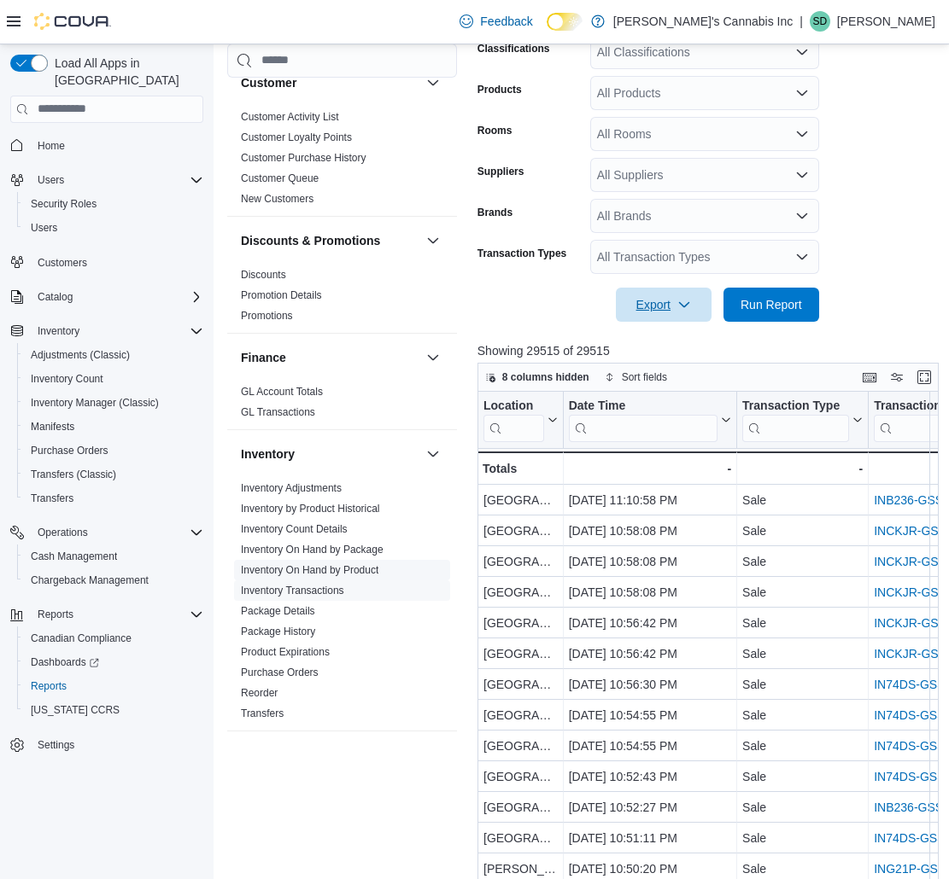
scroll to position [406, 0]
click at [299, 664] on link "Purchase Orders" at bounding box center [280, 670] width 78 height 12
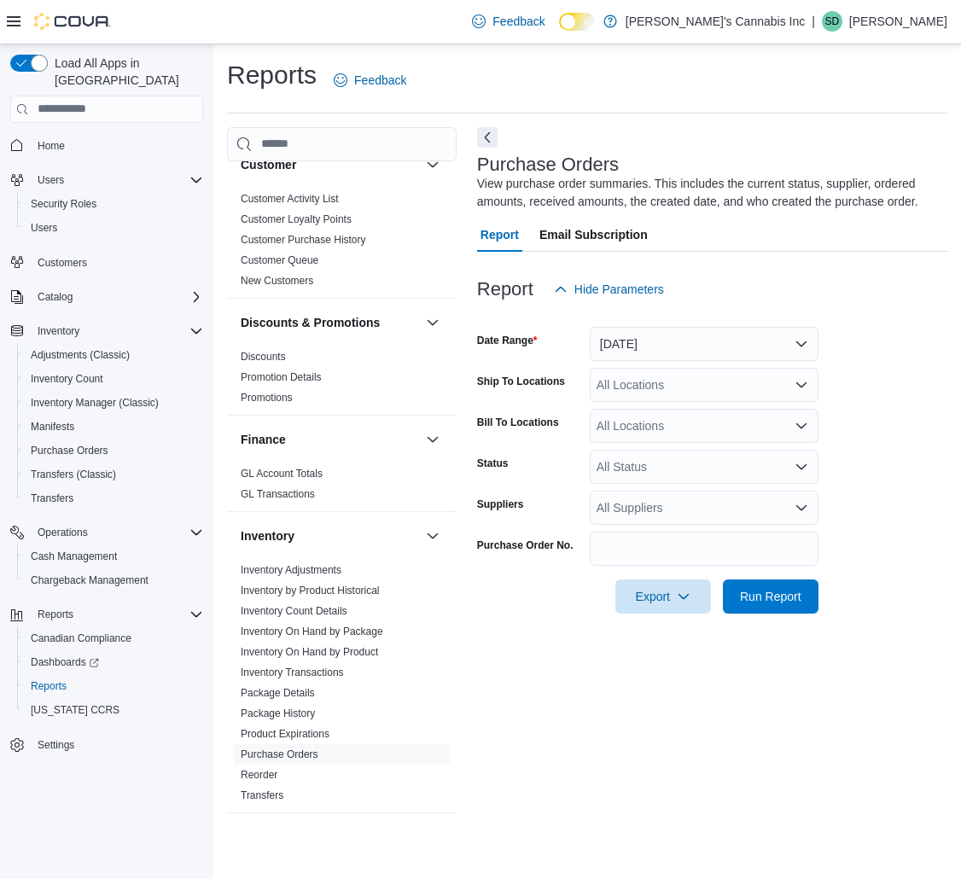
click at [557, 113] on hr at bounding box center [587, 113] width 721 height 1
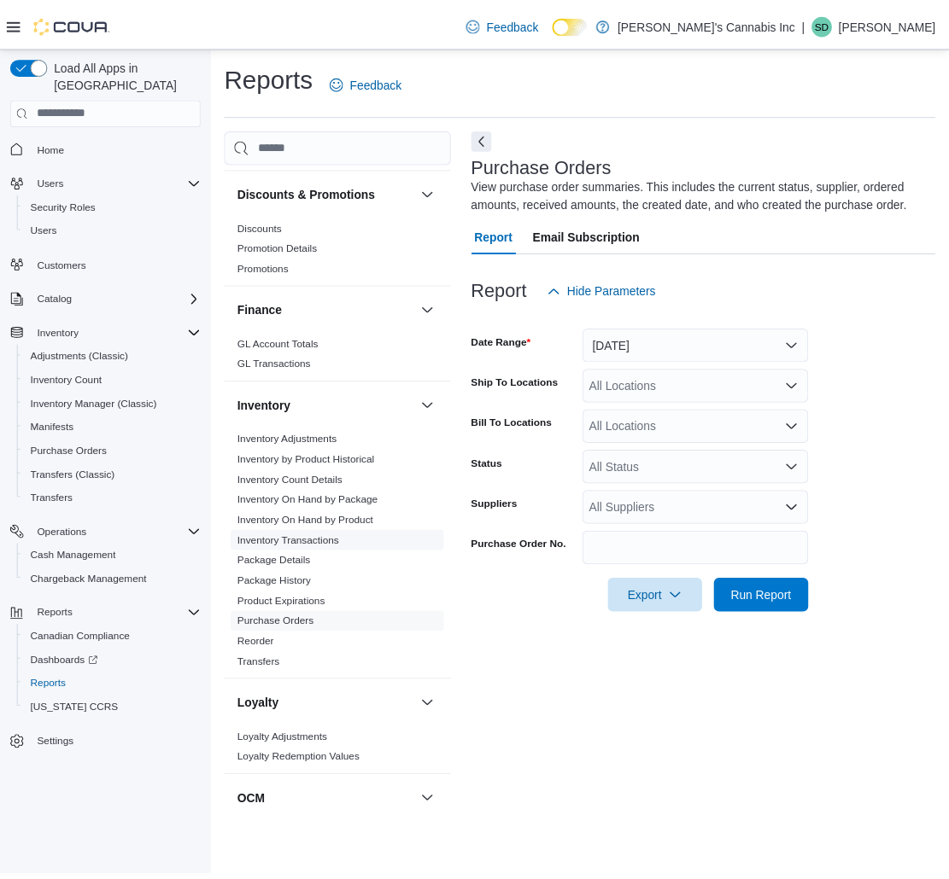
scroll to position [539, 0]
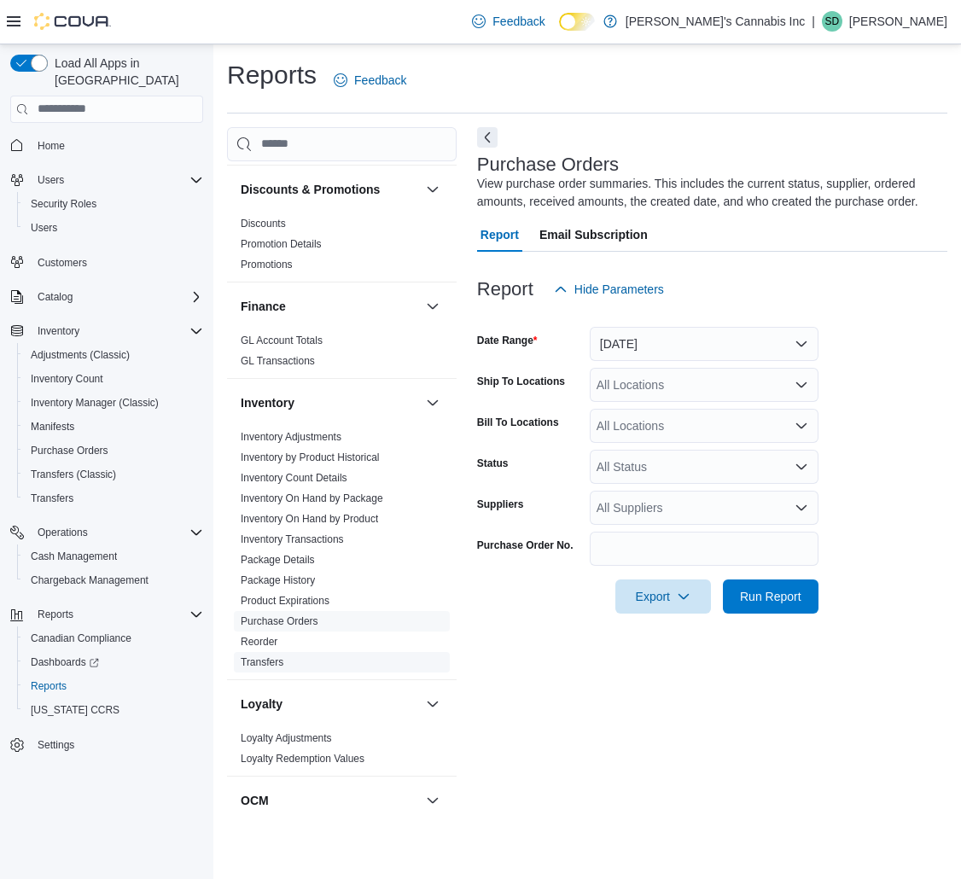
click at [263, 657] on link "Transfers" at bounding box center [262, 663] width 43 height 12
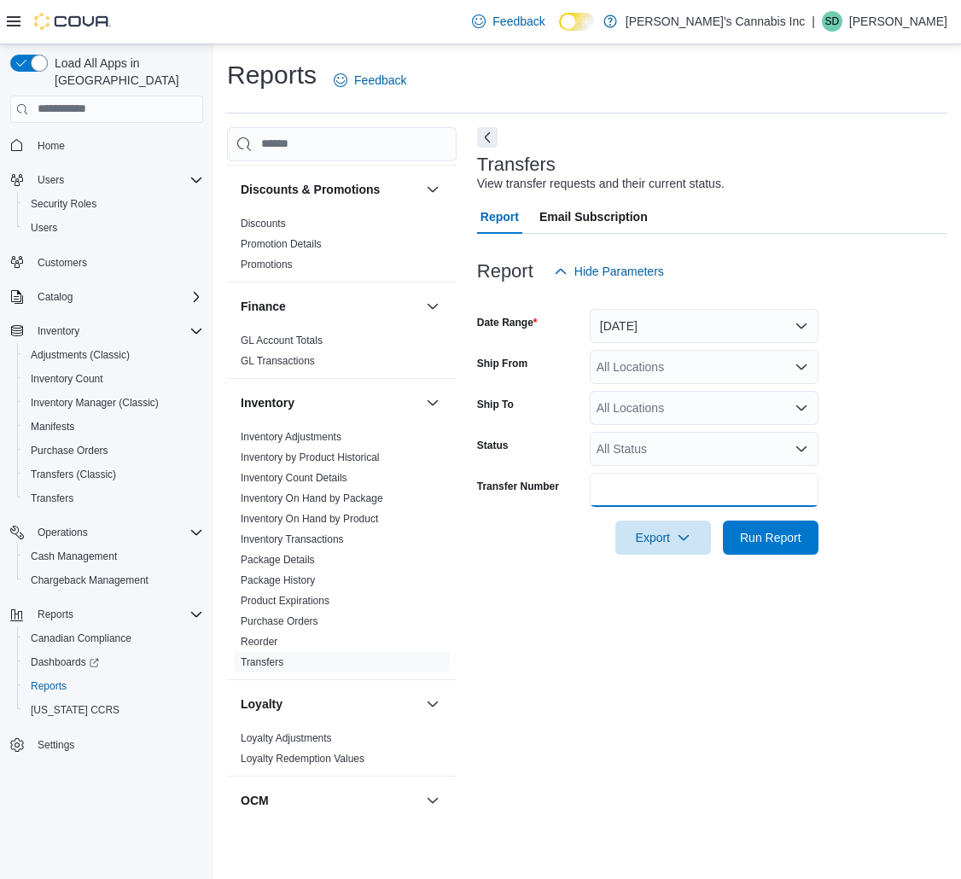
click at [674, 494] on input "Transfer Number" at bounding box center [704, 490] width 229 height 34
paste input "**********"
type input "**********"
click at [780, 529] on span "Run Report" at bounding box center [770, 536] width 61 height 17
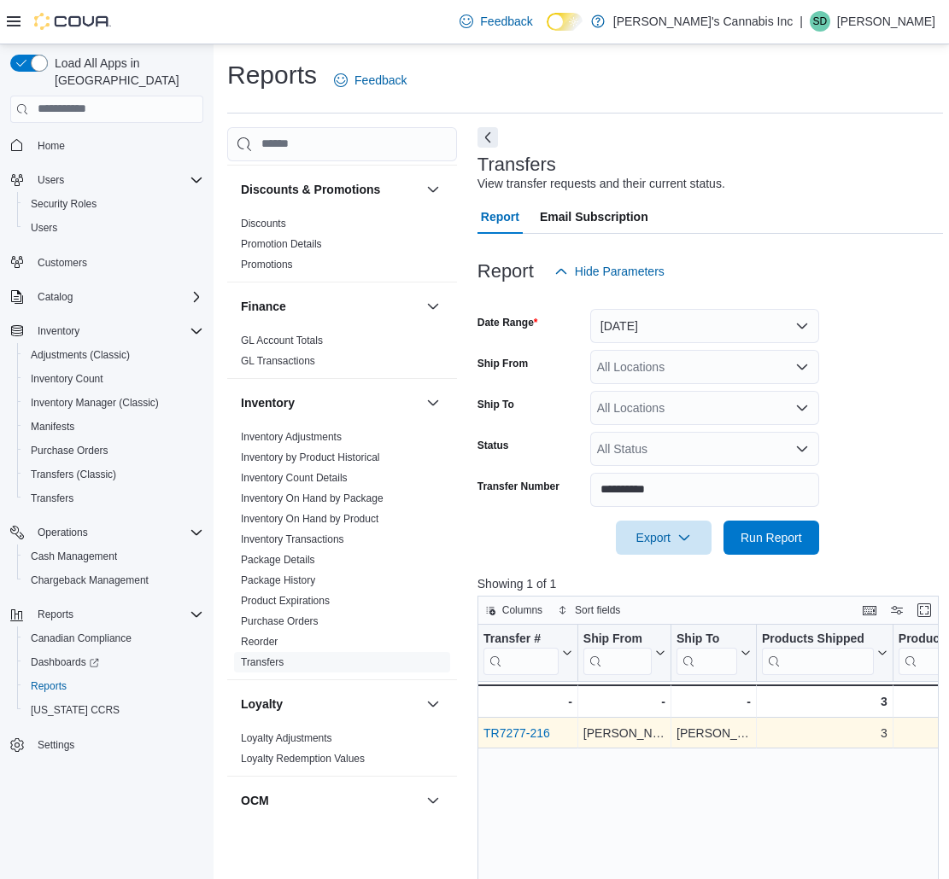
click at [524, 730] on link "TR7277-216" at bounding box center [516, 734] width 67 height 14
